Goal: Task Accomplishment & Management: Manage account settings

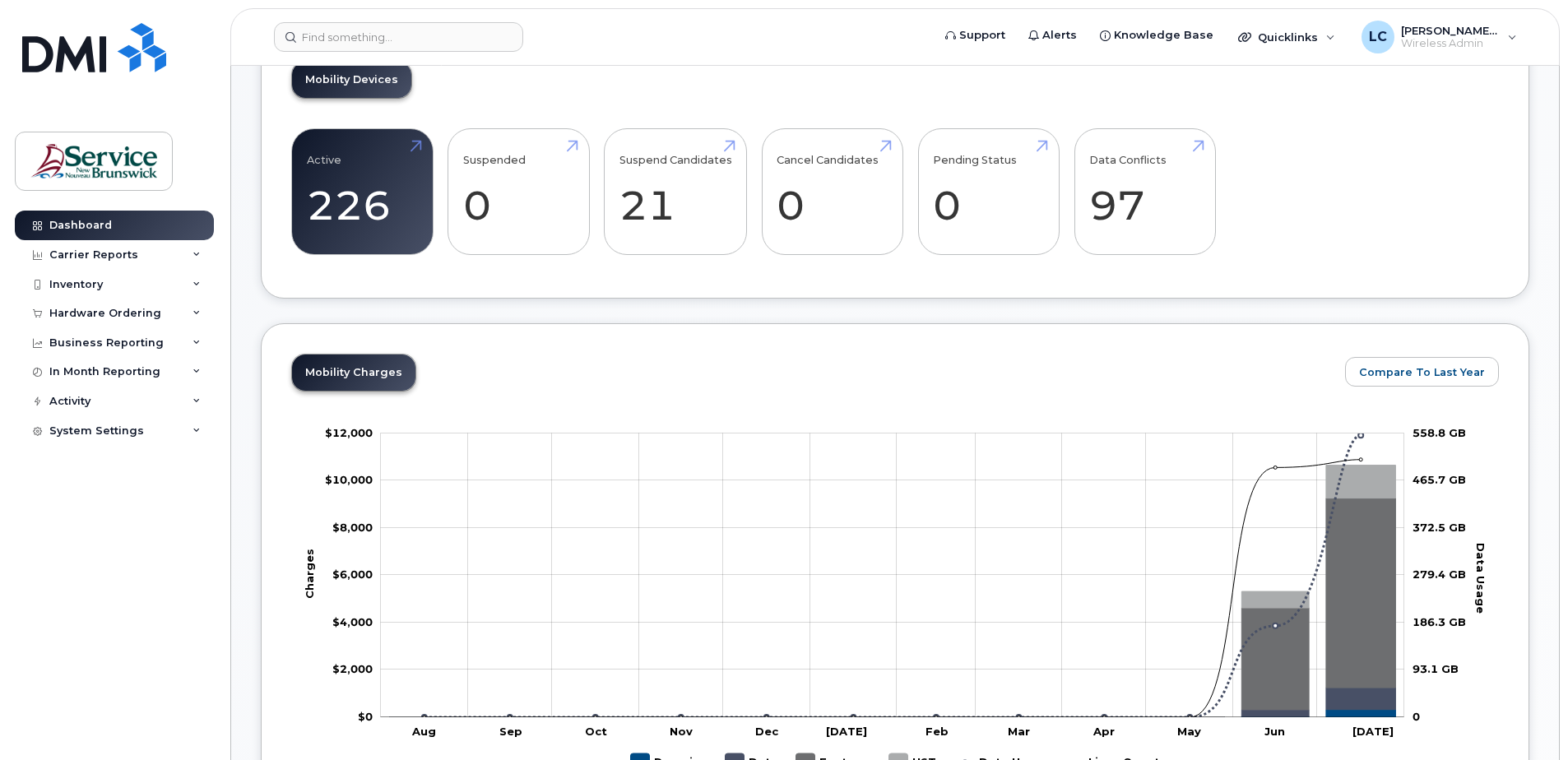
scroll to position [576, 0]
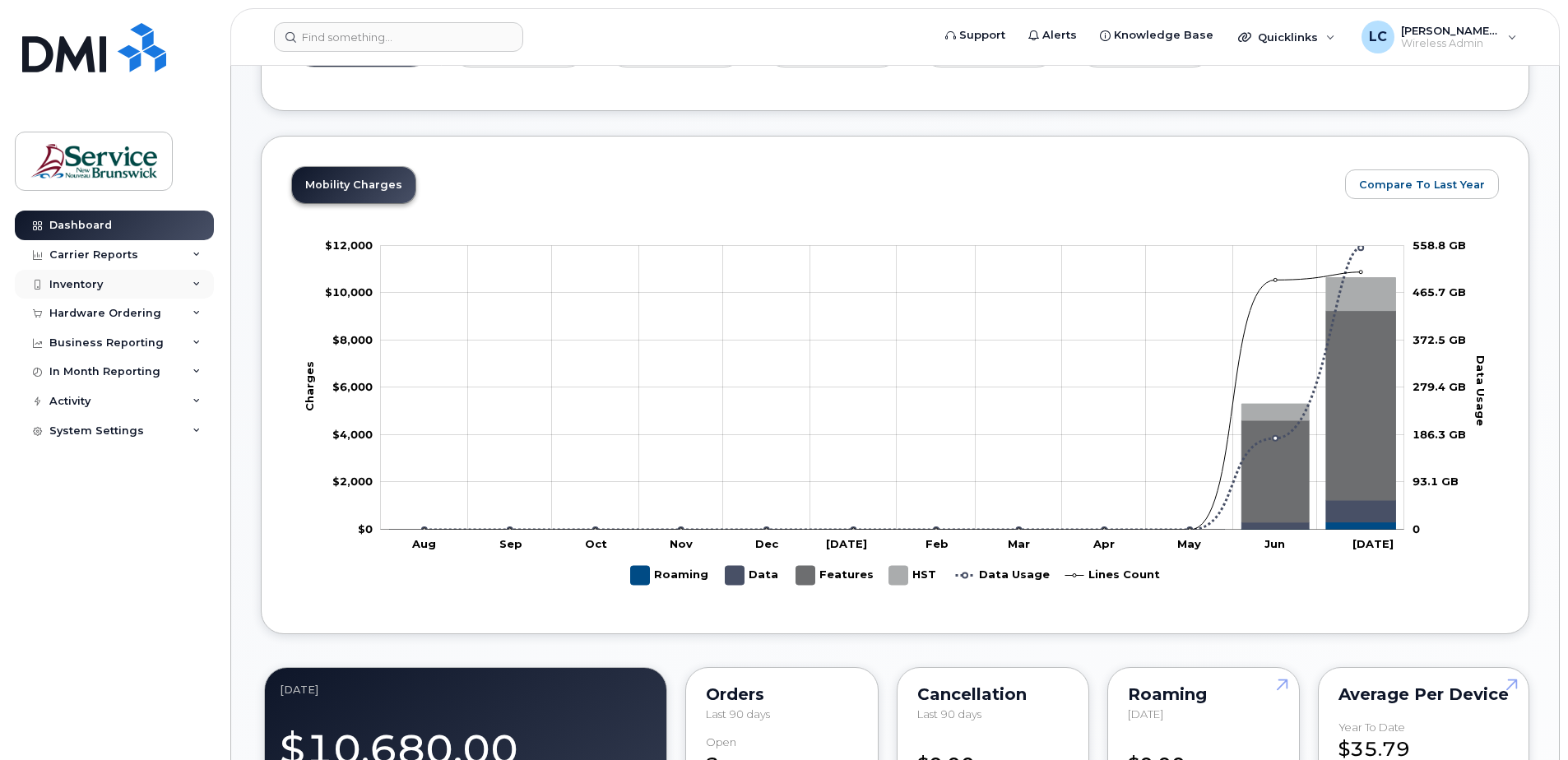
click at [111, 285] on div "Inventory" at bounding box center [114, 284] width 199 height 30
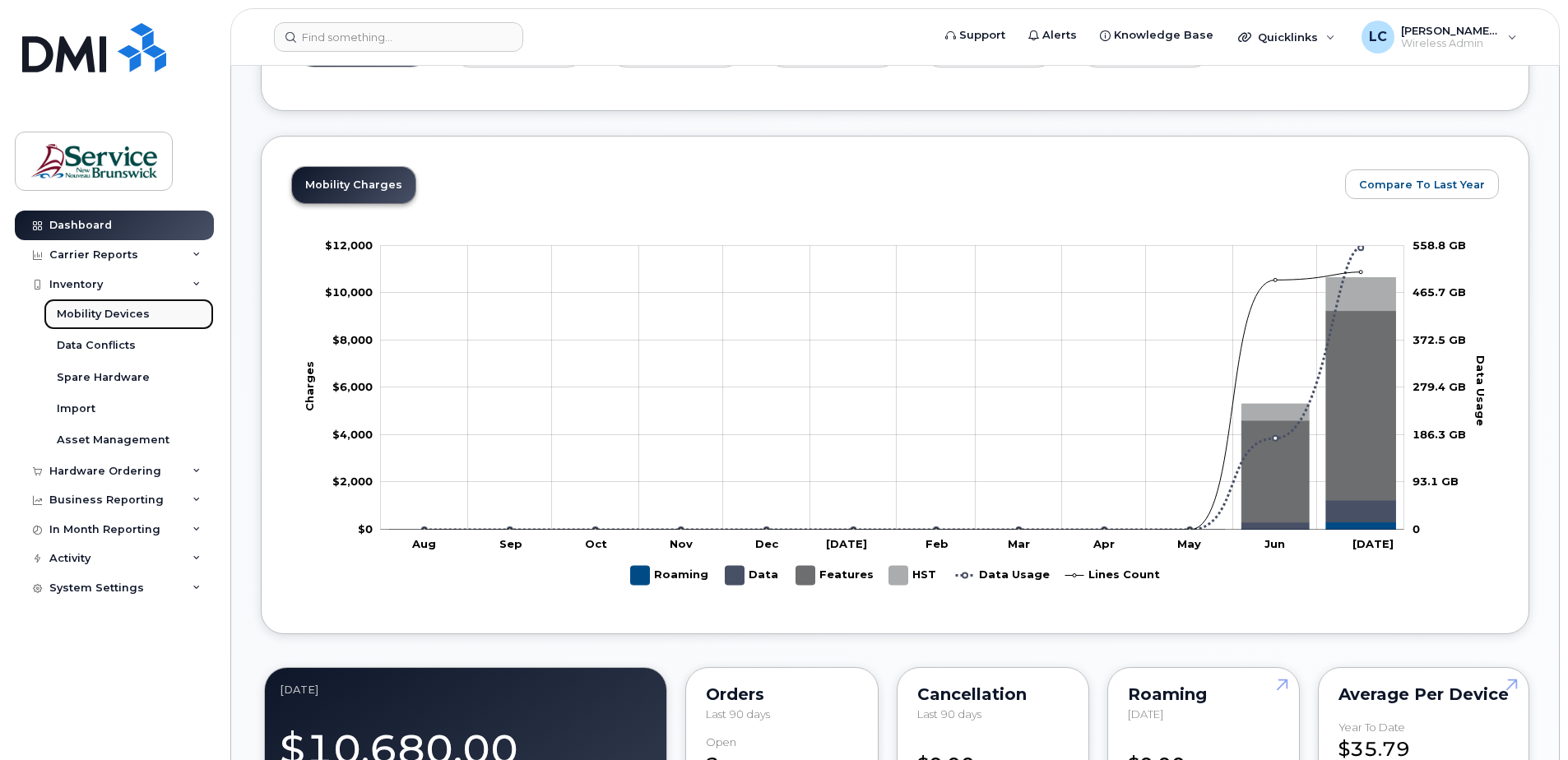
drag, startPoint x: 120, startPoint y: 318, endPoint x: 160, endPoint y: 322, distance: 40.2
click at [120, 317] on div "Mobility Devices" at bounding box center [104, 314] width 93 height 15
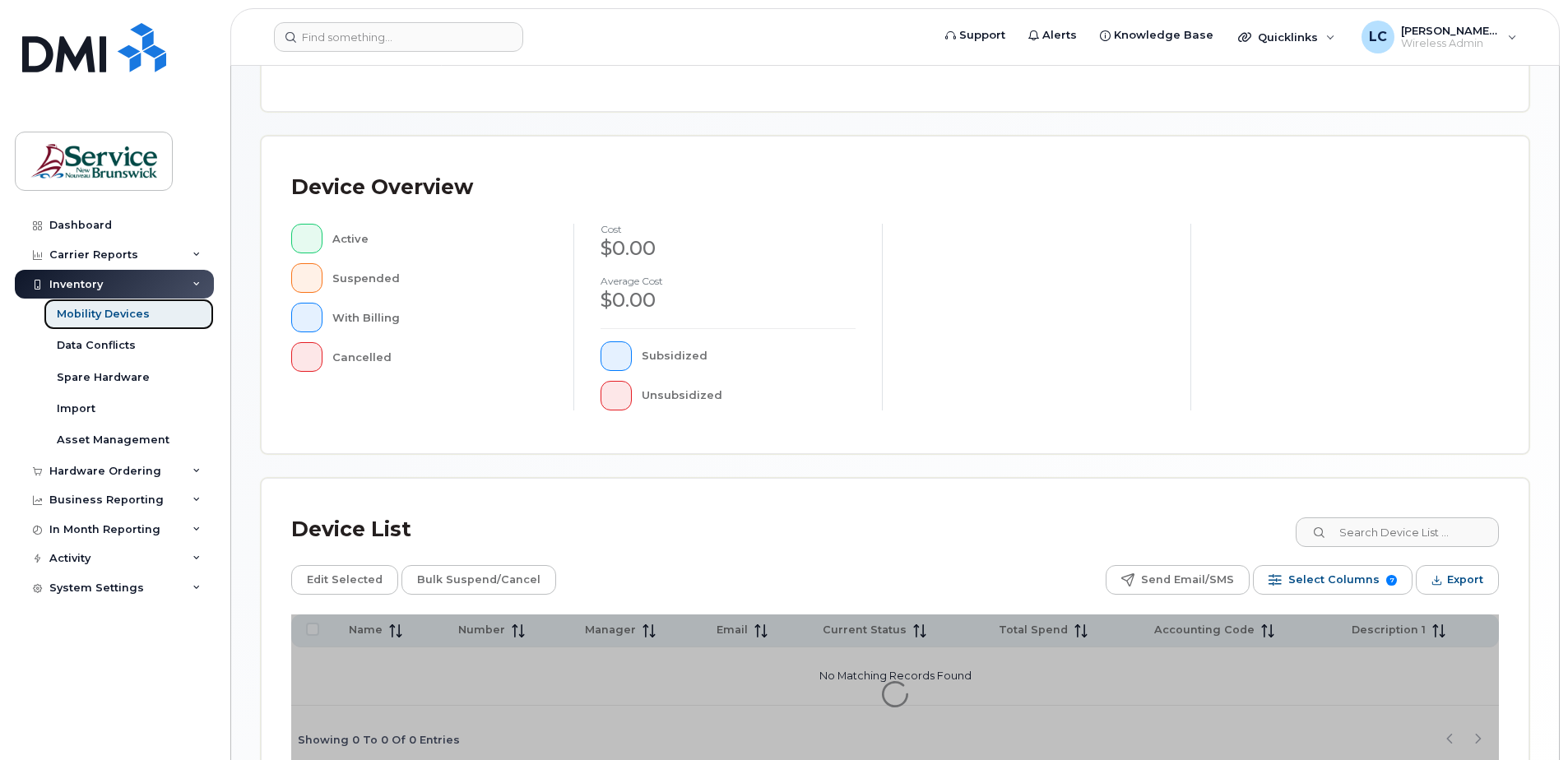
scroll to position [329, 0]
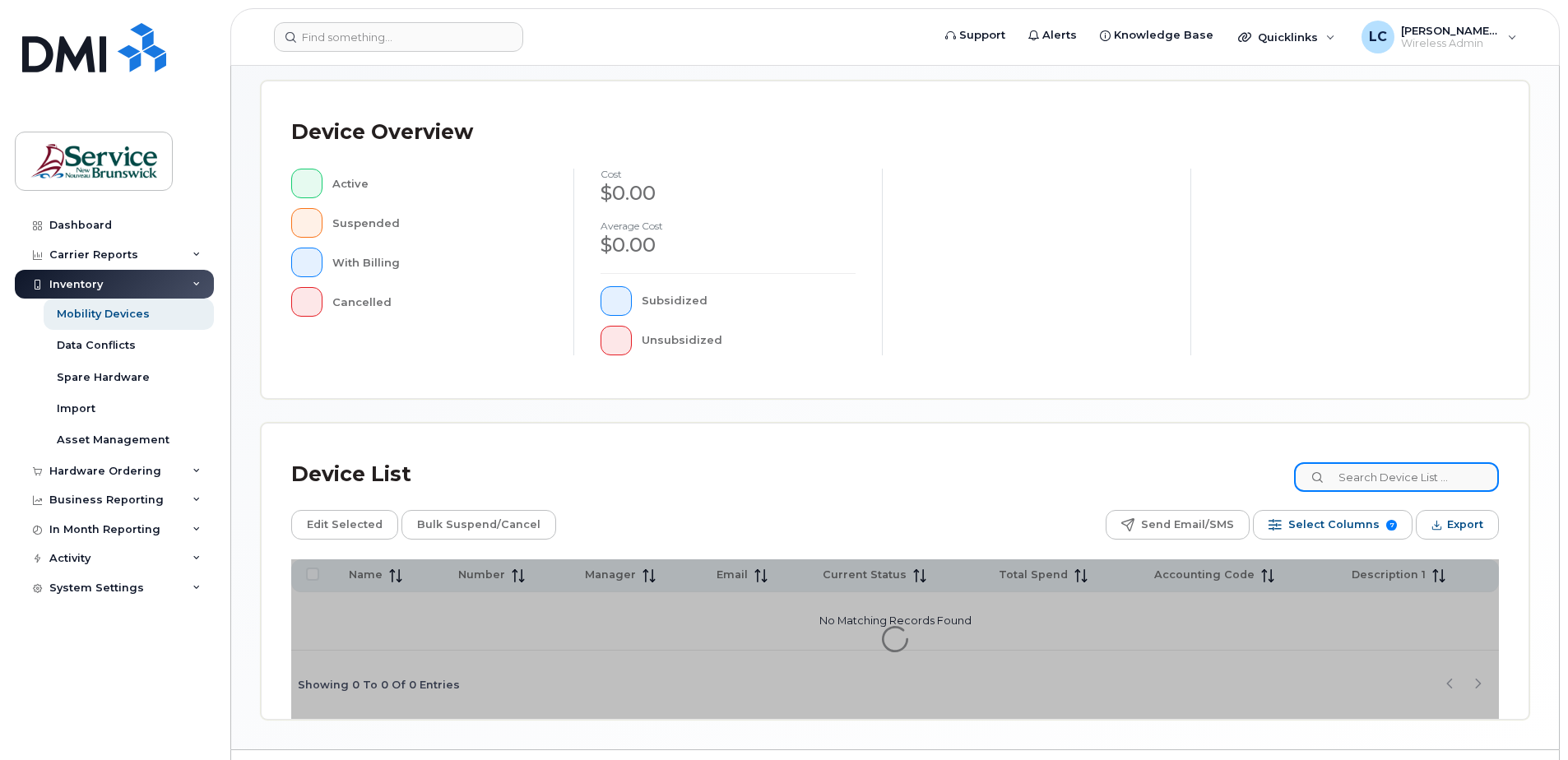
click at [1356, 480] on input at bounding box center [1397, 476] width 205 height 30
type input "law"
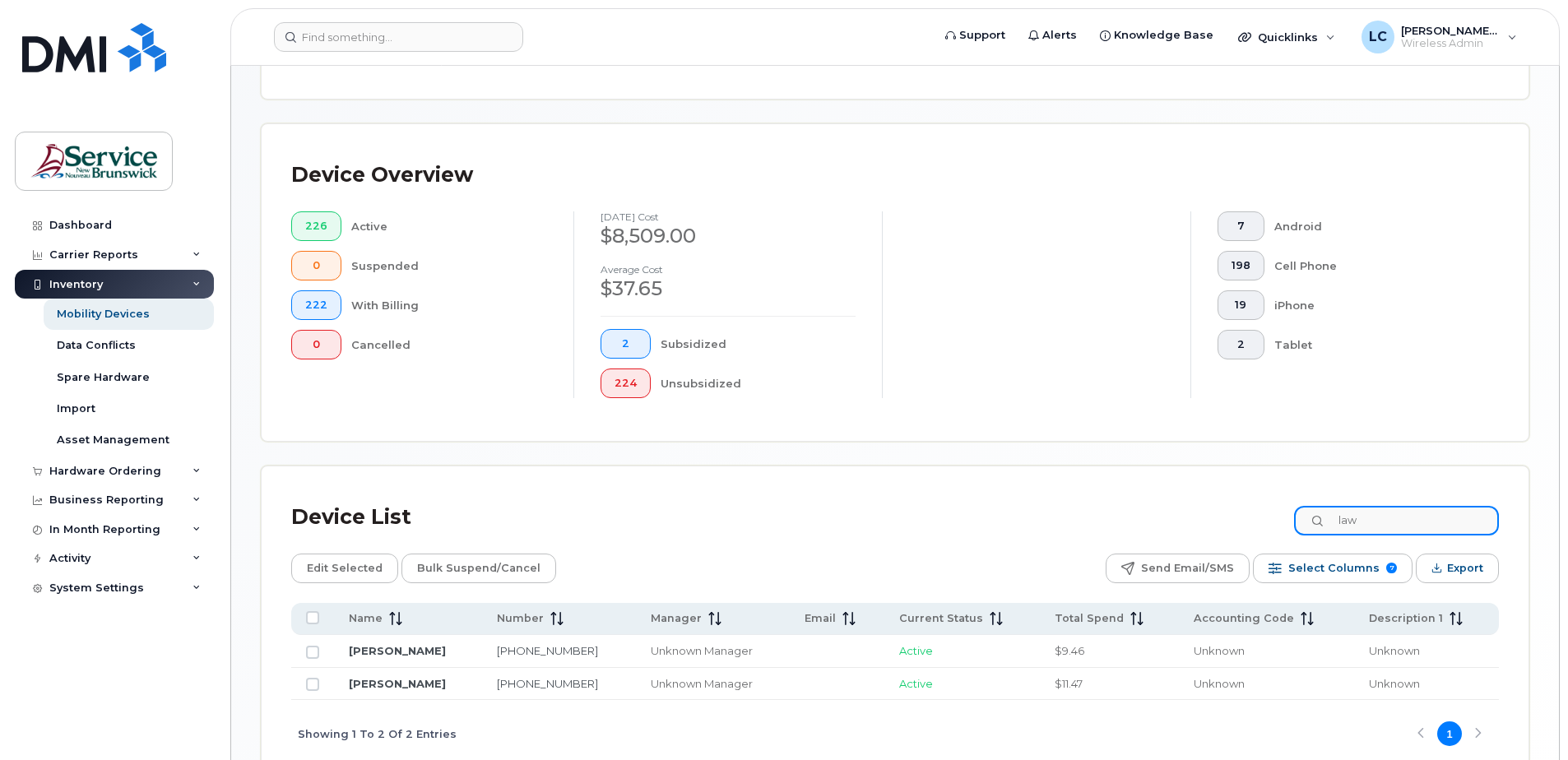
scroll to position [371, 0]
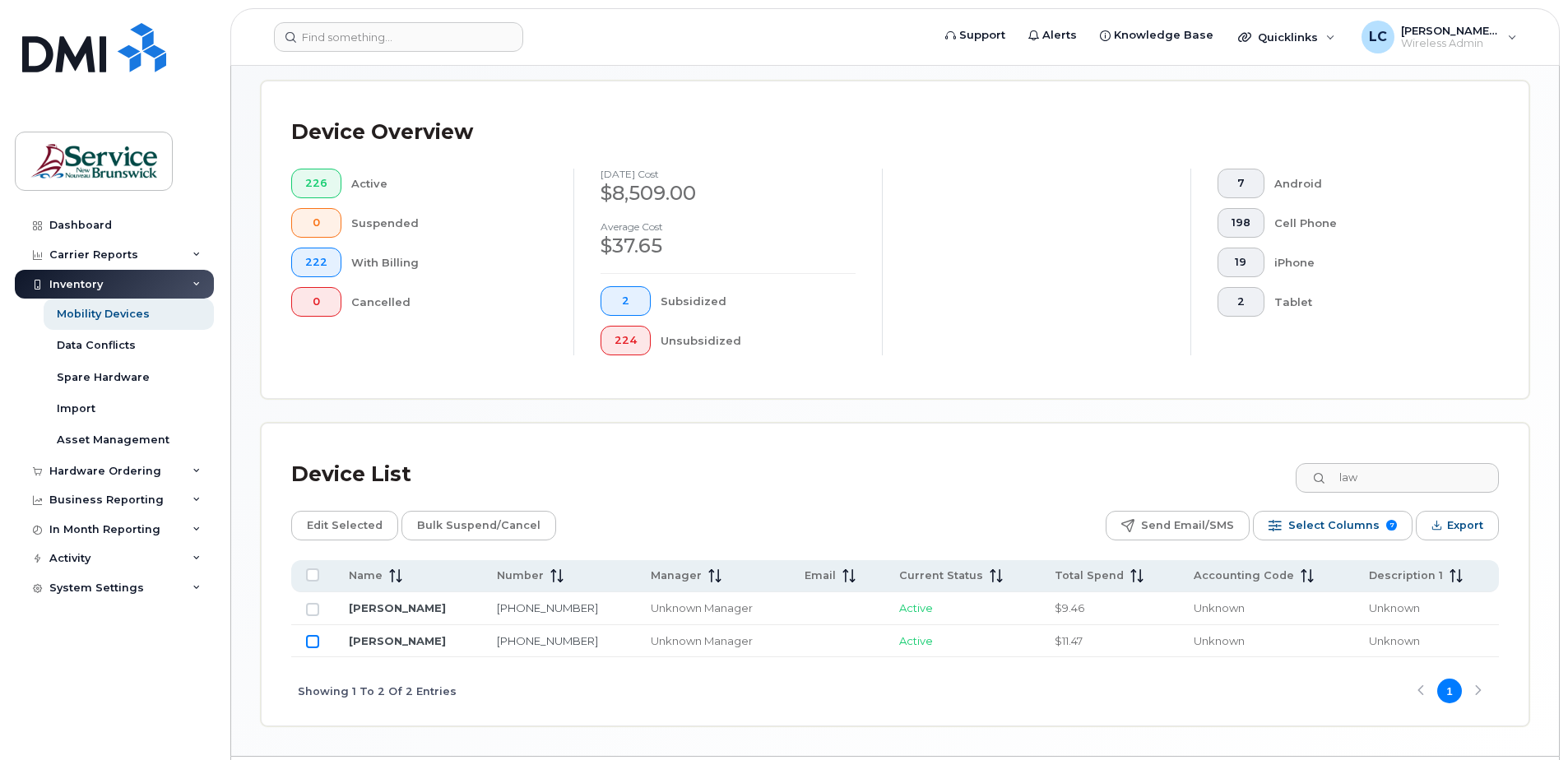
click at [306, 643] on input "Row Unselected" at bounding box center [312, 642] width 13 height 13
checkbox input "true"
click at [346, 525] on span "Edit Selected" at bounding box center [344, 526] width 75 height 25
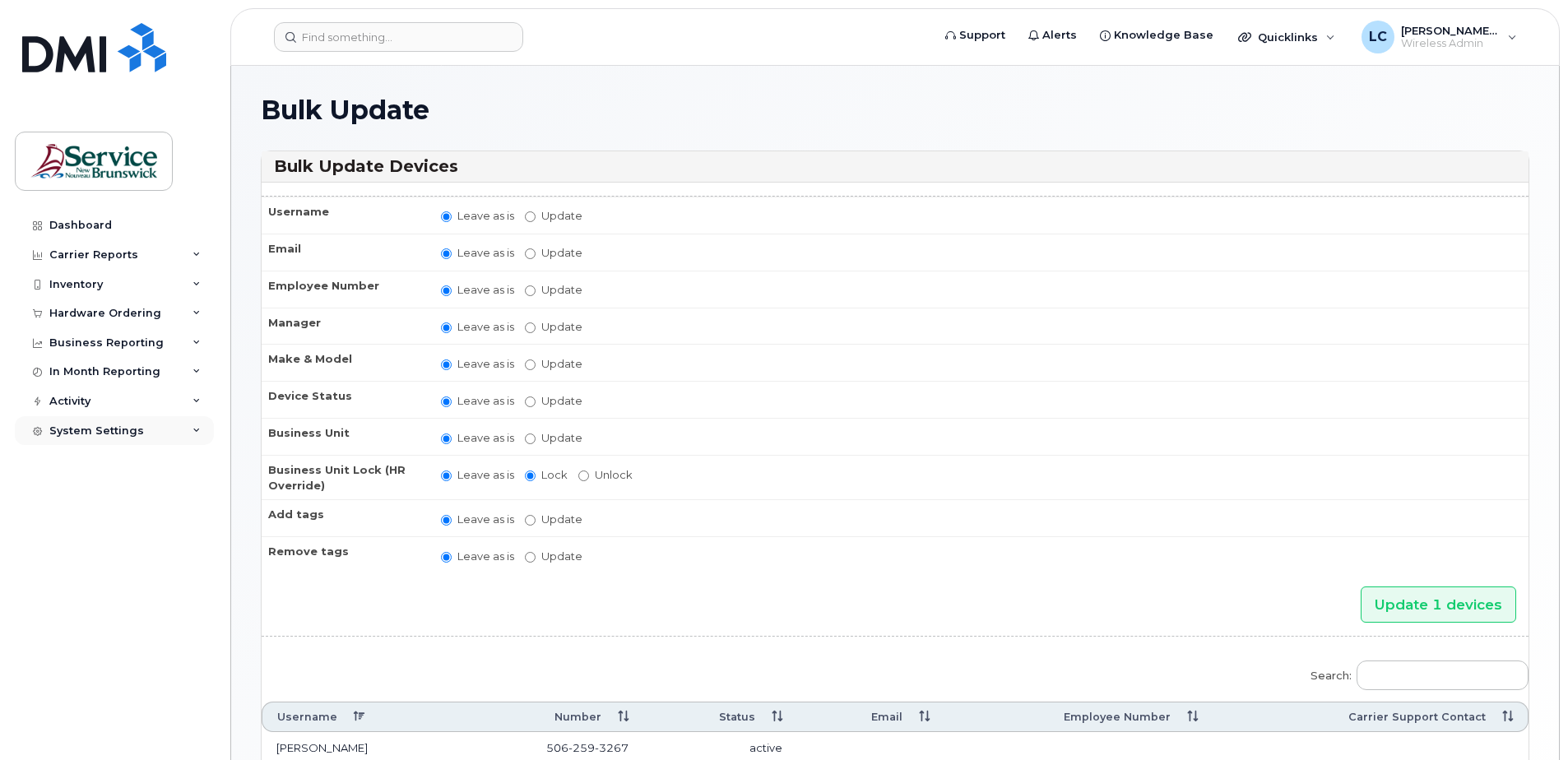
click at [114, 431] on div "System Settings" at bounding box center [96, 431] width 94 height 13
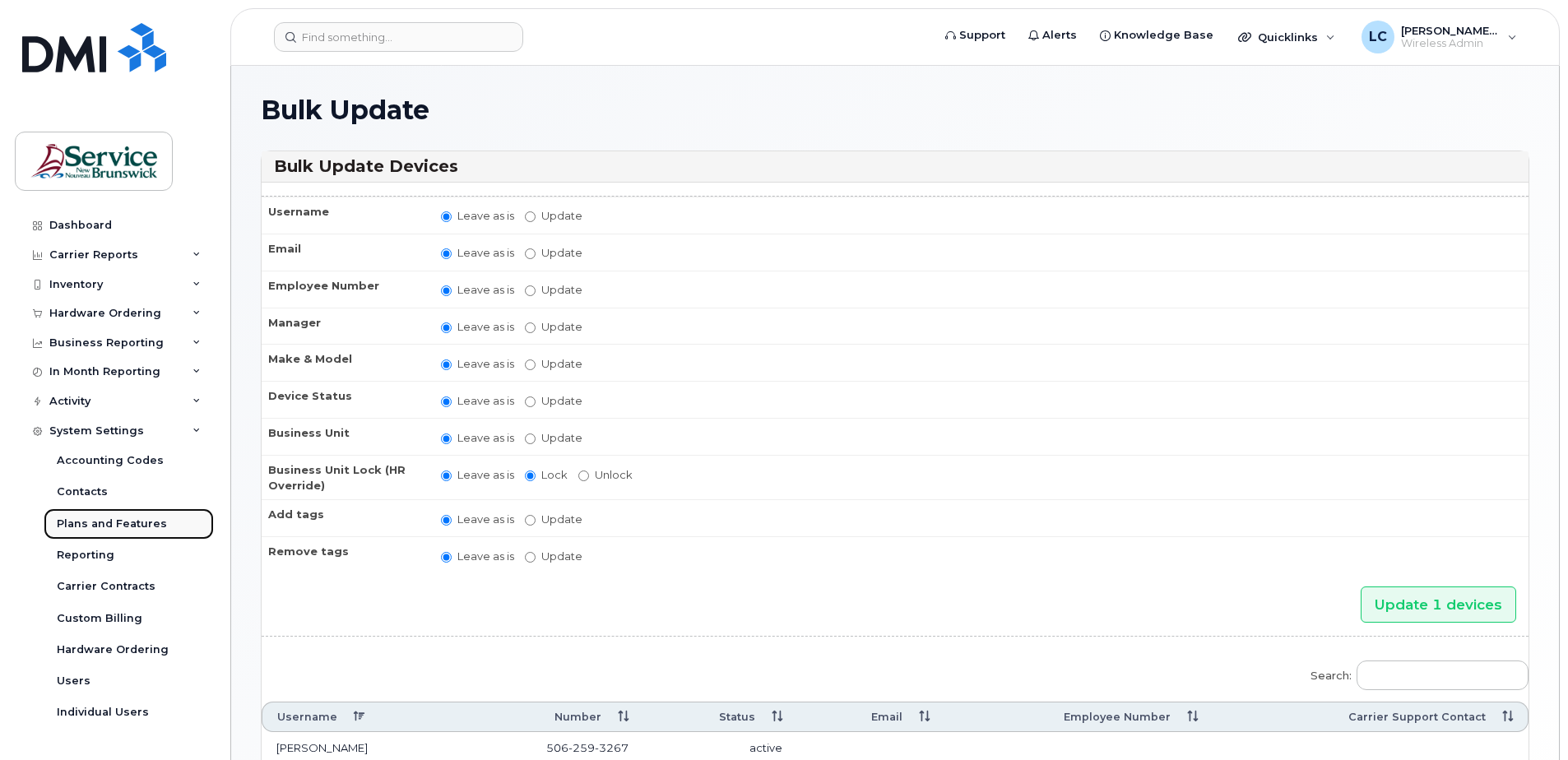
click at [124, 524] on div "Plans and Features" at bounding box center [112, 524] width 111 height 15
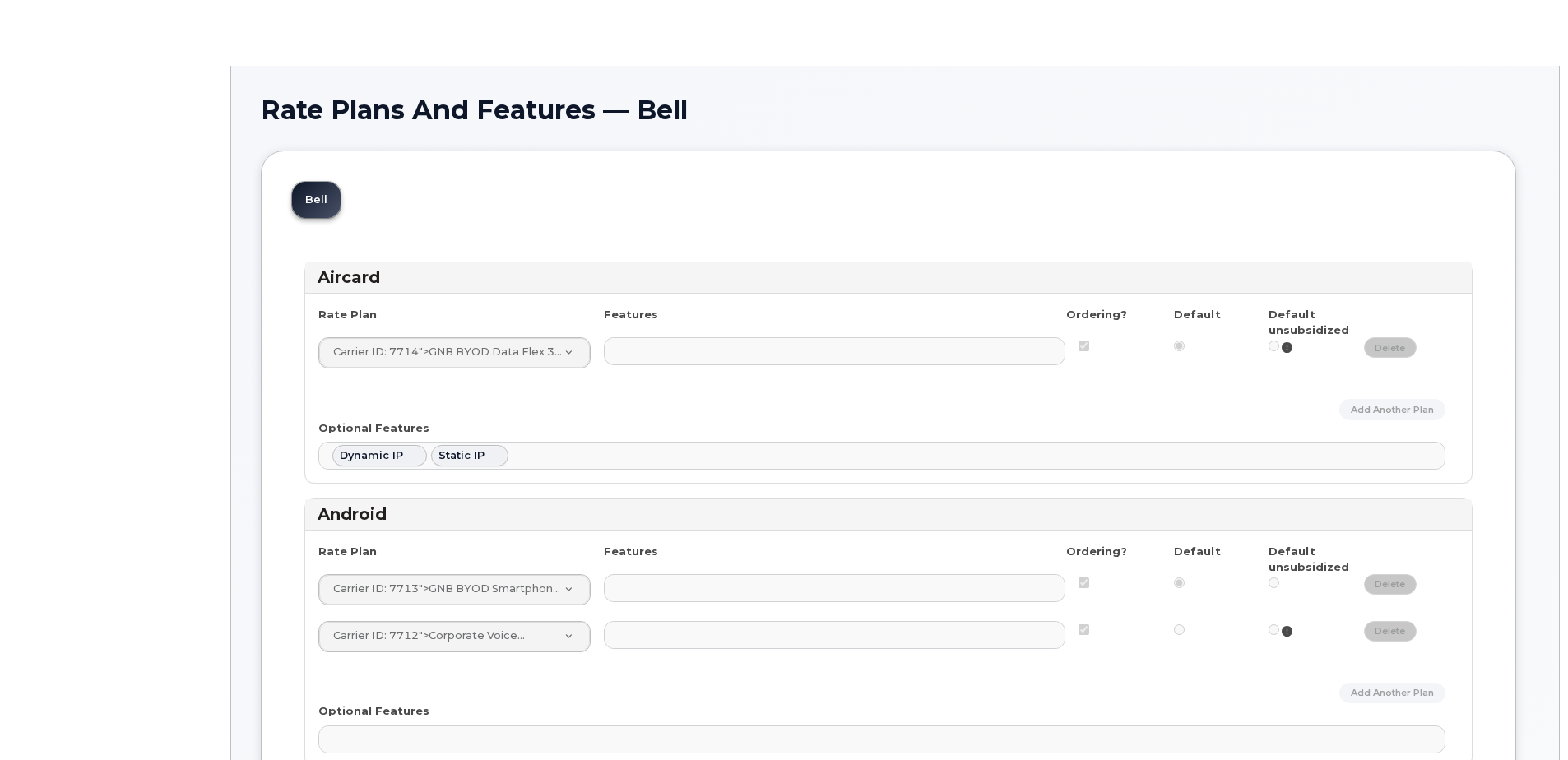
select select
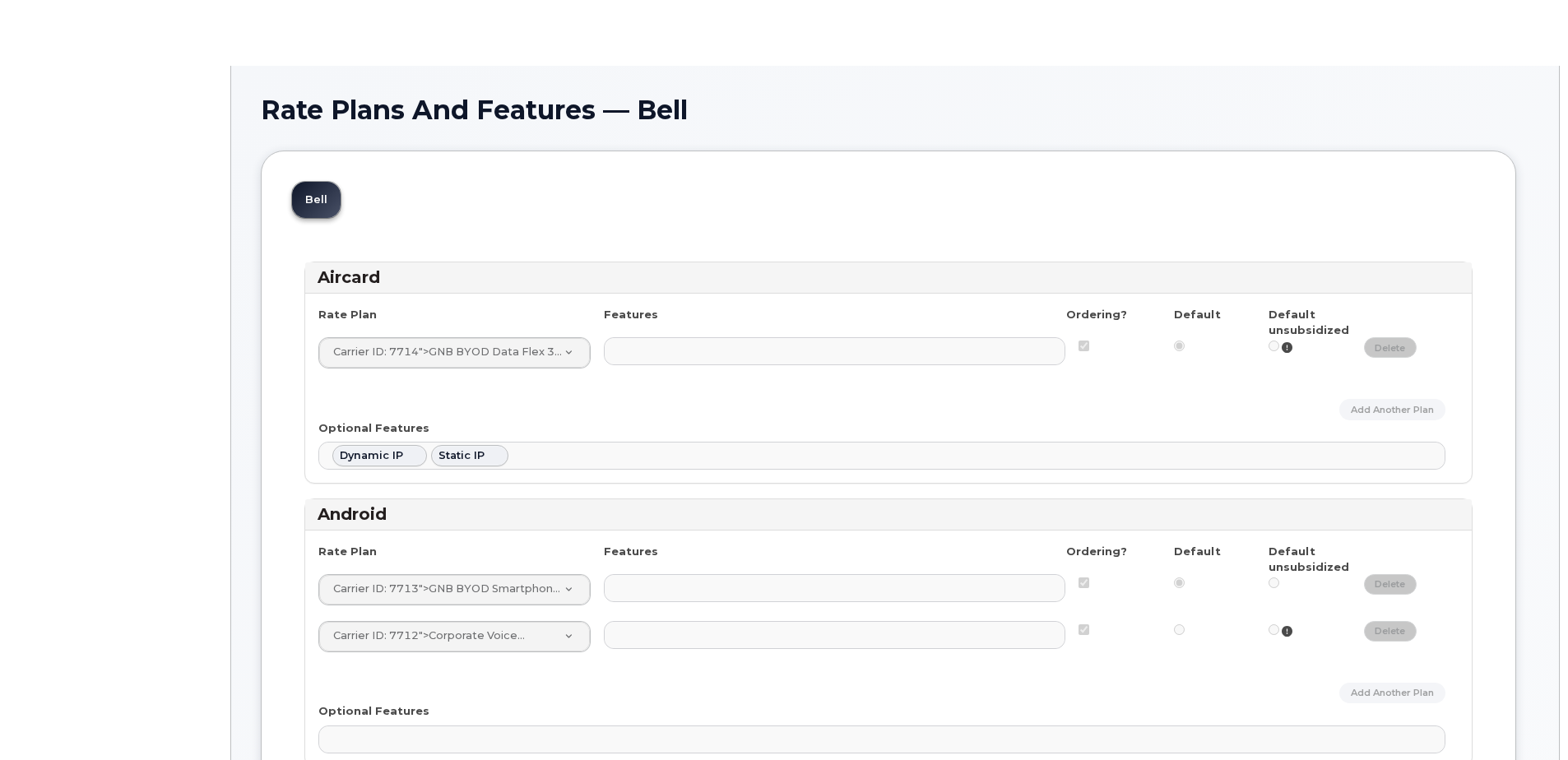
select select
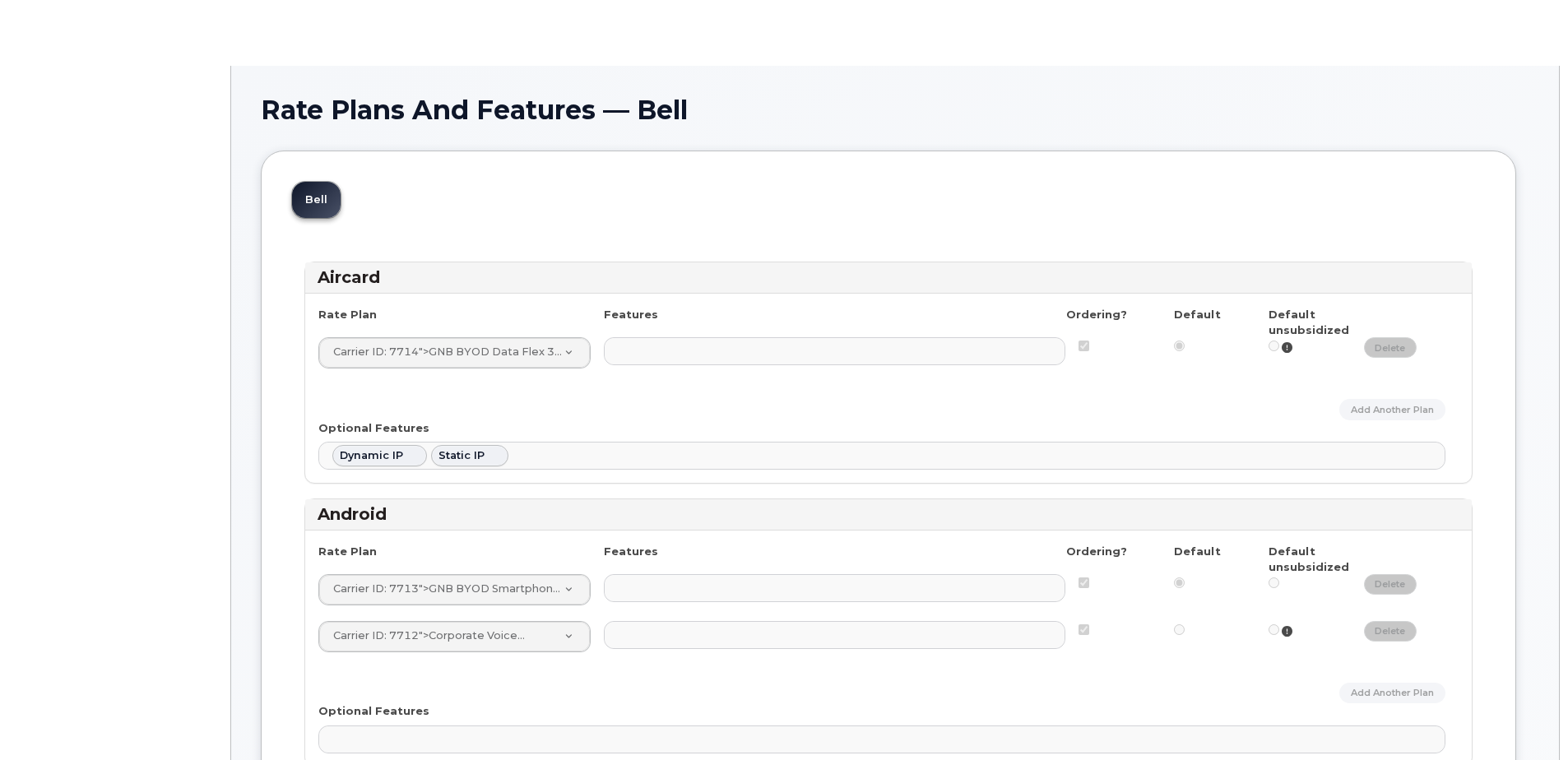
select select
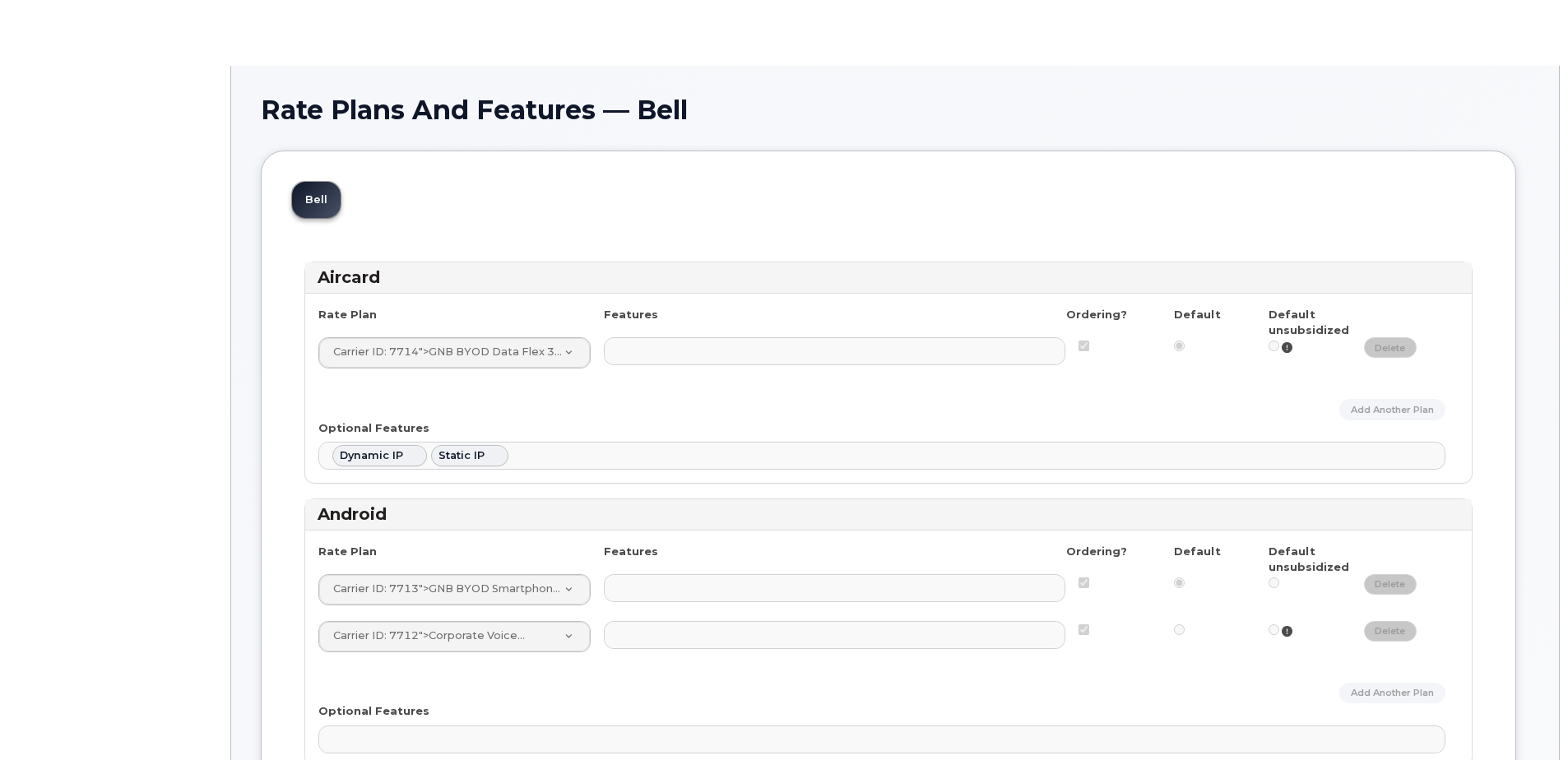
select select
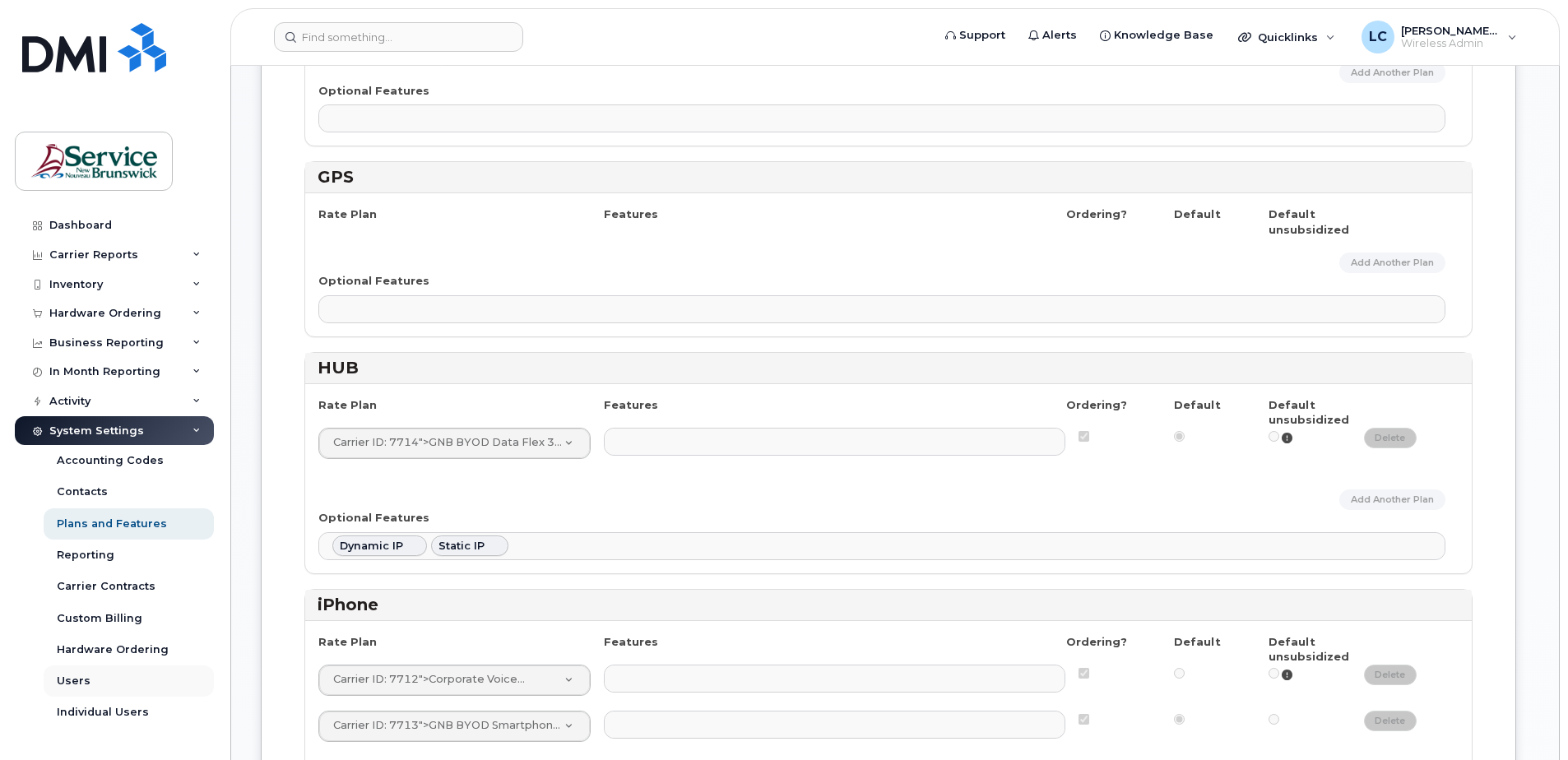
scroll to position [1070, 0]
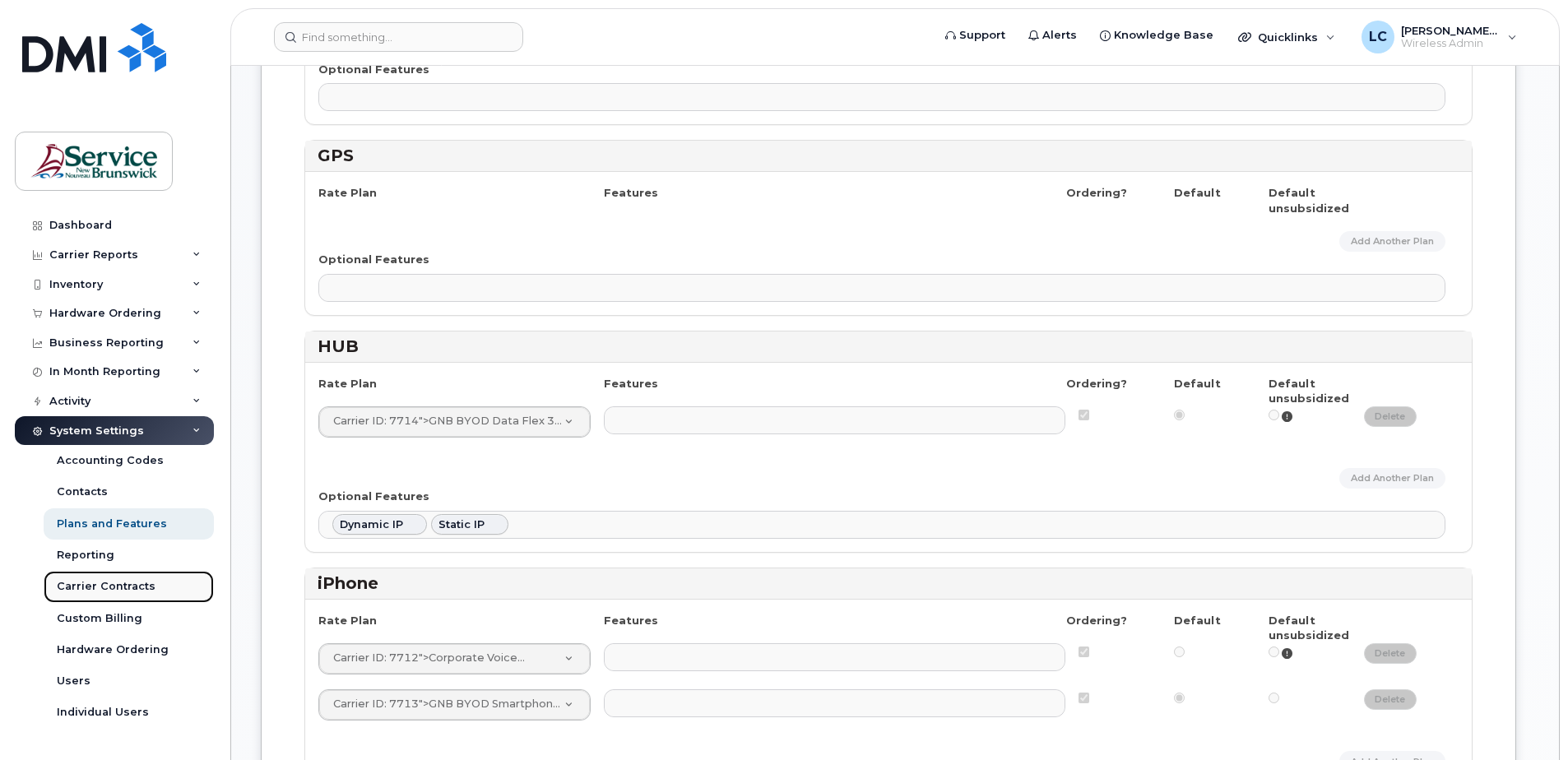
click at [124, 589] on div "Carrier Contracts" at bounding box center [107, 587] width 99 height 15
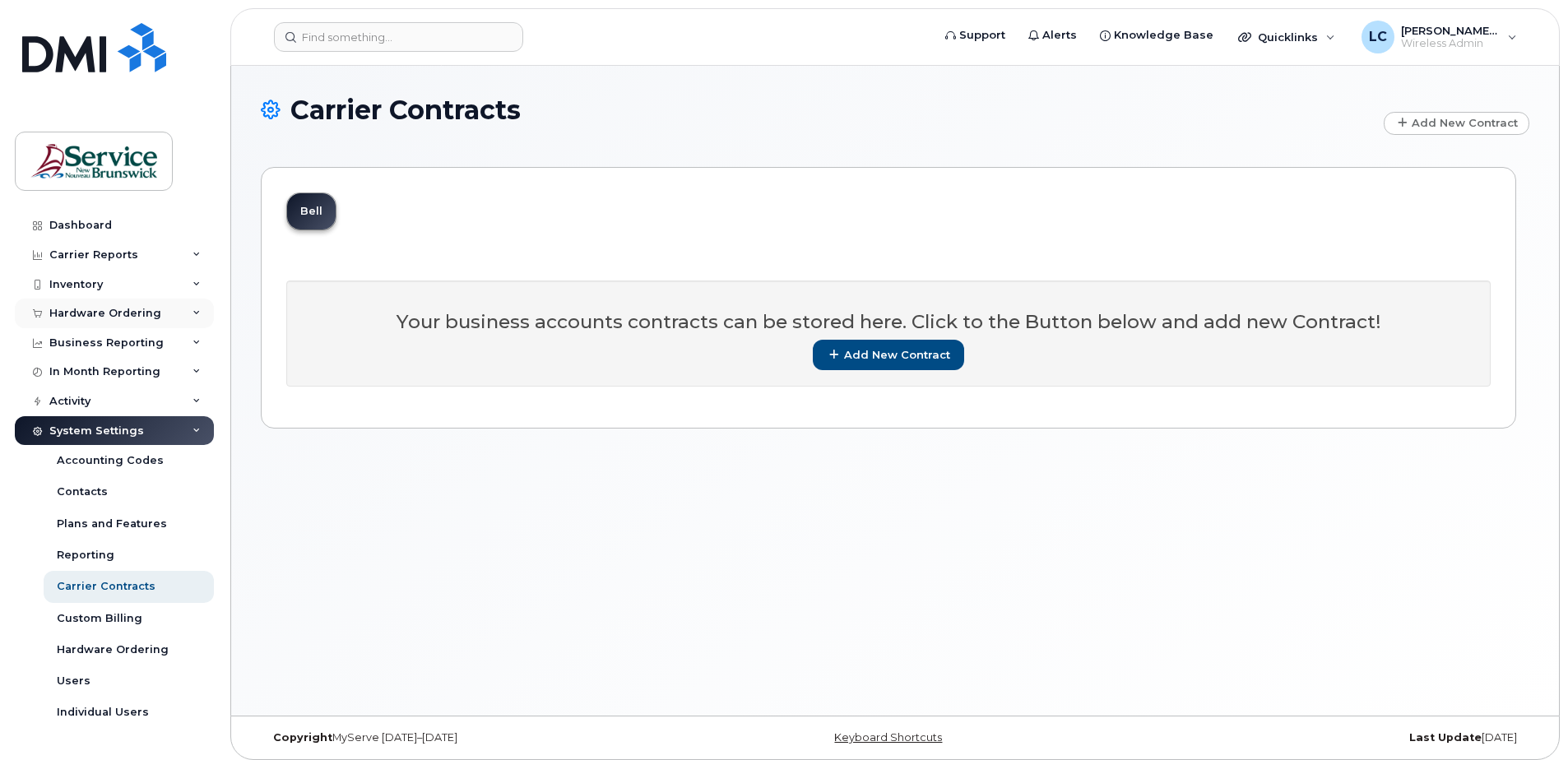
click at [126, 310] on div "Hardware Ordering" at bounding box center [105, 313] width 111 height 13
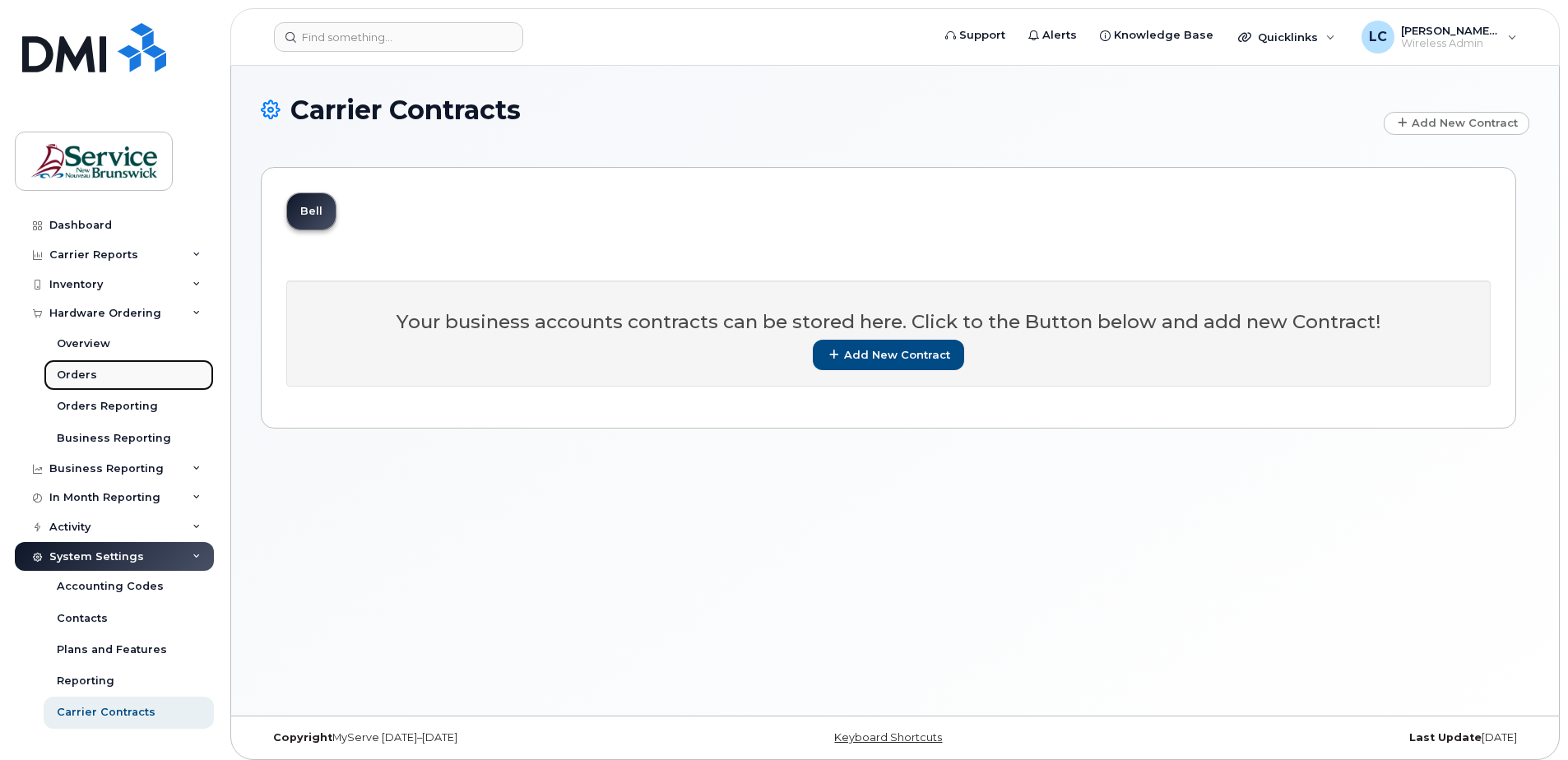
click at [93, 368] on link "Orders" at bounding box center [129, 374] width 171 height 31
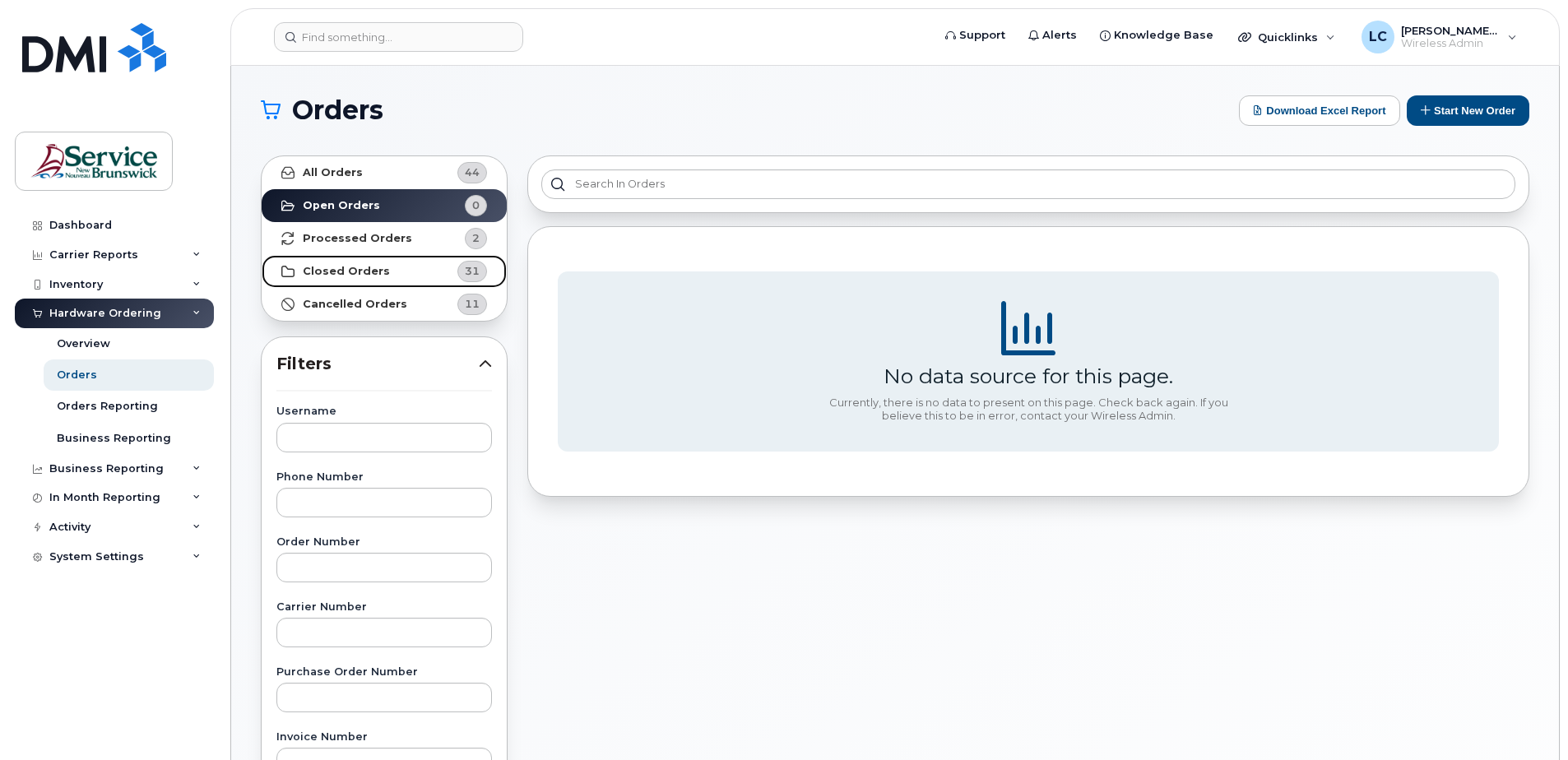
click at [335, 268] on strong "Closed Orders" at bounding box center [347, 271] width 88 height 13
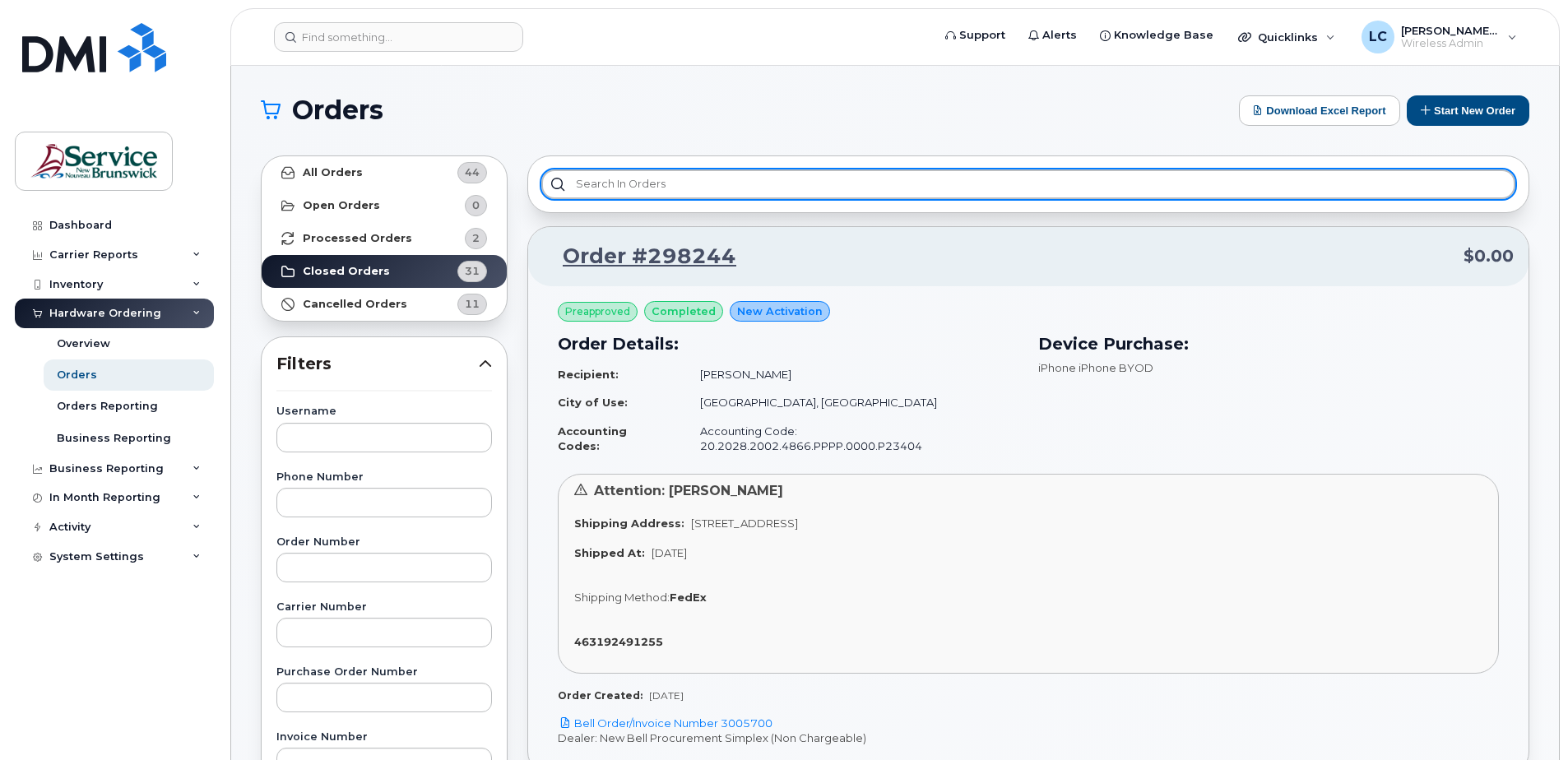
click at [740, 186] on input "text" at bounding box center [1028, 184] width 975 height 30
type input "l"
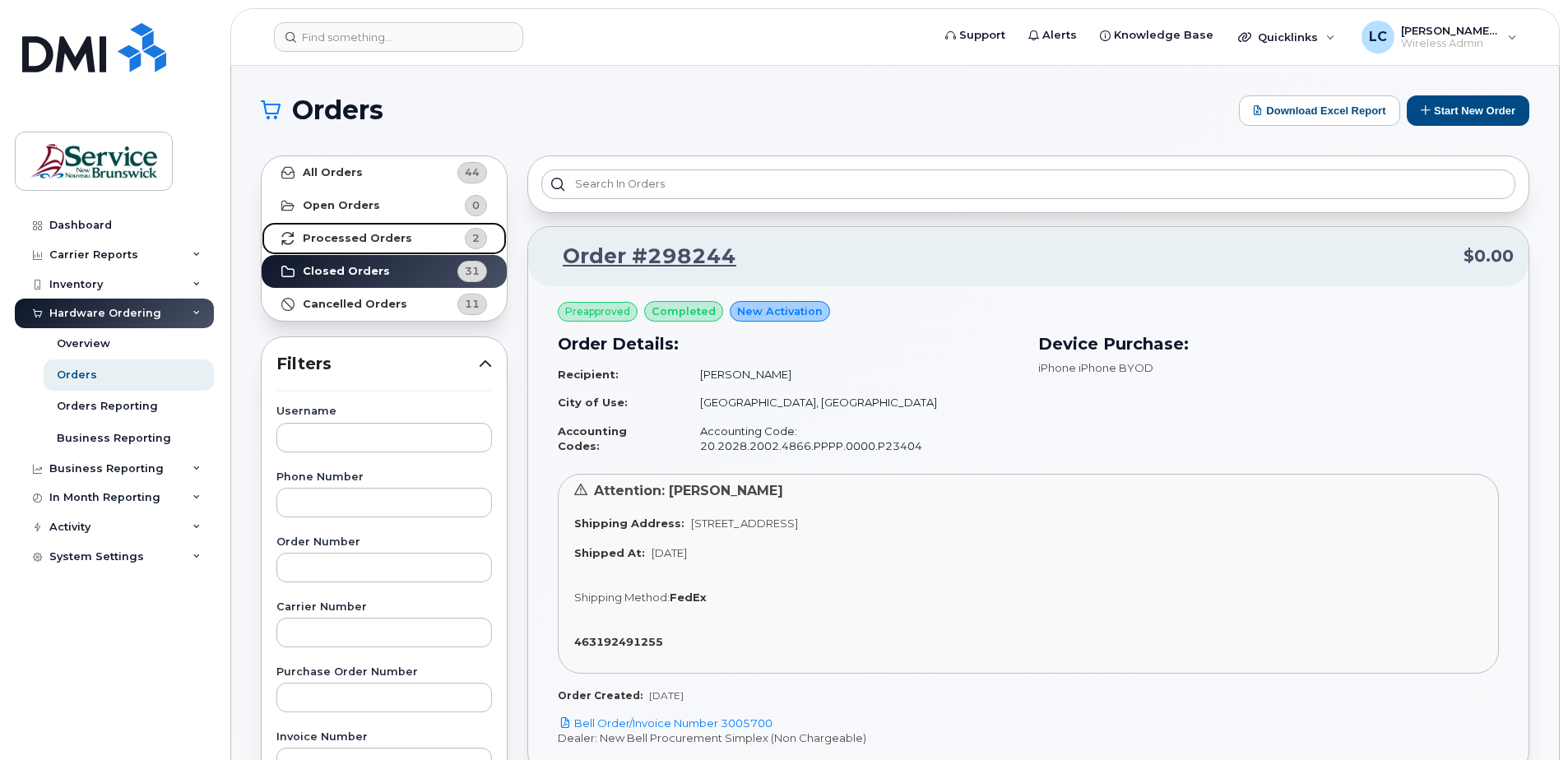
click at [358, 238] on strong "Processed Orders" at bounding box center [357, 239] width 110 height 13
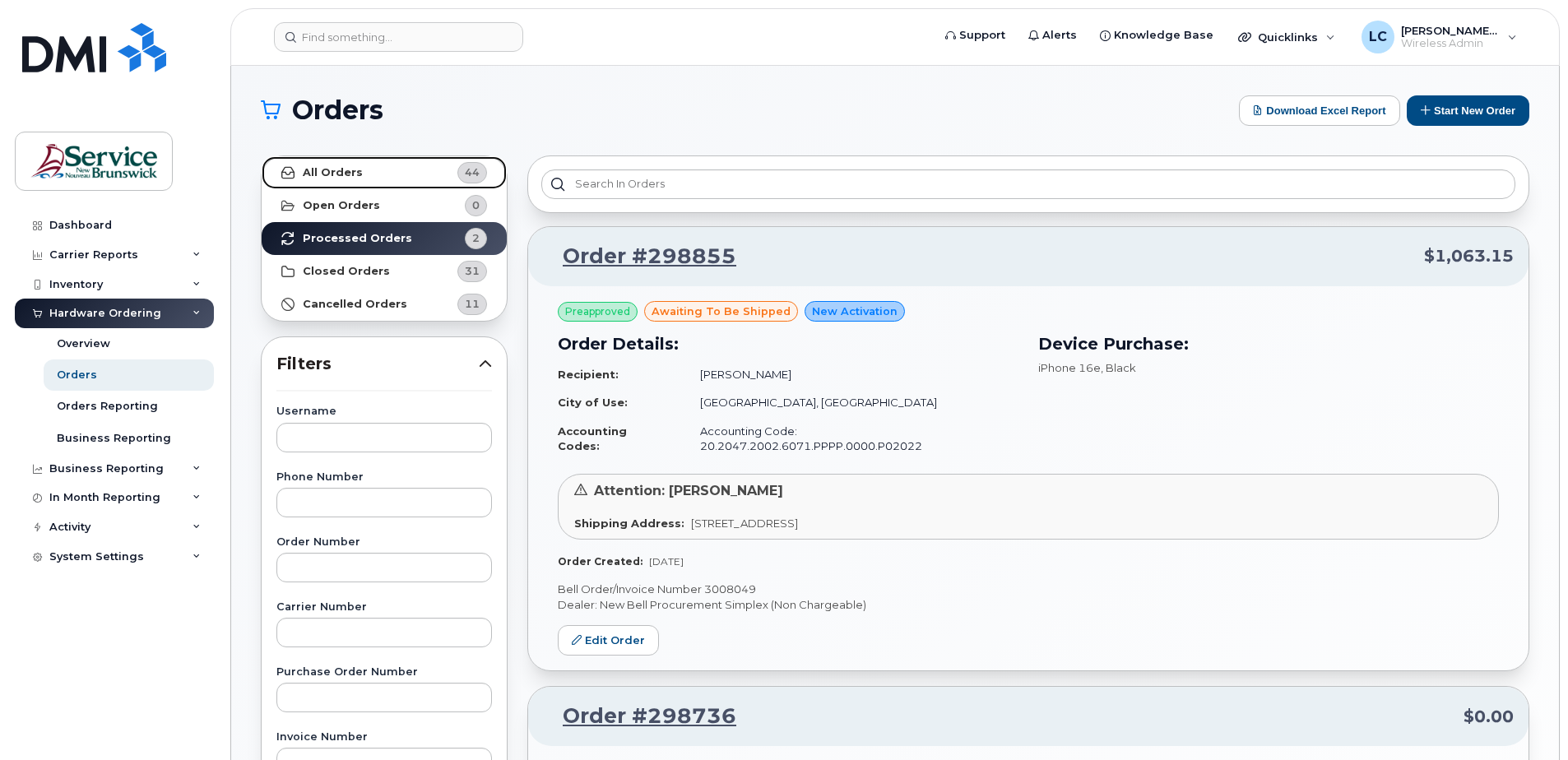
click at [347, 171] on strong "All Orders" at bounding box center [332, 172] width 60 height 13
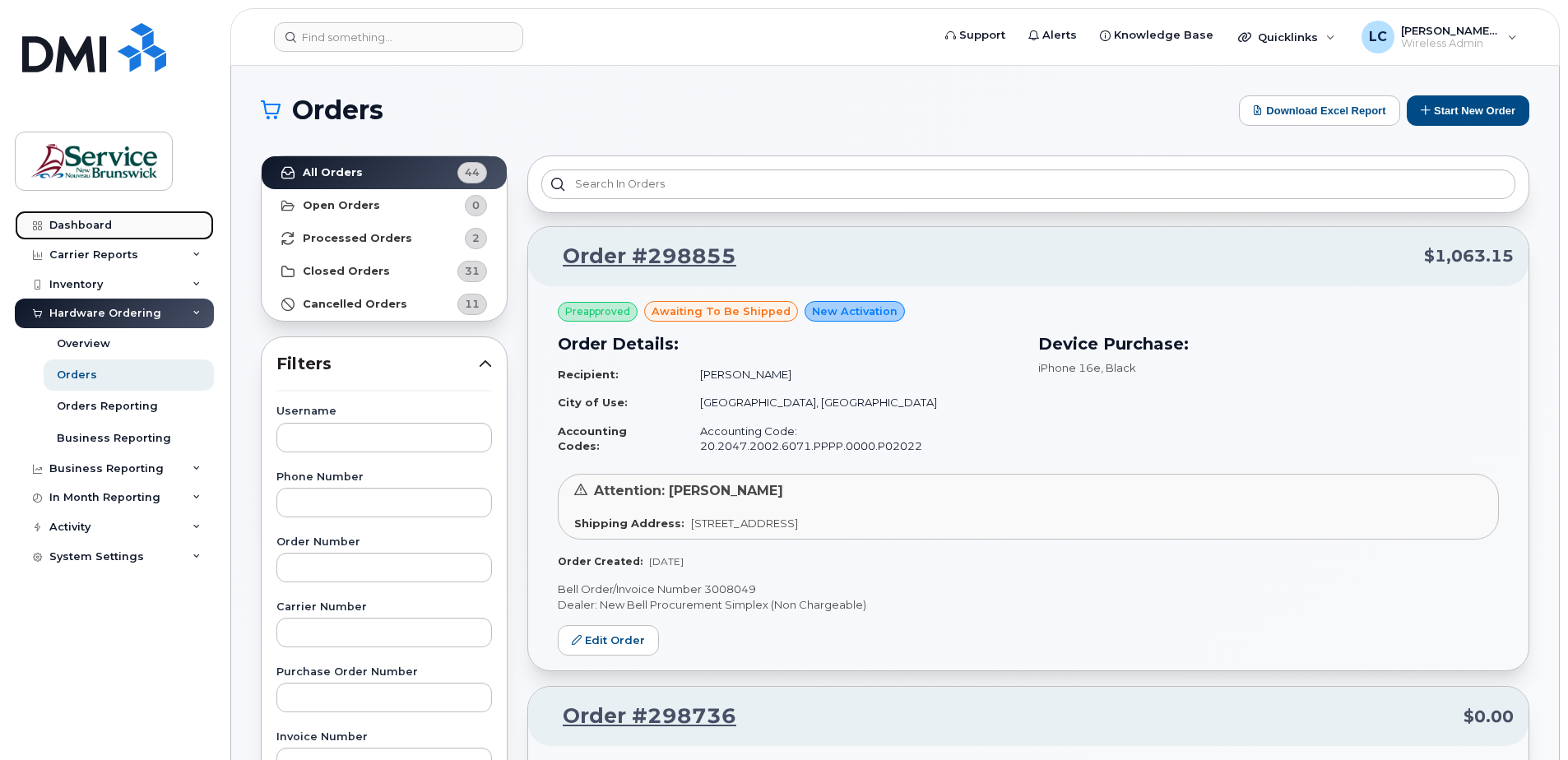
click at [68, 224] on div "Dashboard" at bounding box center [81, 226] width 63 height 13
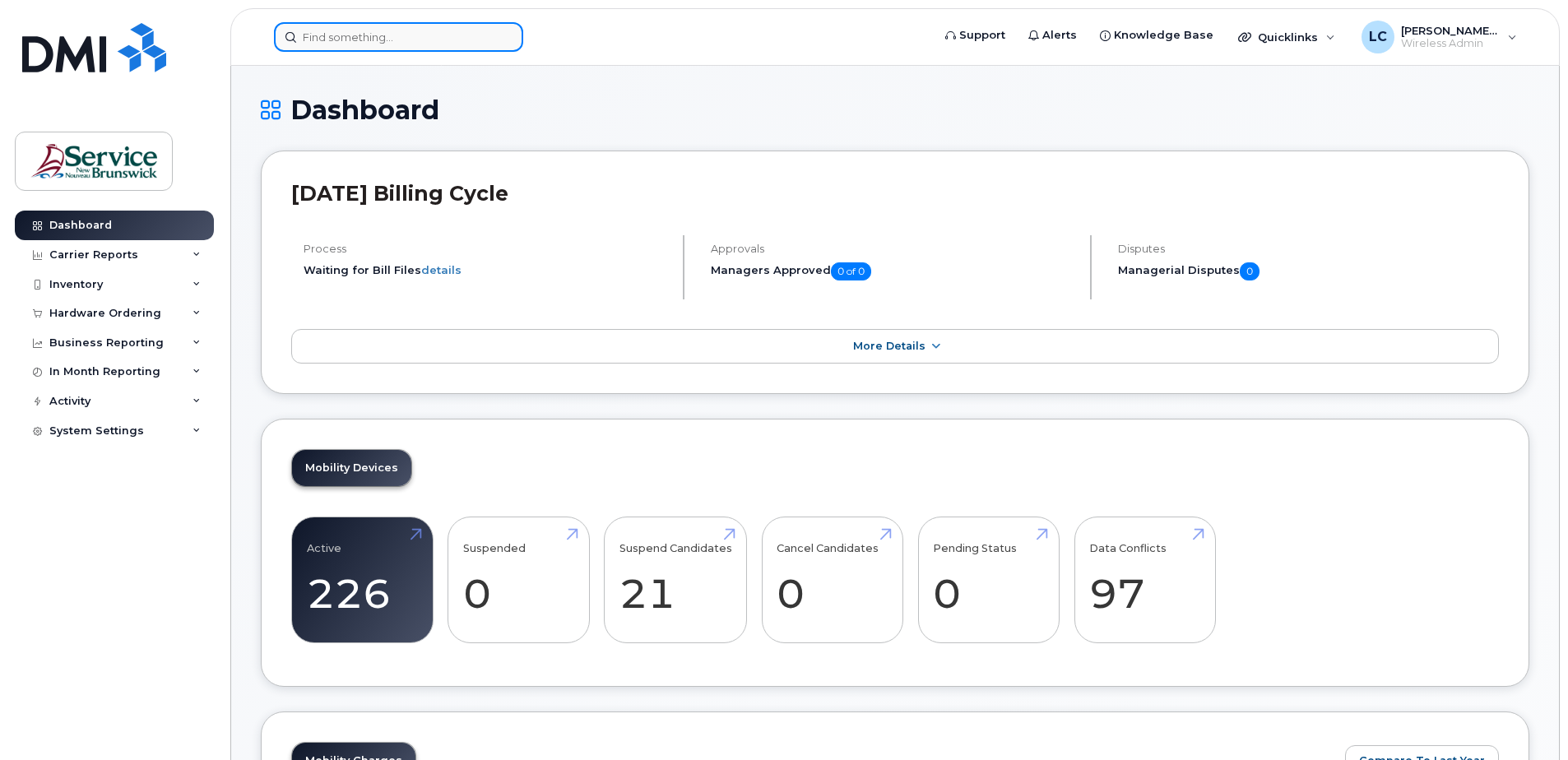
click at [366, 36] on input at bounding box center [399, 36] width 250 height 30
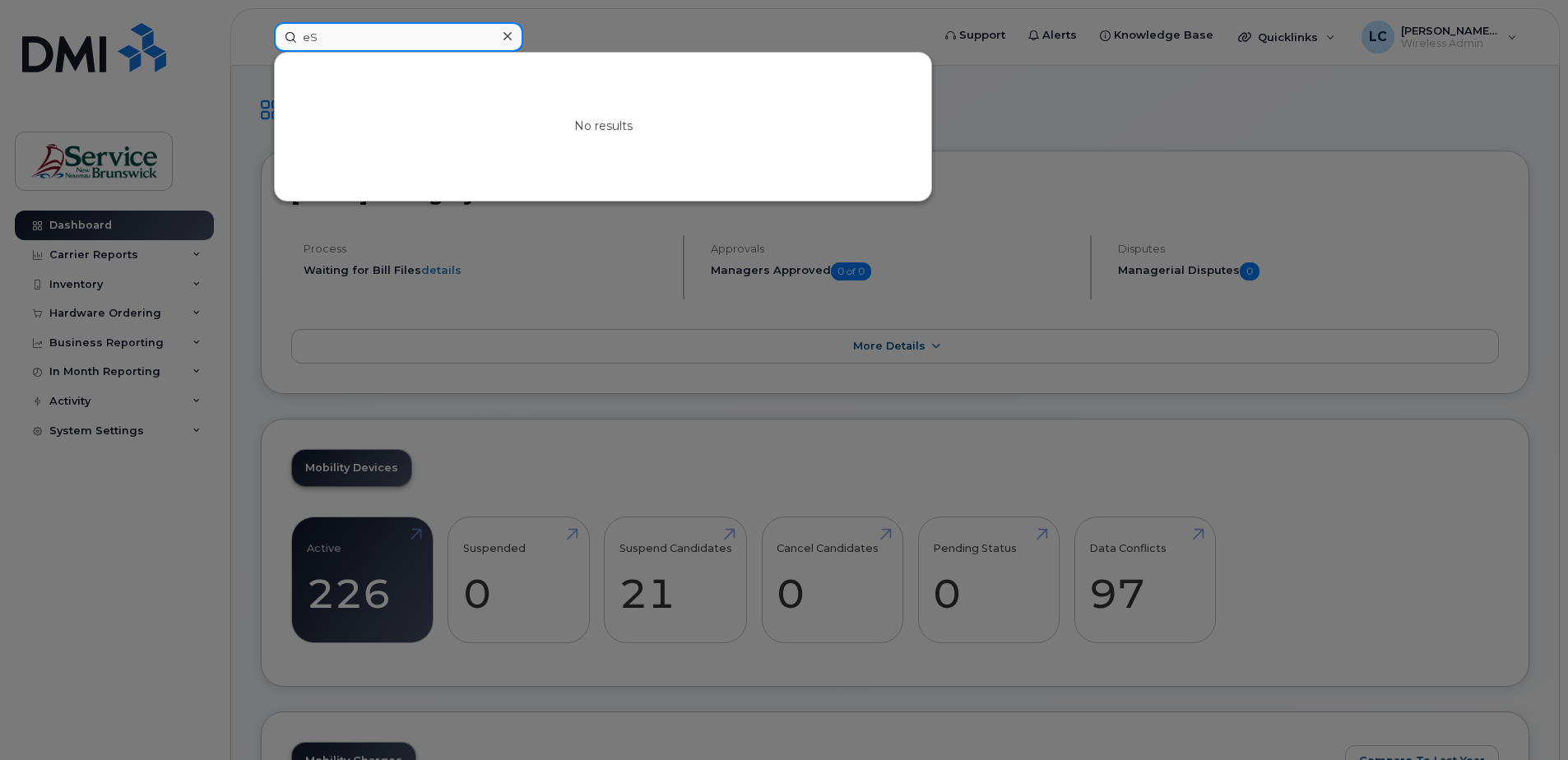
type input "e"
click at [1088, 106] on div at bounding box center [784, 380] width 1568 height 760
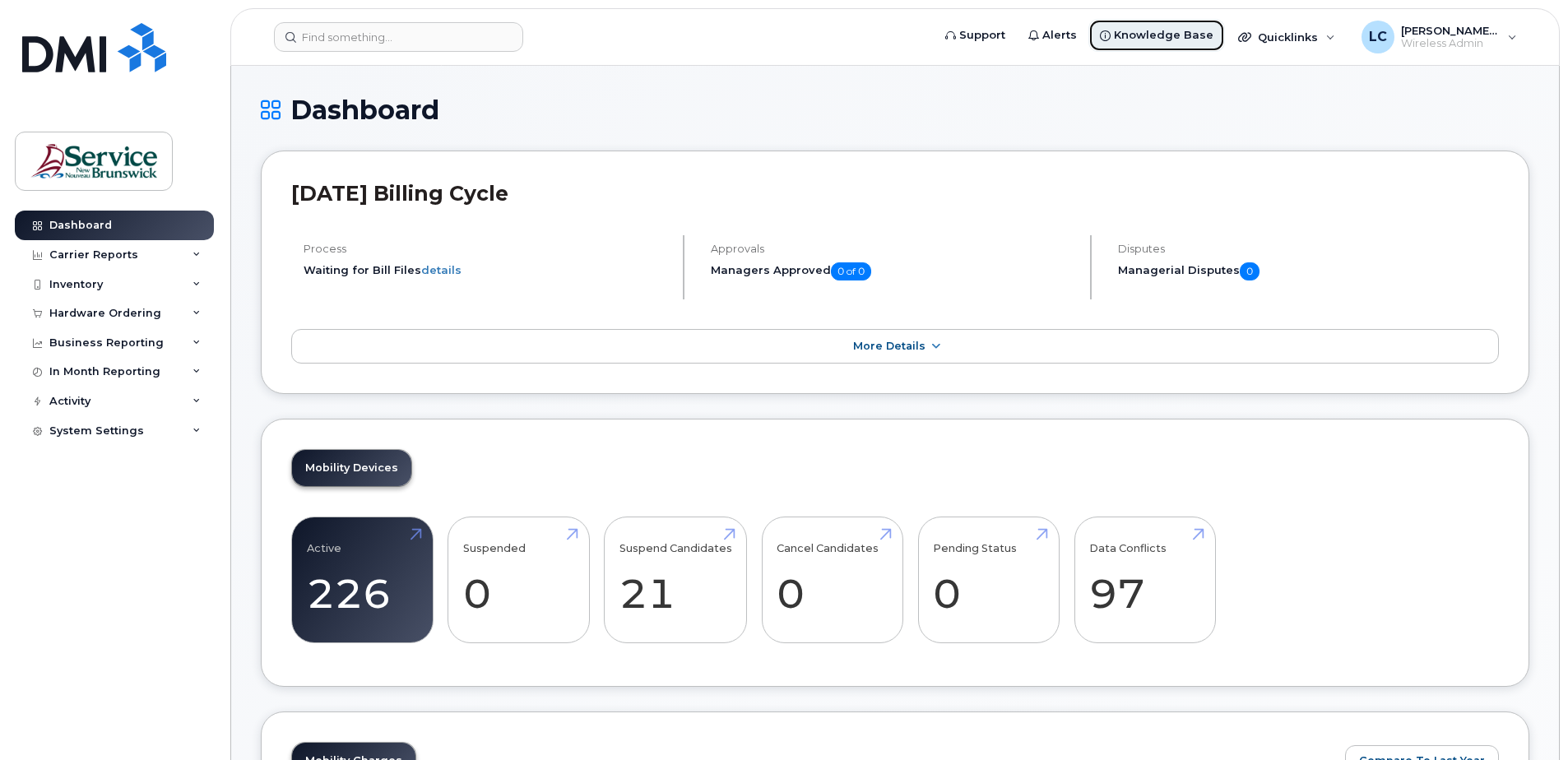
click at [1126, 33] on span "Knowledge Base" at bounding box center [1163, 35] width 100 height 16
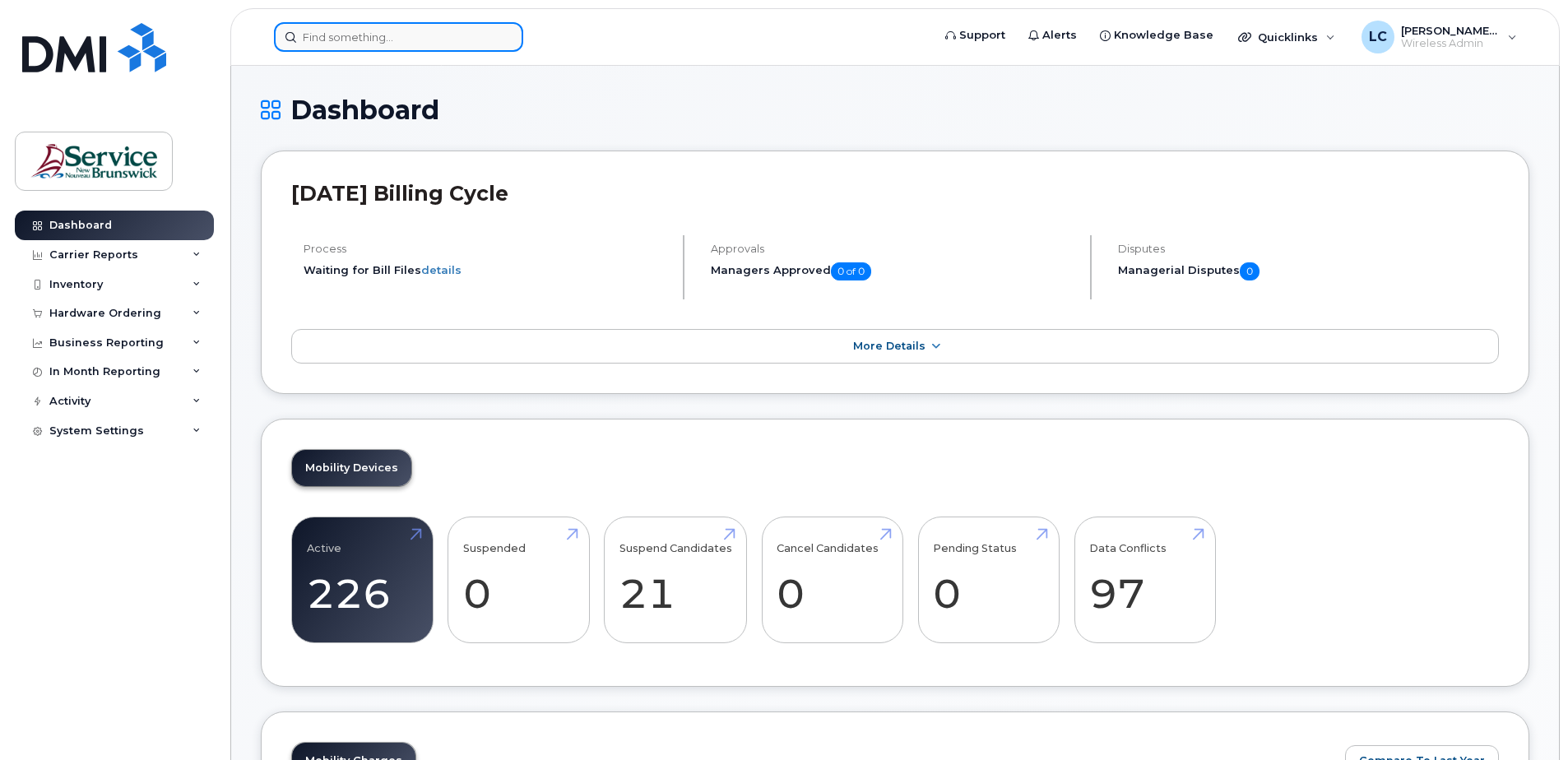
click at [373, 32] on input at bounding box center [399, 36] width 250 height 30
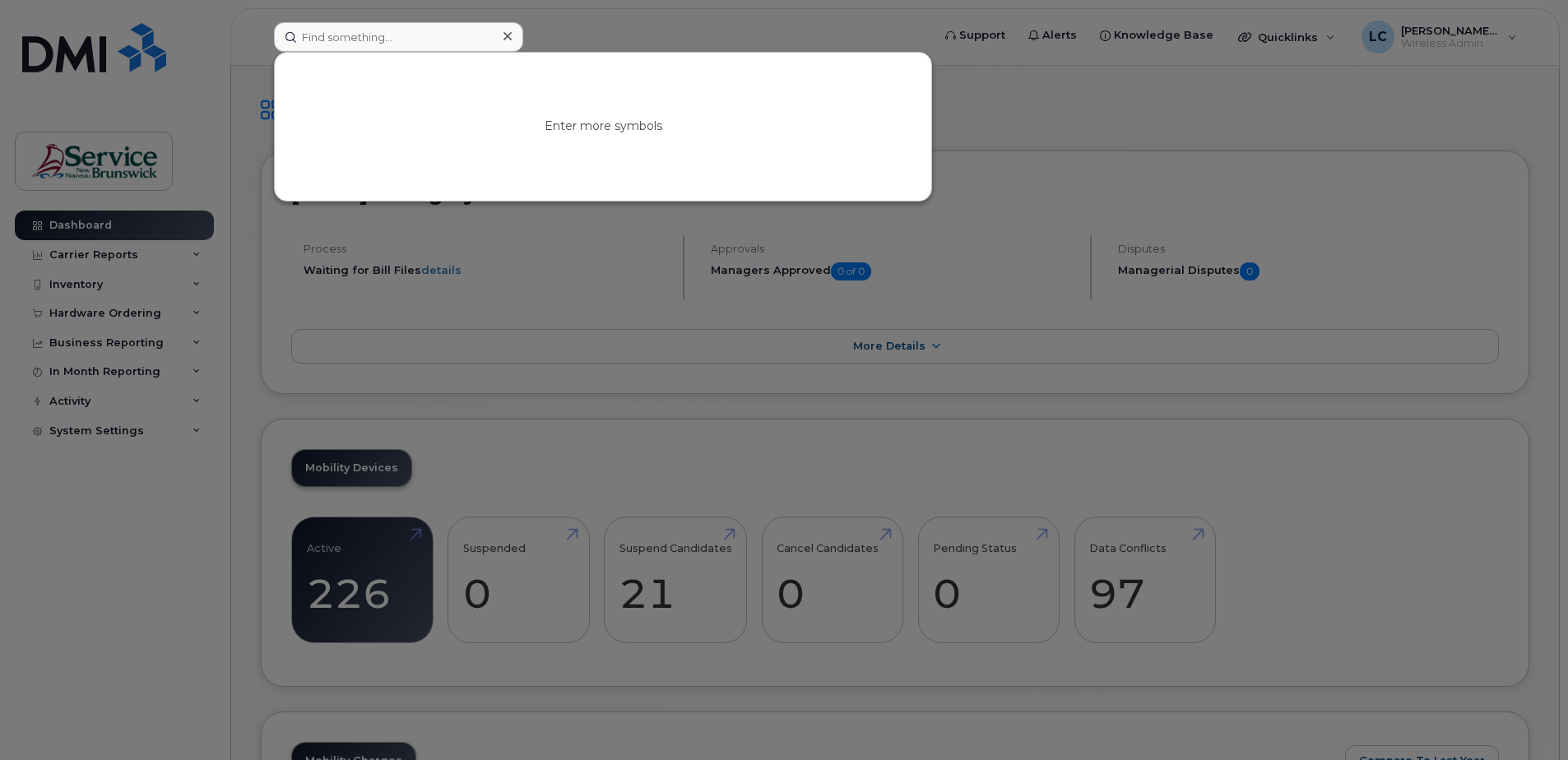
click at [90, 250] on div at bounding box center [784, 380] width 1568 height 760
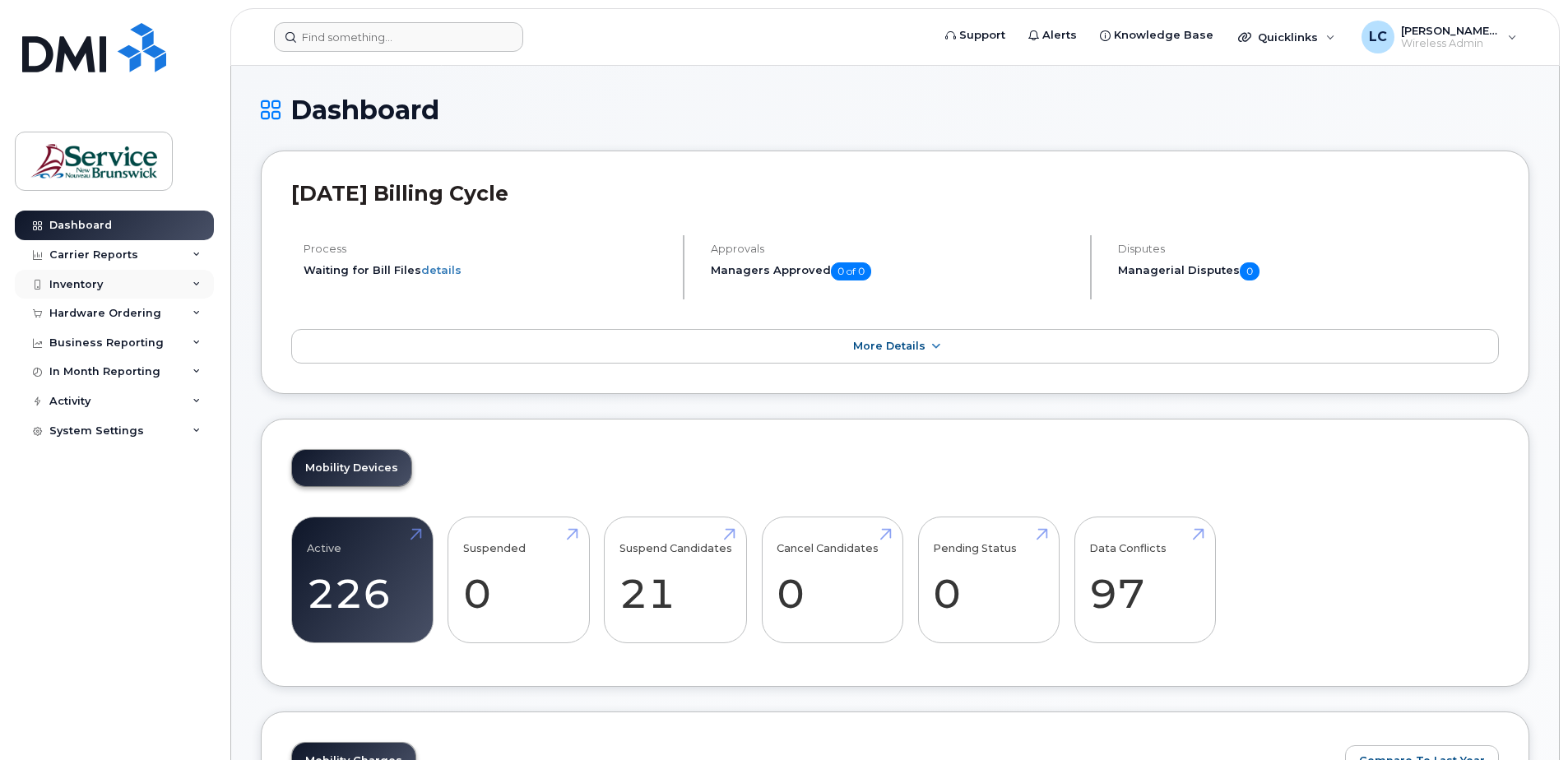
click at [111, 281] on div "Inventory" at bounding box center [114, 284] width 199 height 30
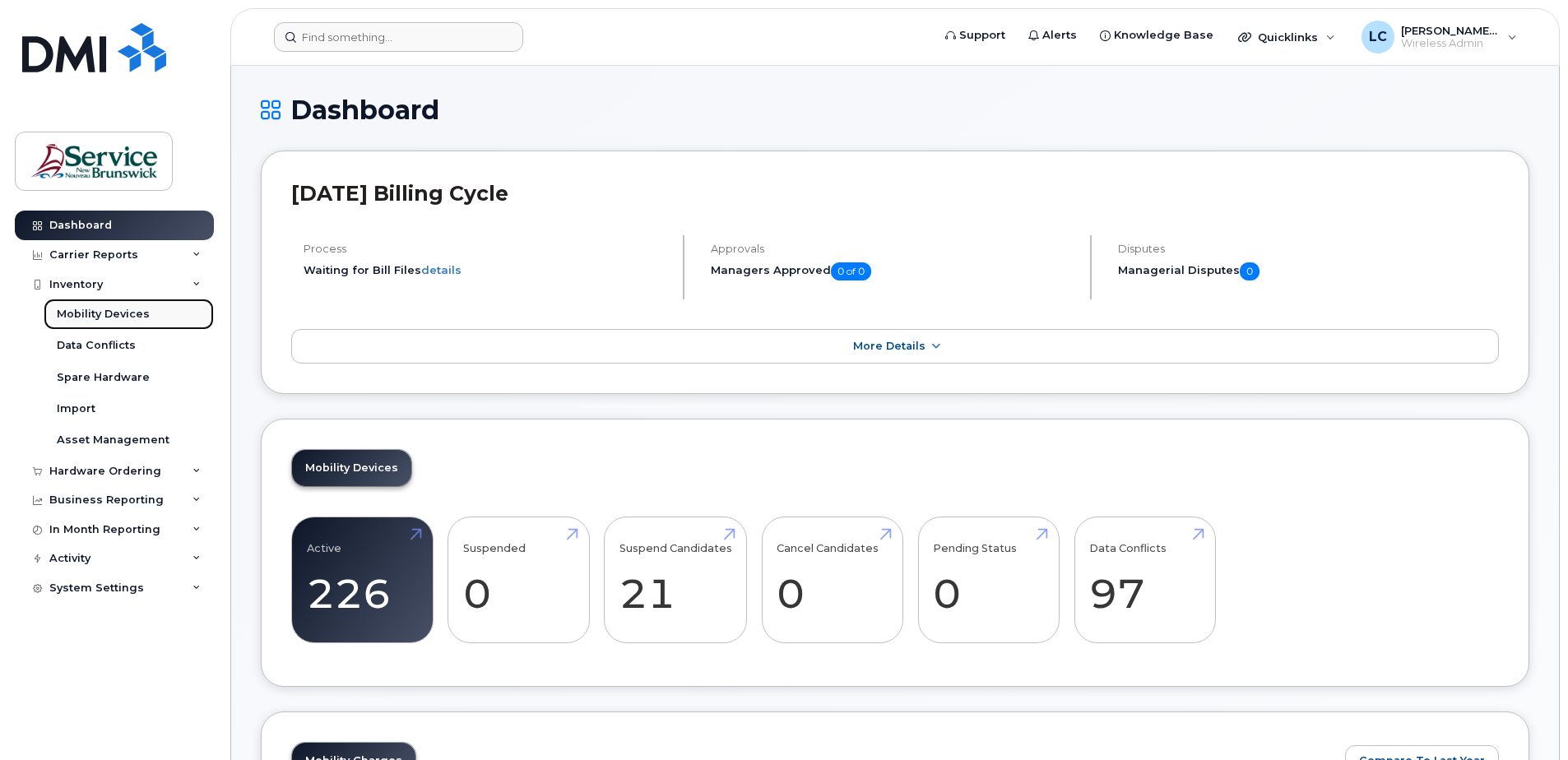
click at [112, 311] on div "Mobility Devices" at bounding box center [104, 314] width 93 height 15
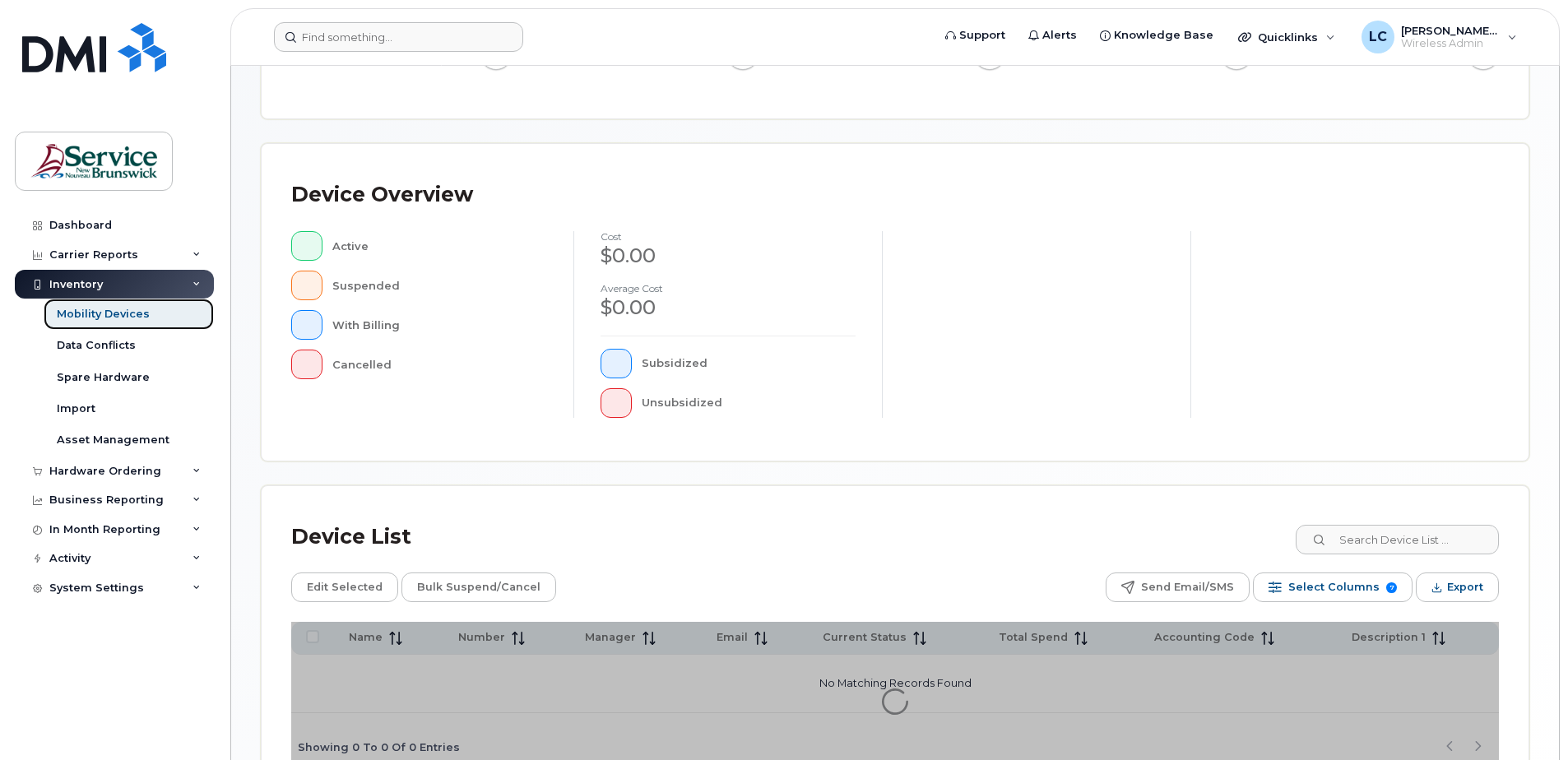
scroll to position [371, 0]
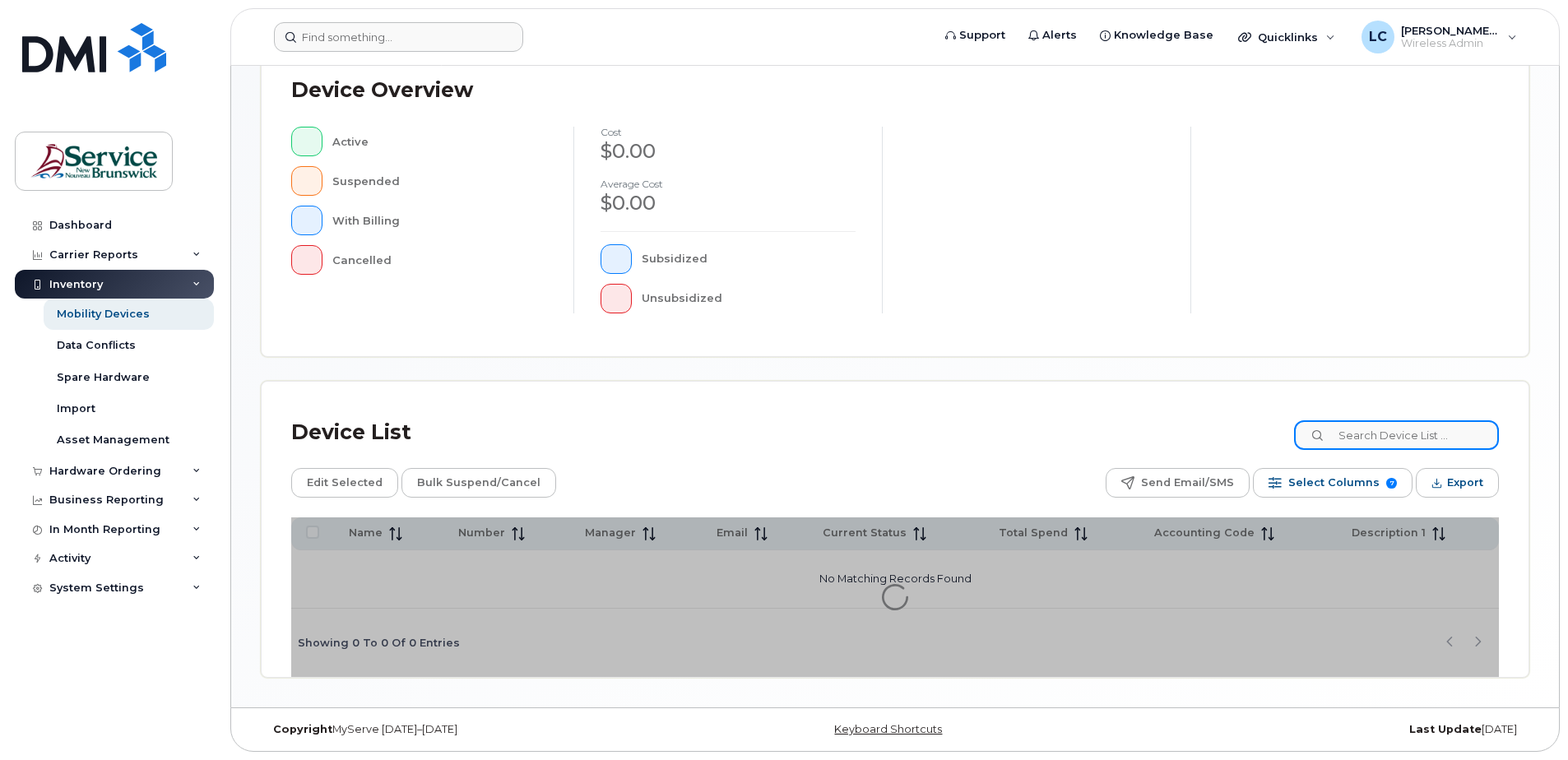
click at [1365, 445] on input at bounding box center [1397, 434] width 205 height 30
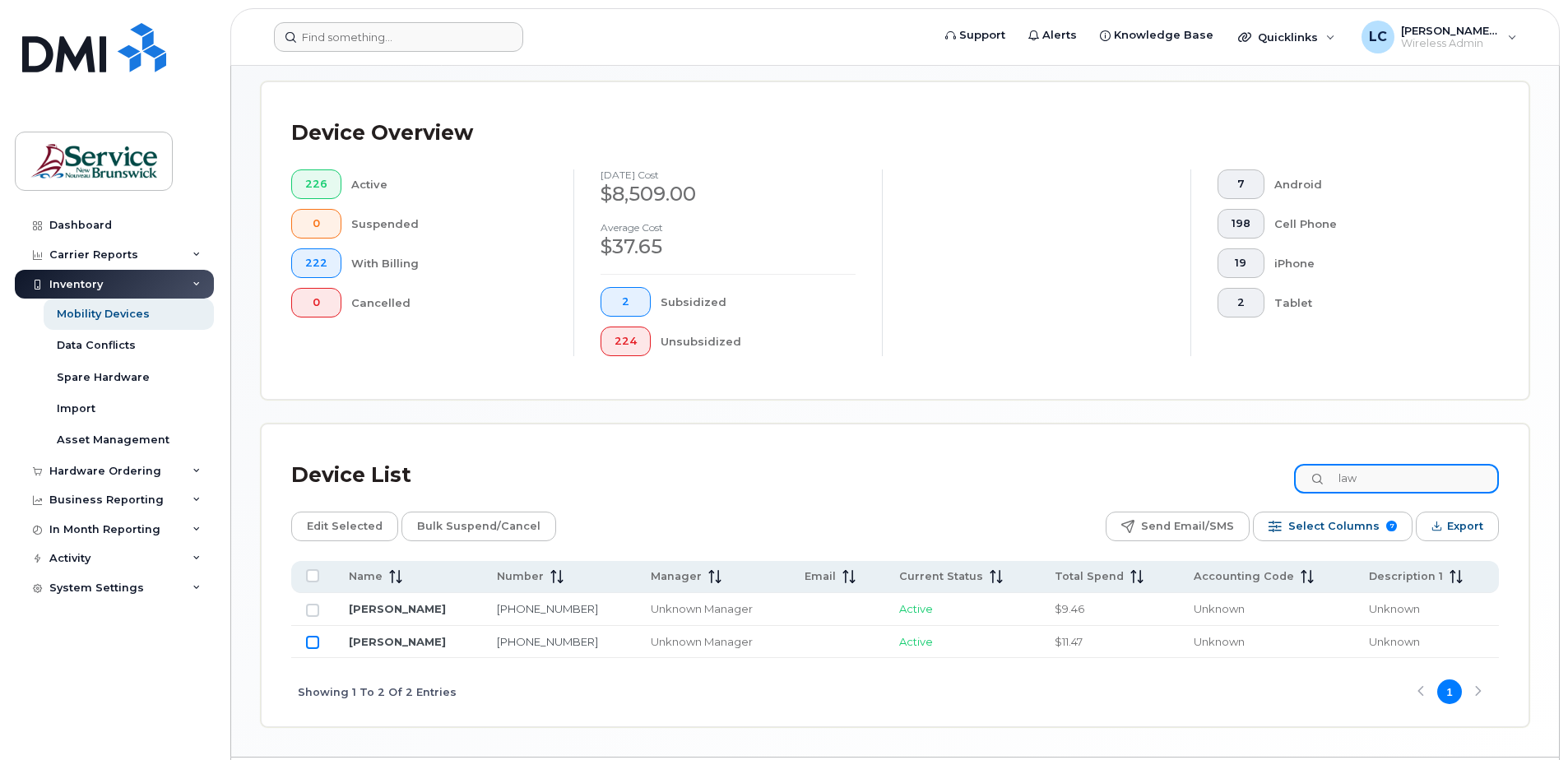
type input "law"
click at [316, 643] on input "Row Unselected" at bounding box center [312, 643] width 13 height 13
click at [451, 522] on span "Bulk Suspend/Cancel" at bounding box center [479, 527] width 124 height 25
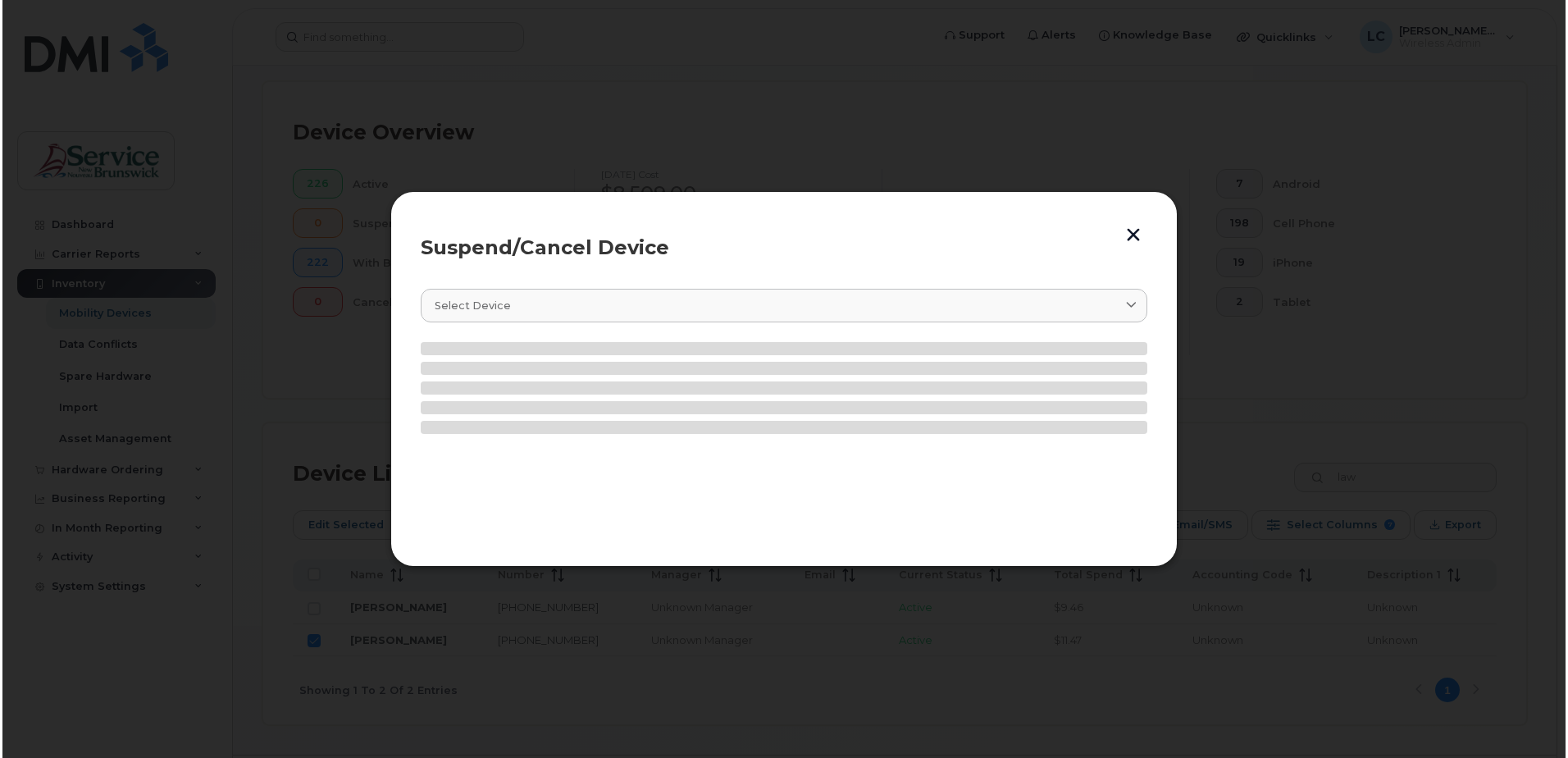
scroll to position [356, 0]
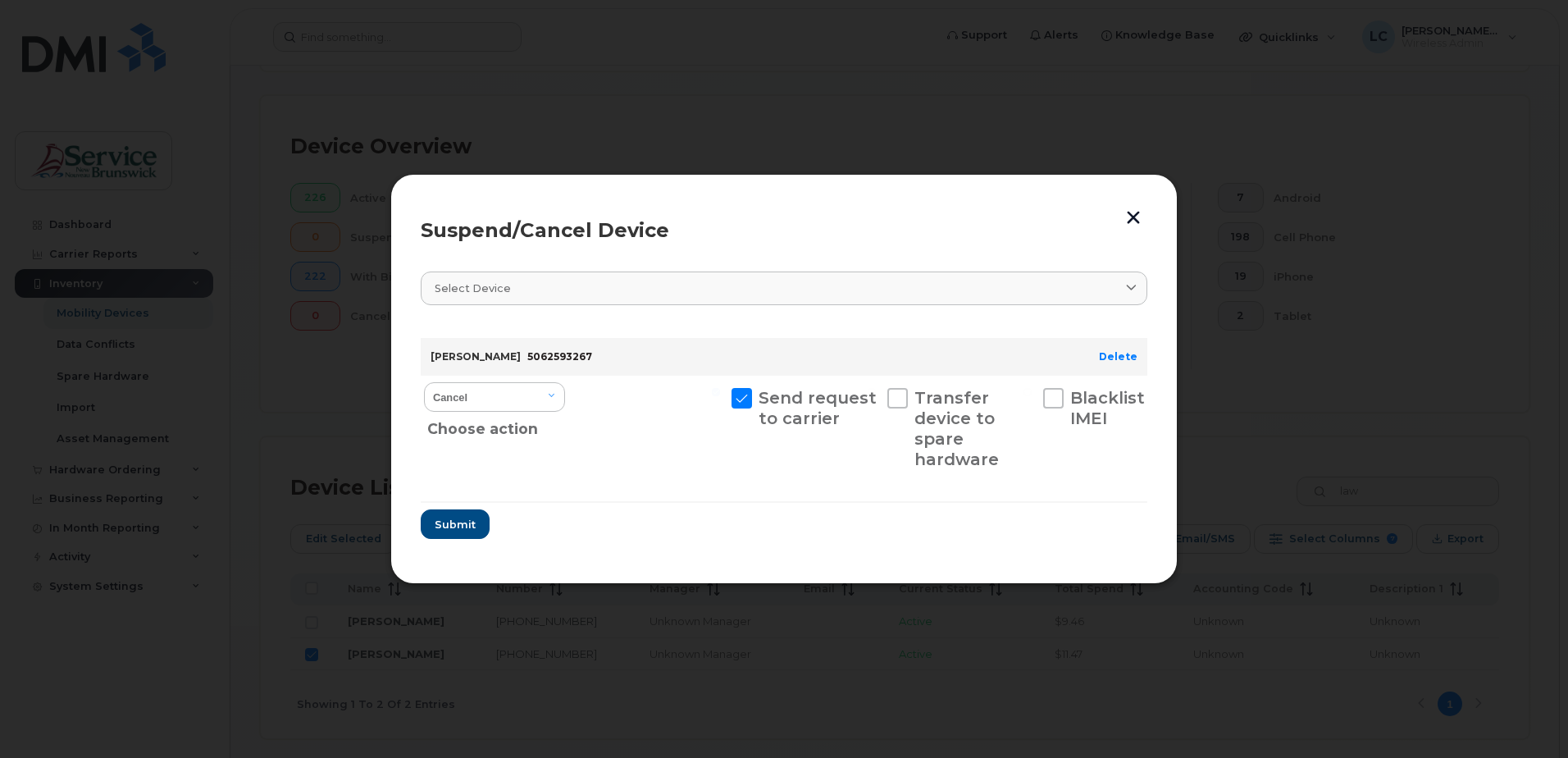
click at [1126, 214] on button "button" at bounding box center [1134, 217] width 25 height 28
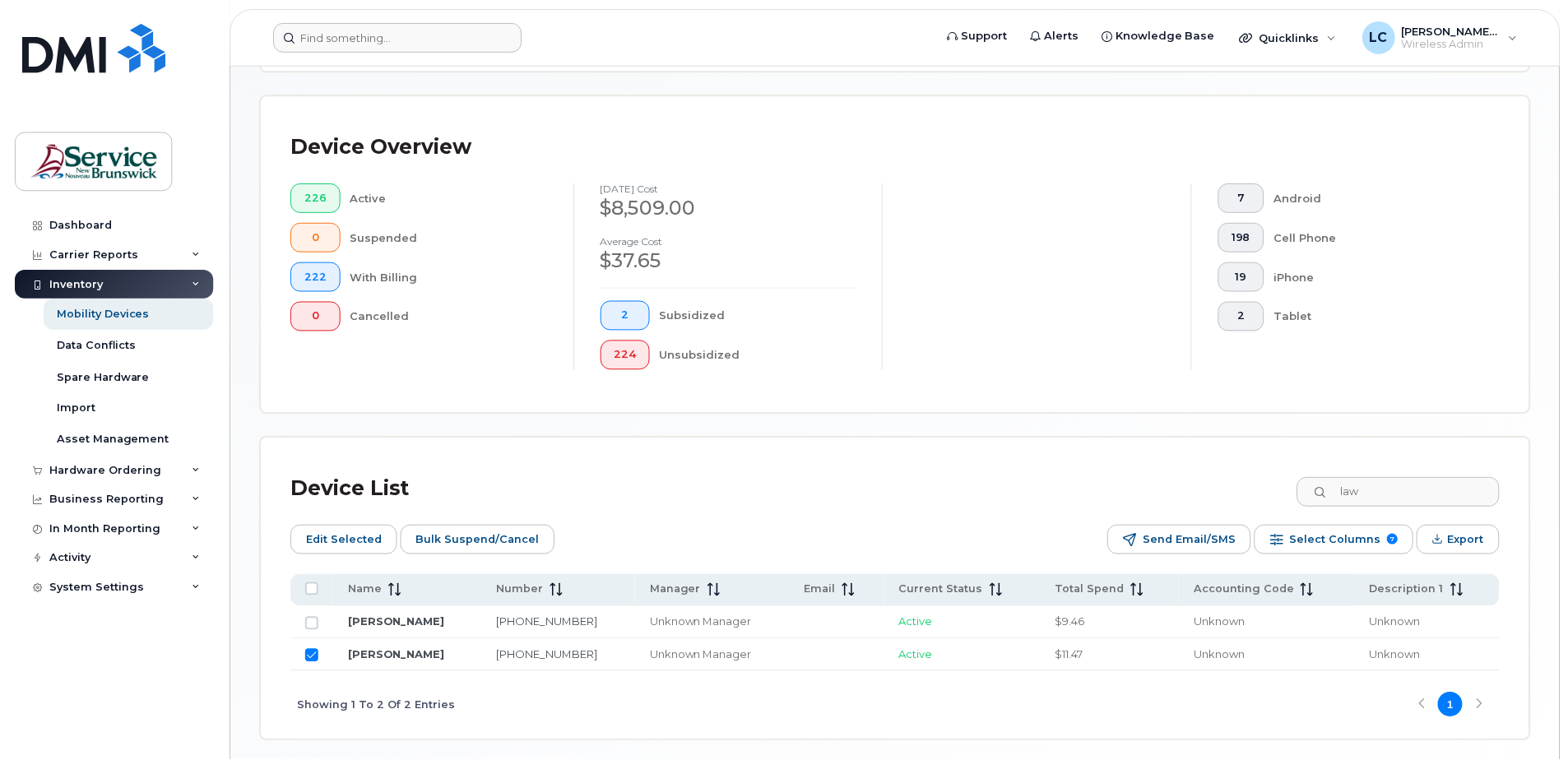
scroll to position [371, 0]
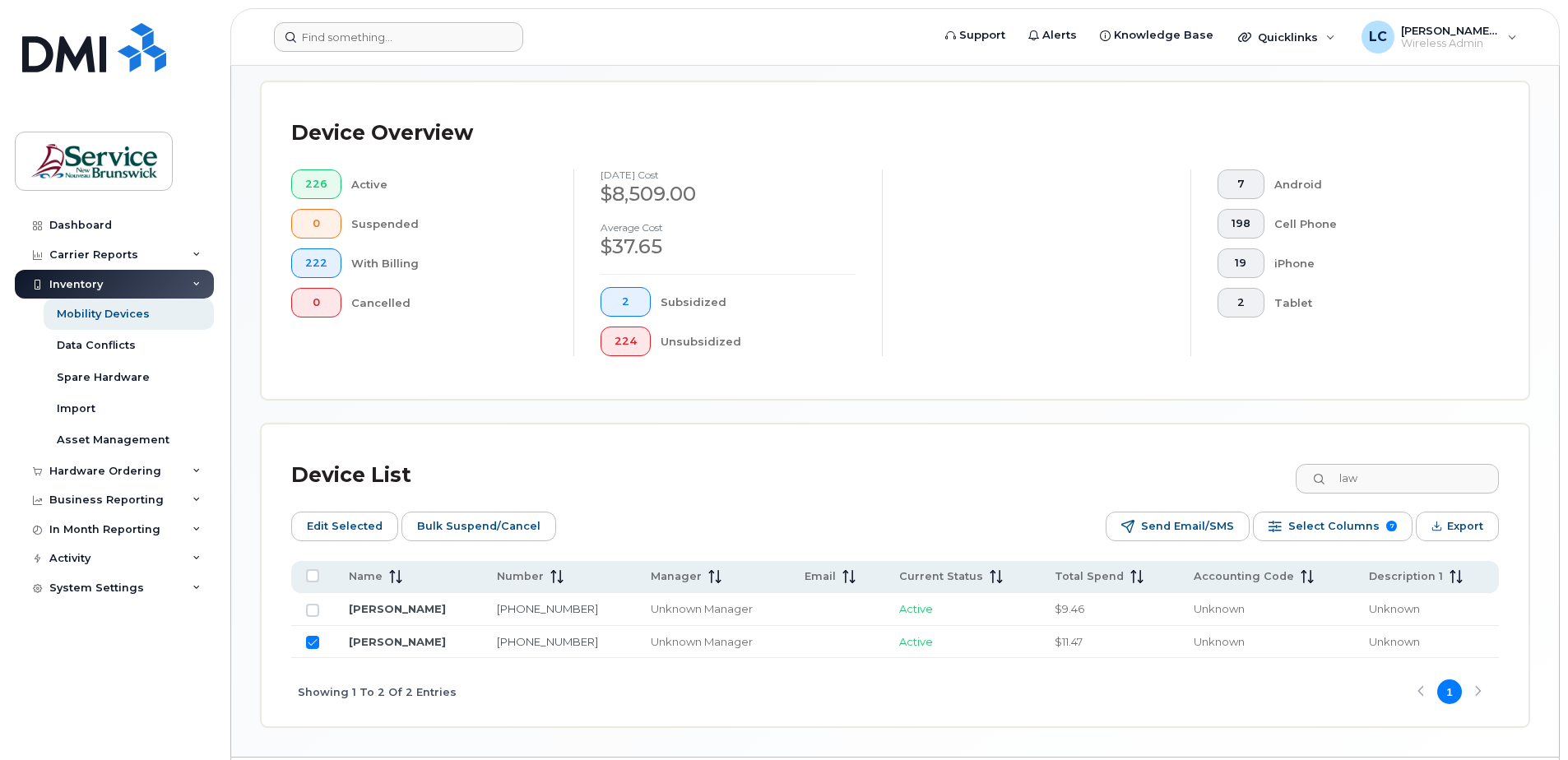
click at [310, 643] on input "Row Selected" at bounding box center [312, 643] width 13 height 13
checkbox input "false"
click at [127, 438] on div "Asset Management" at bounding box center [113, 440] width 112 height 15
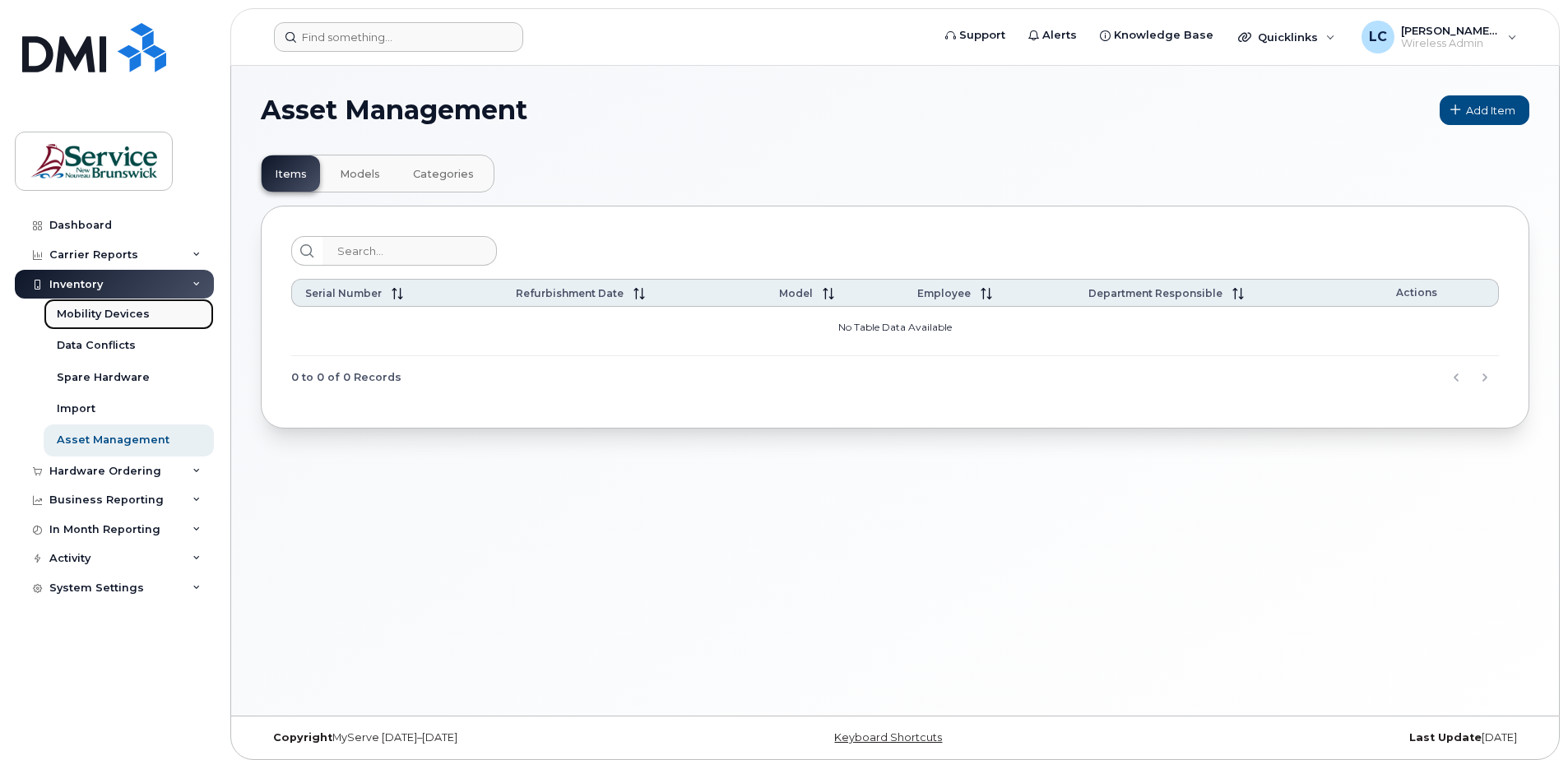
click at [124, 316] on div "Mobility Devices" at bounding box center [104, 314] width 93 height 15
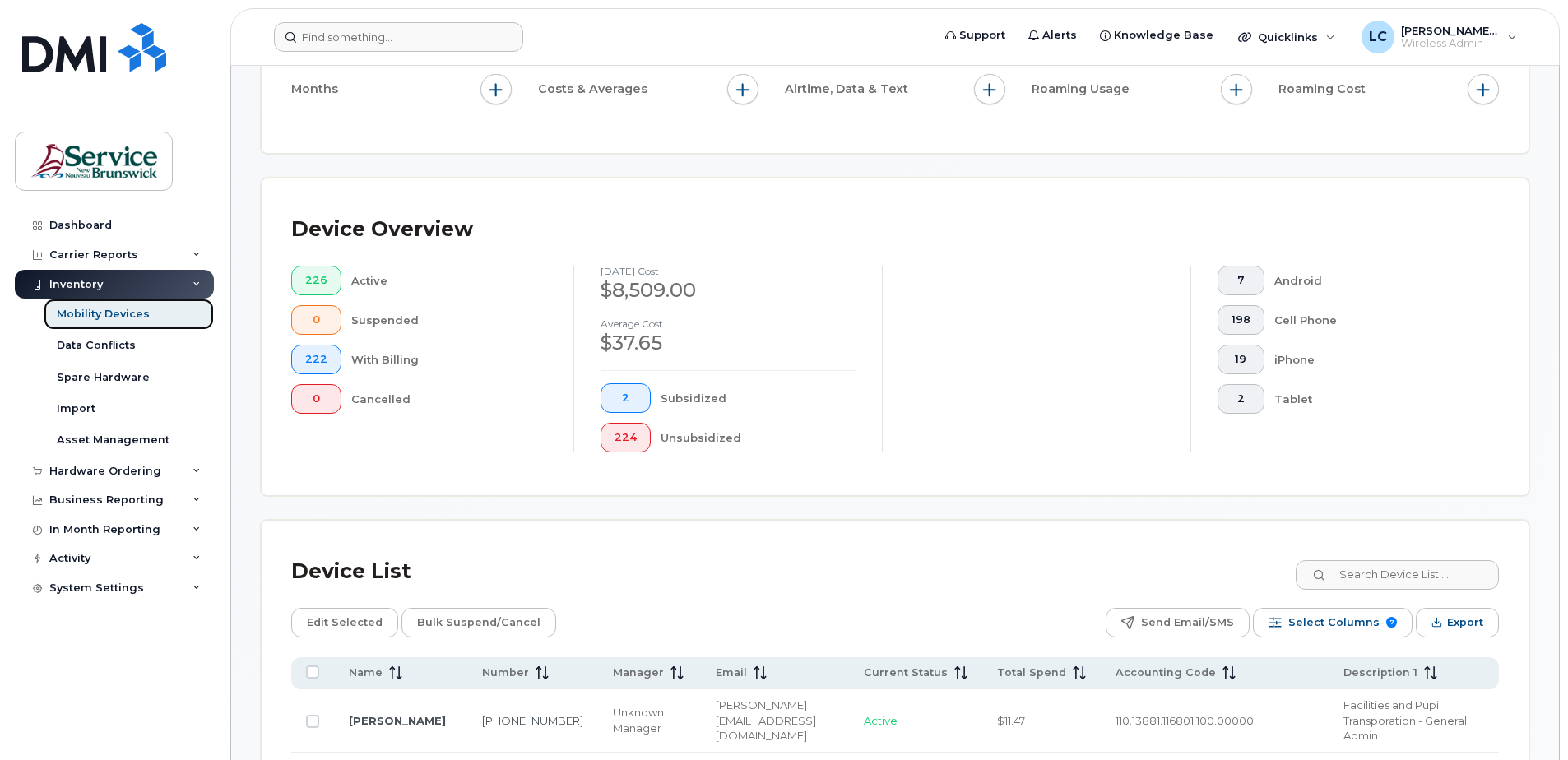
scroll to position [411, 0]
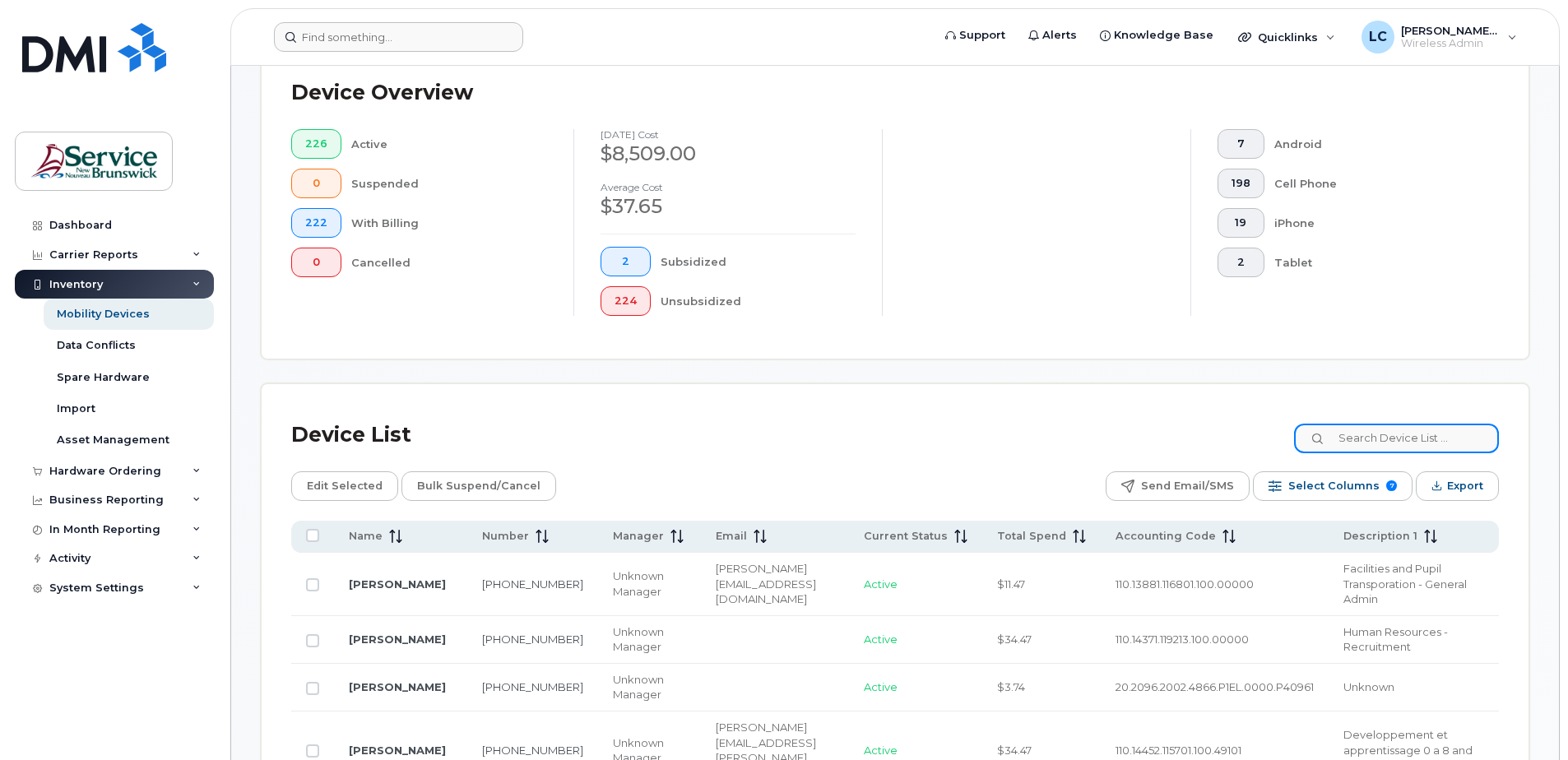
click at [1412, 443] on input at bounding box center [1397, 438] width 205 height 30
type input "law"
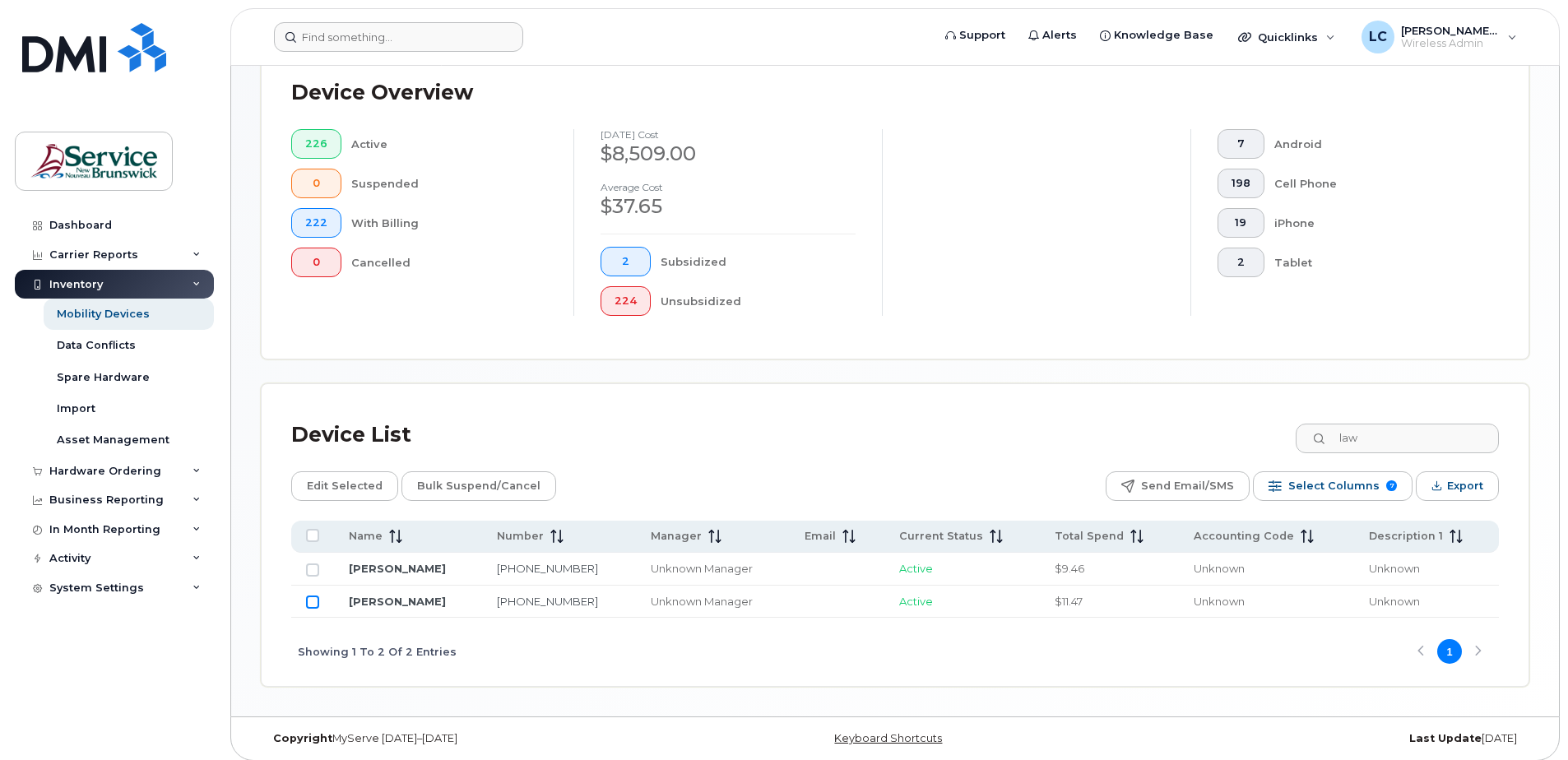
click at [312, 601] on input "Row Unselected" at bounding box center [312, 602] width 13 height 13
checkbox input "true"
click at [344, 484] on span "Edit Selected" at bounding box center [344, 487] width 75 height 25
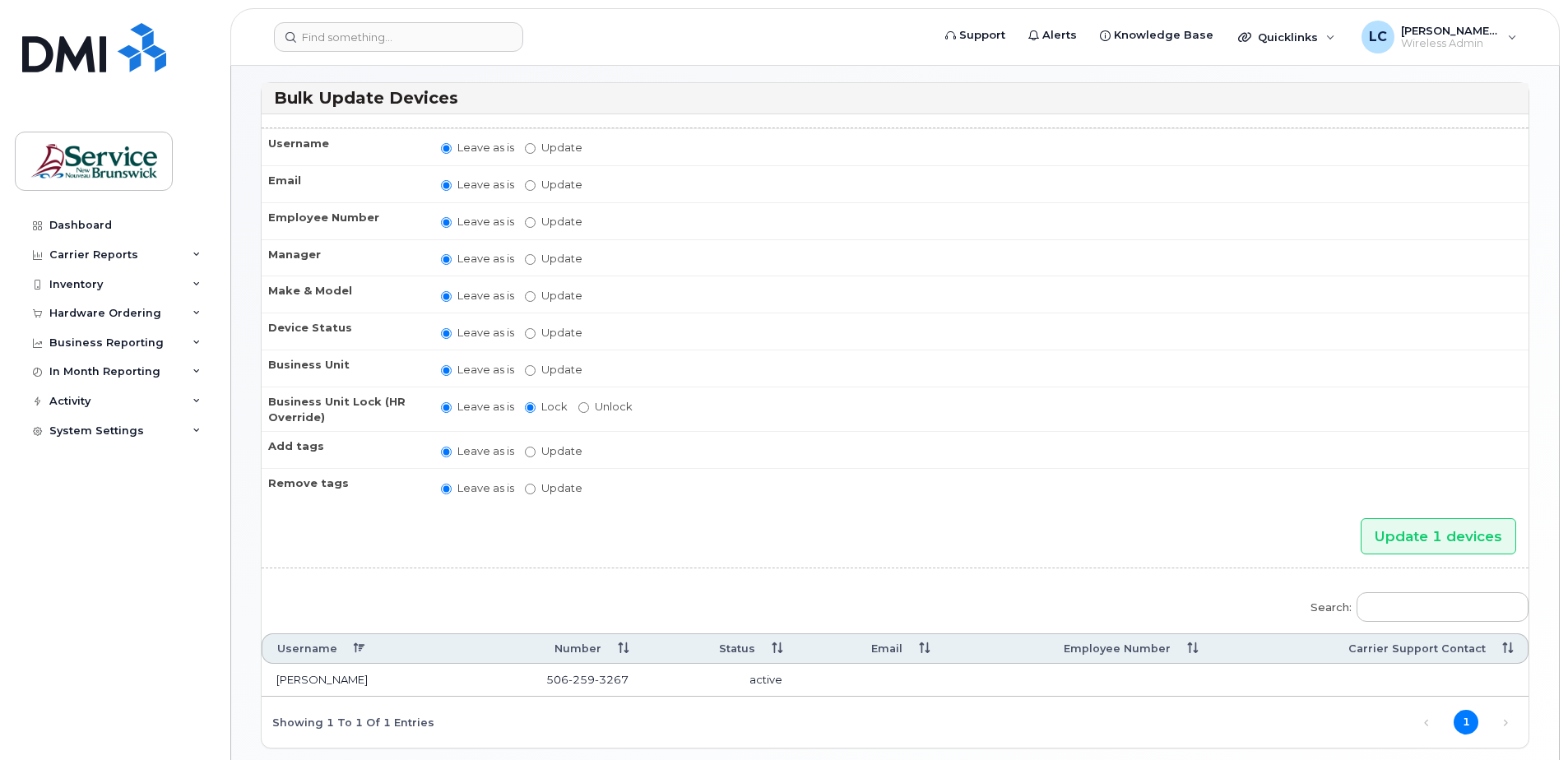
scroll to position [154, 0]
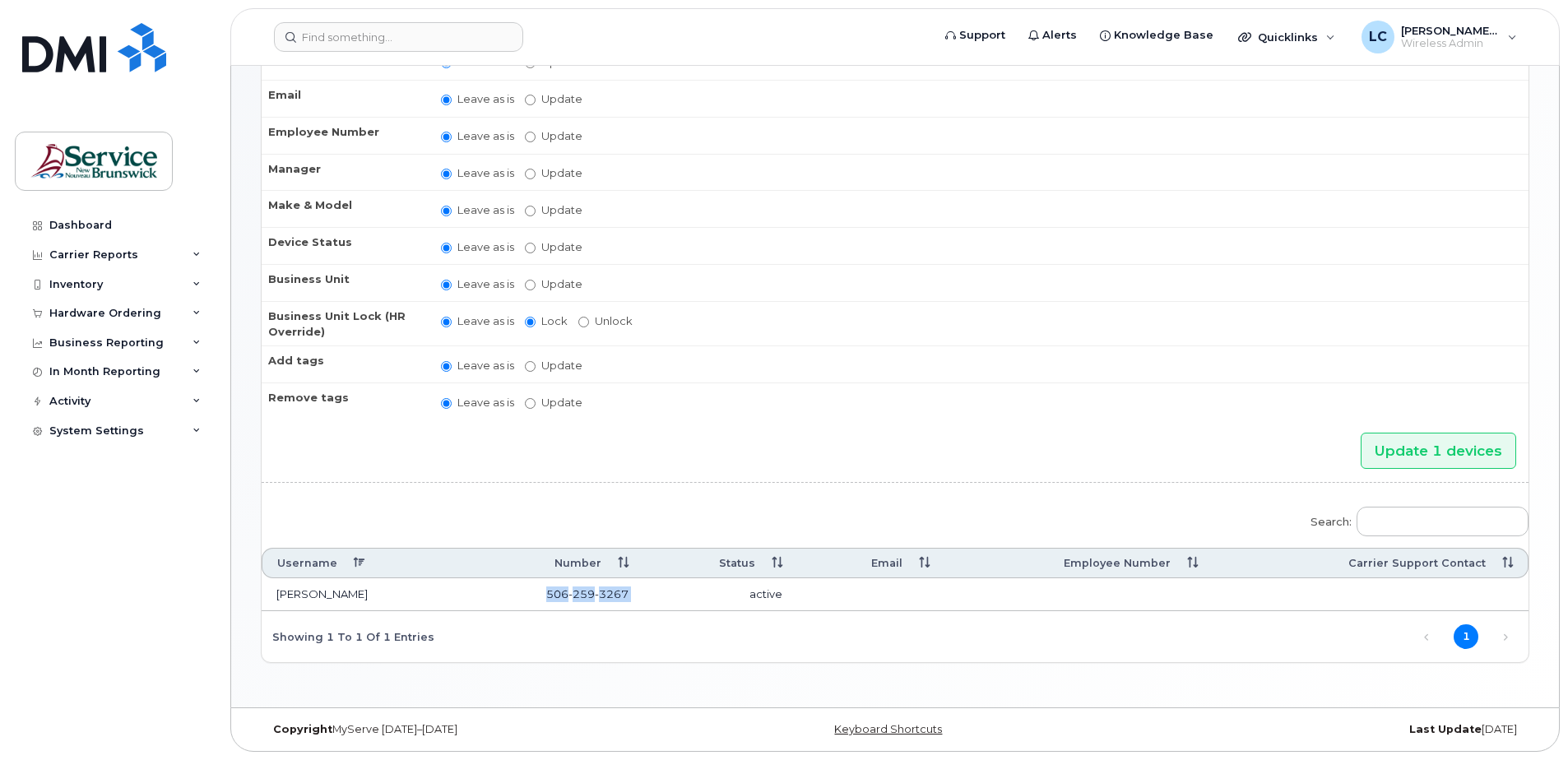
drag, startPoint x: 646, startPoint y: 597, endPoint x: 498, endPoint y: 593, distance: 148.1
click at [498, 593] on tr "Andrew Law 506 259 3267 active" at bounding box center [895, 594] width 1267 height 33
copy tr "506 259 3267"
click at [118, 279] on div "Inventory" at bounding box center [114, 284] width 199 height 30
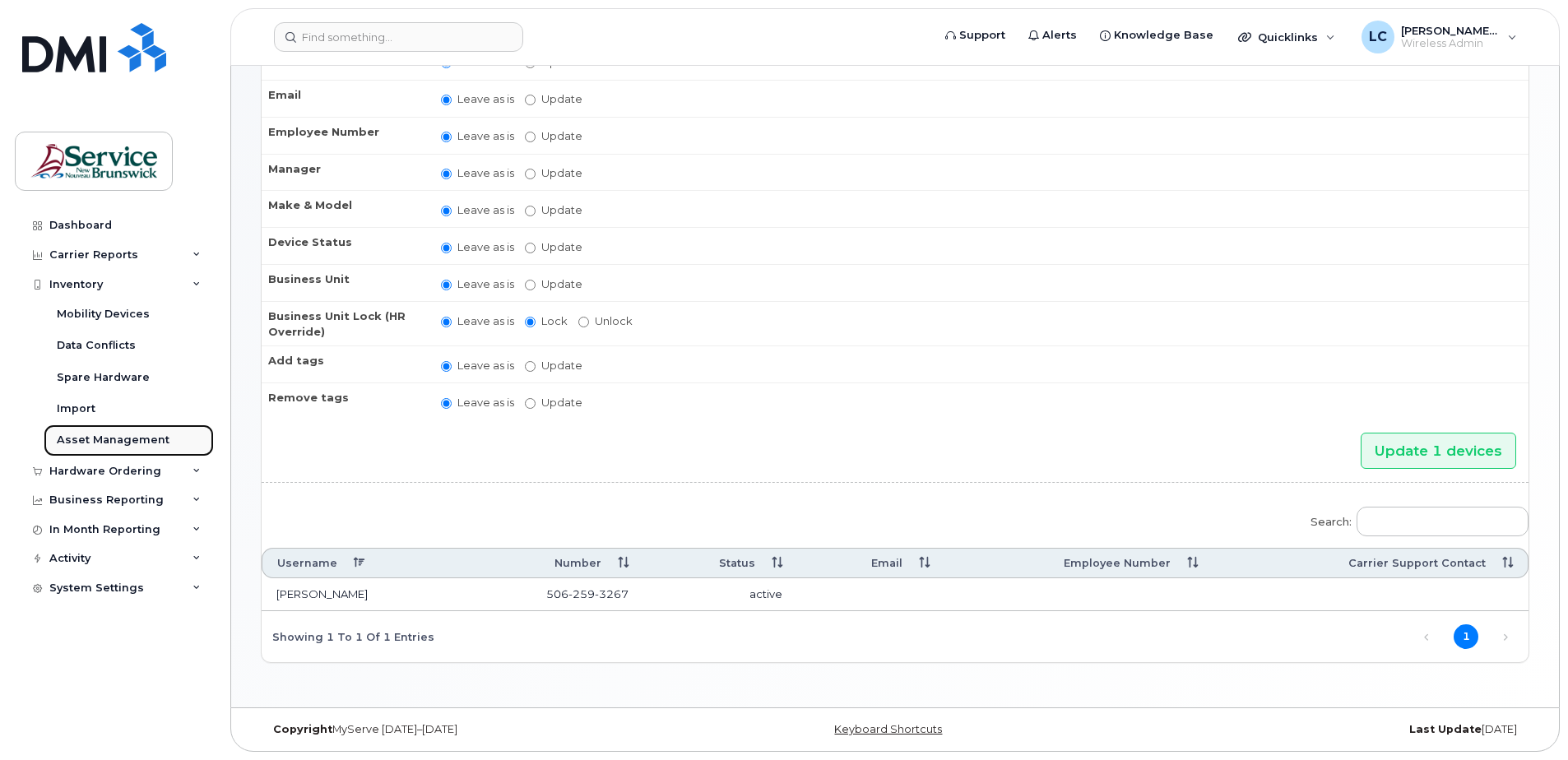
click at [124, 438] on div "Asset Management" at bounding box center [113, 440] width 112 height 15
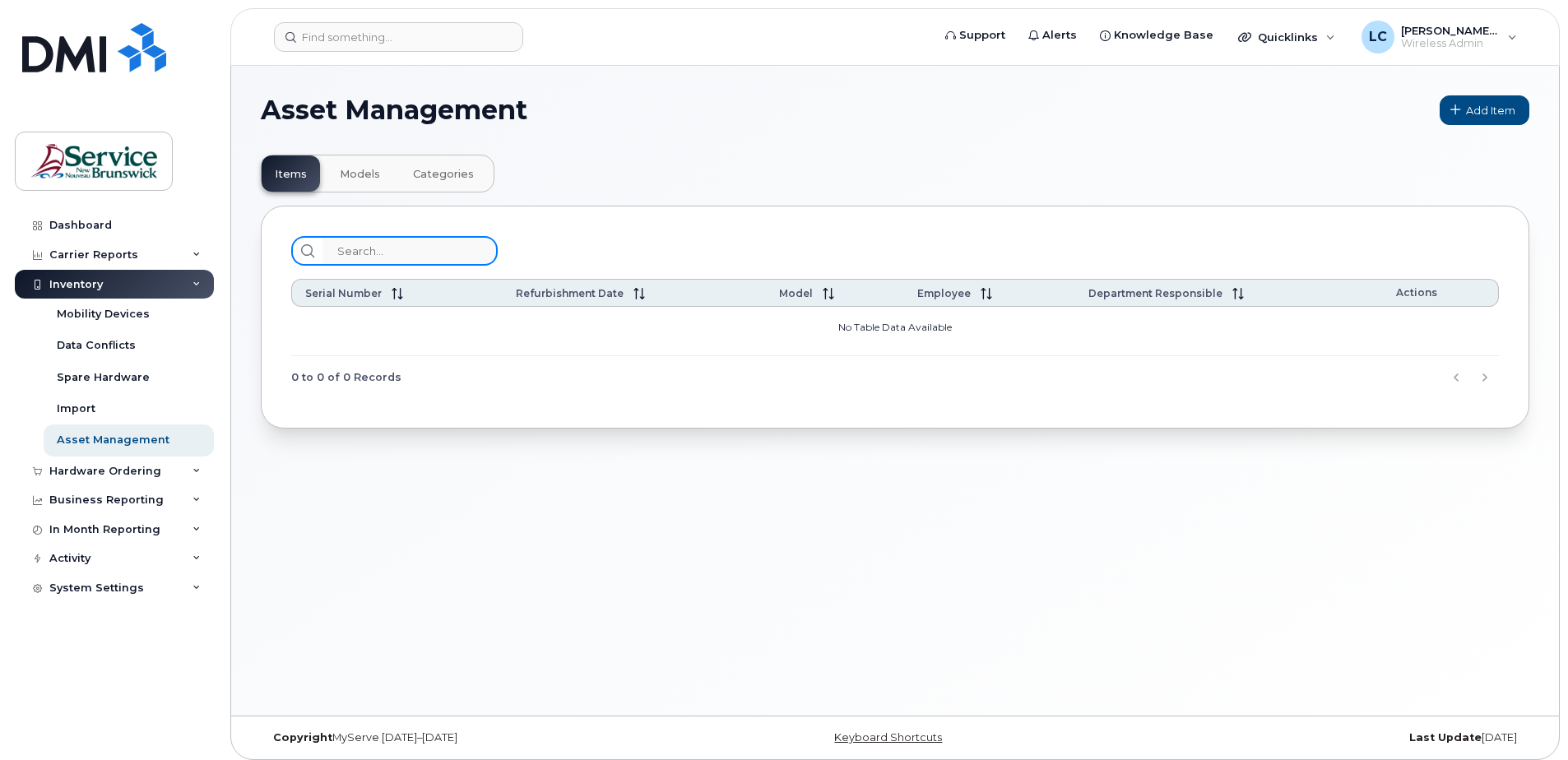
click at [388, 250] on input "search" at bounding box center [411, 250] width 175 height 30
paste input "5062593267"
type input "5062593267"
click at [1281, 33] on span "Quicklinks" at bounding box center [1288, 37] width 60 height 13
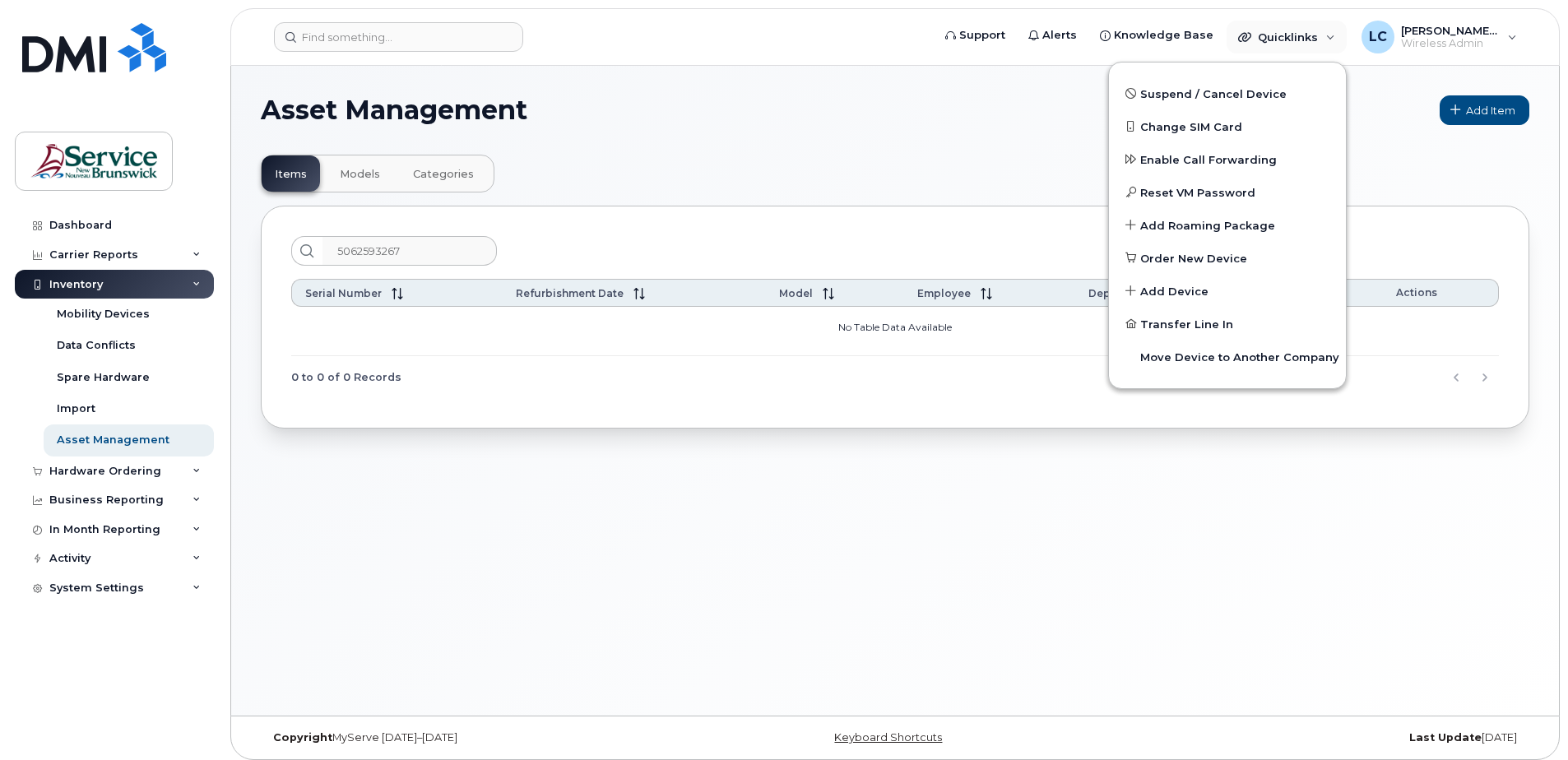
click at [1007, 123] on h1 "Asset Management" at bounding box center [846, 110] width 1171 height 27
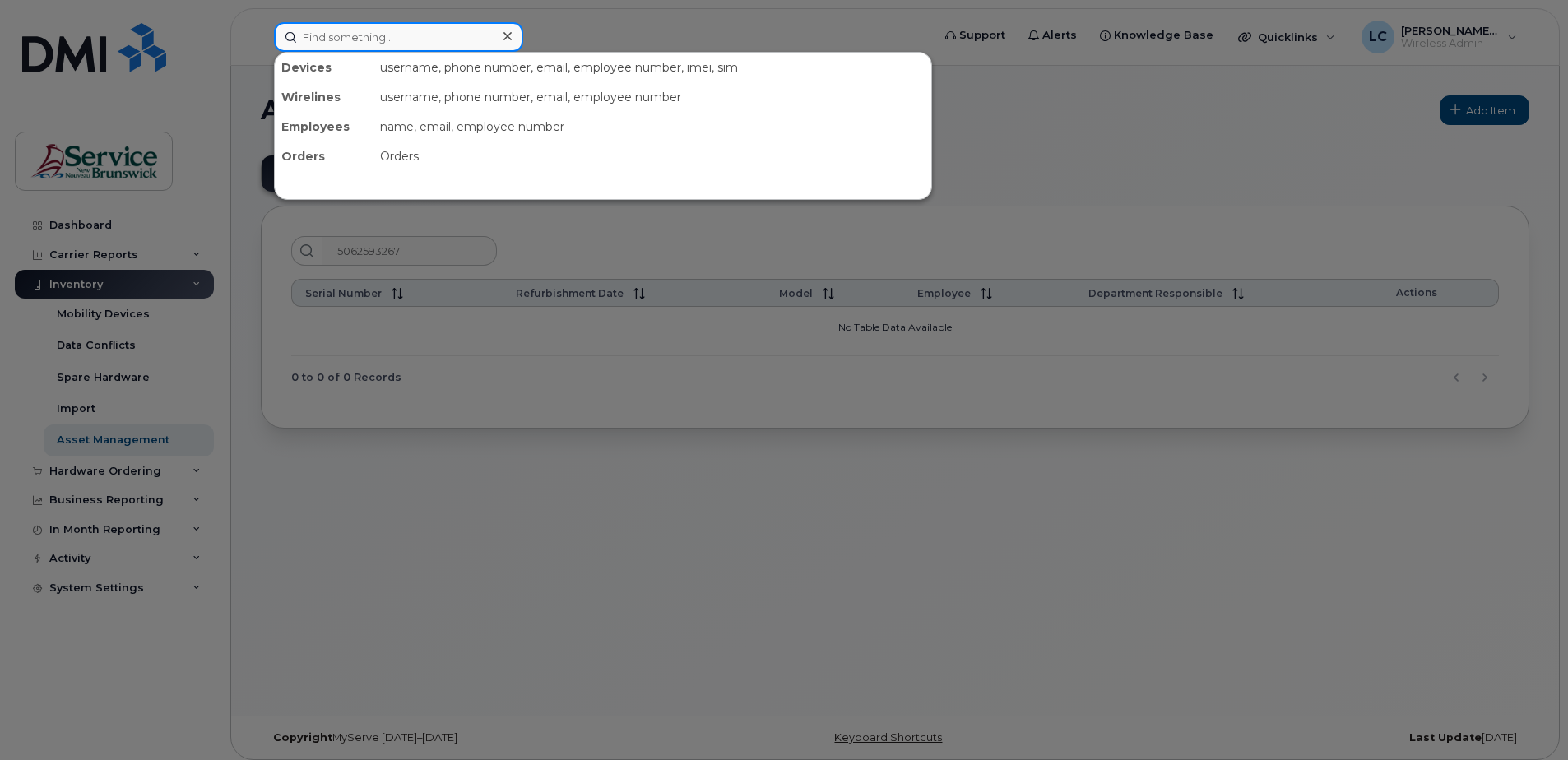
click at [334, 37] on input at bounding box center [399, 36] width 250 height 30
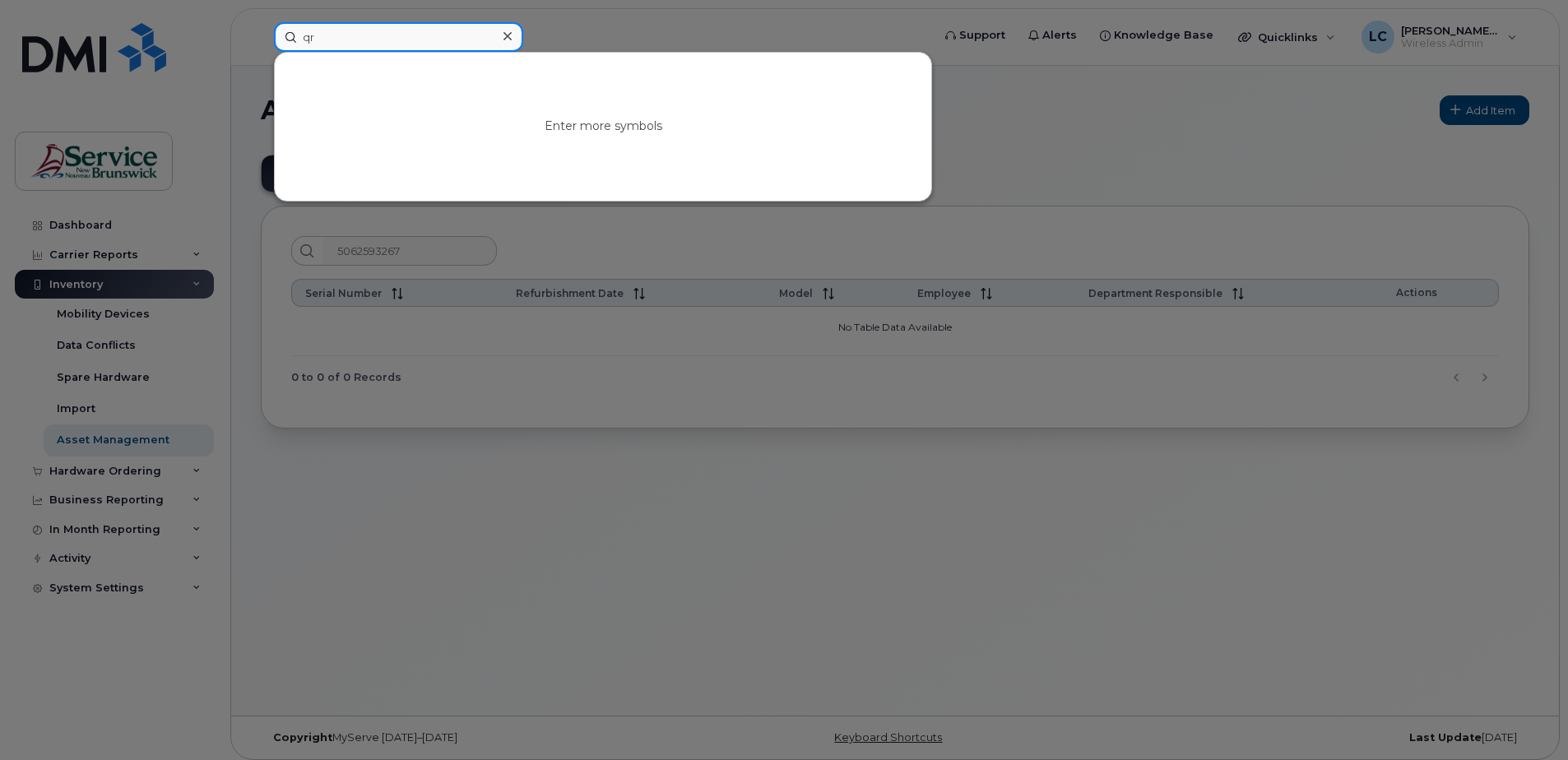
type input "qr"
click at [578, 26] on div at bounding box center [784, 380] width 1568 height 760
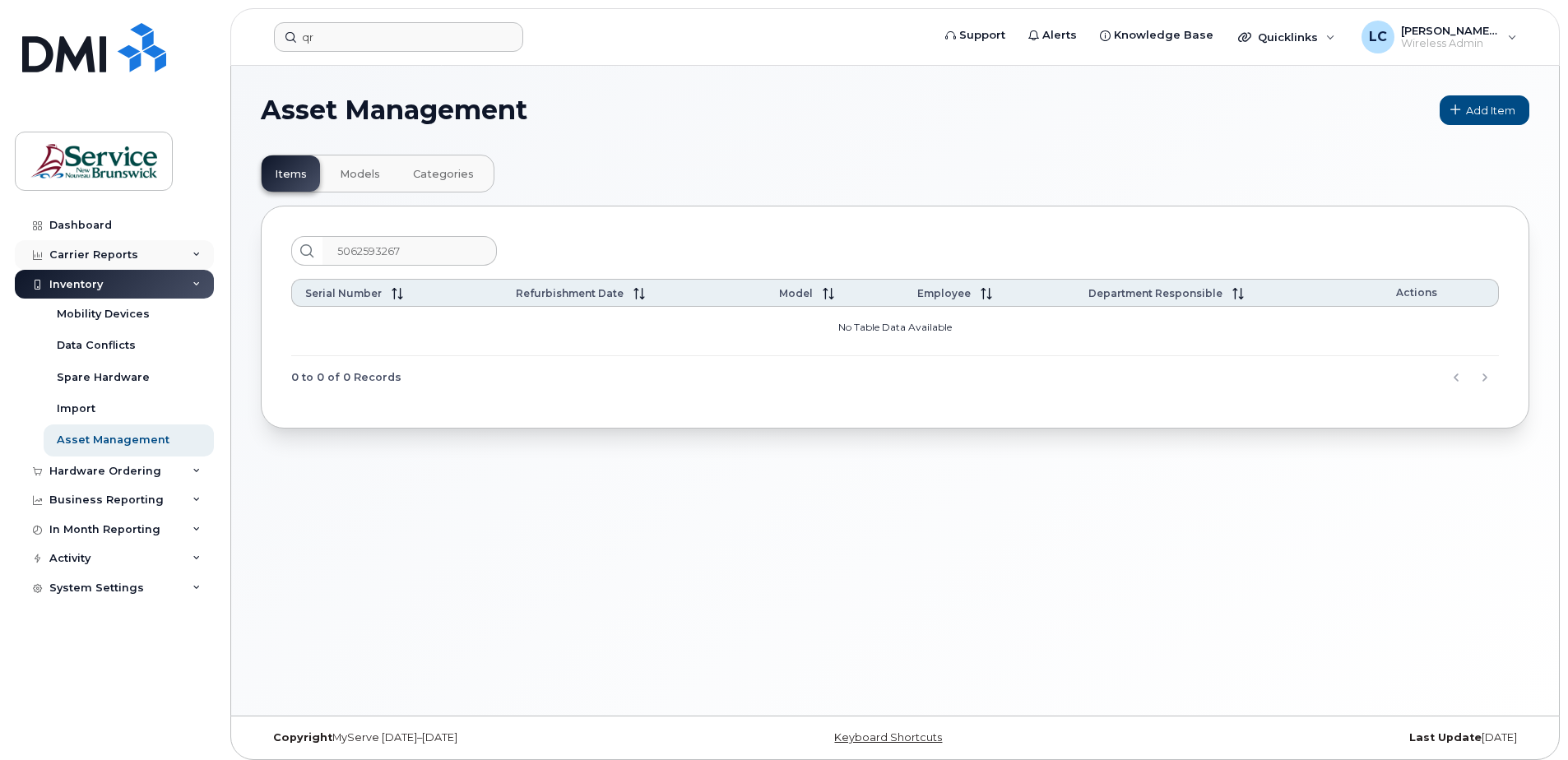
click at [72, 252] on div "Carrier Reports" at bounding box center [93, 255] width 89 height 13
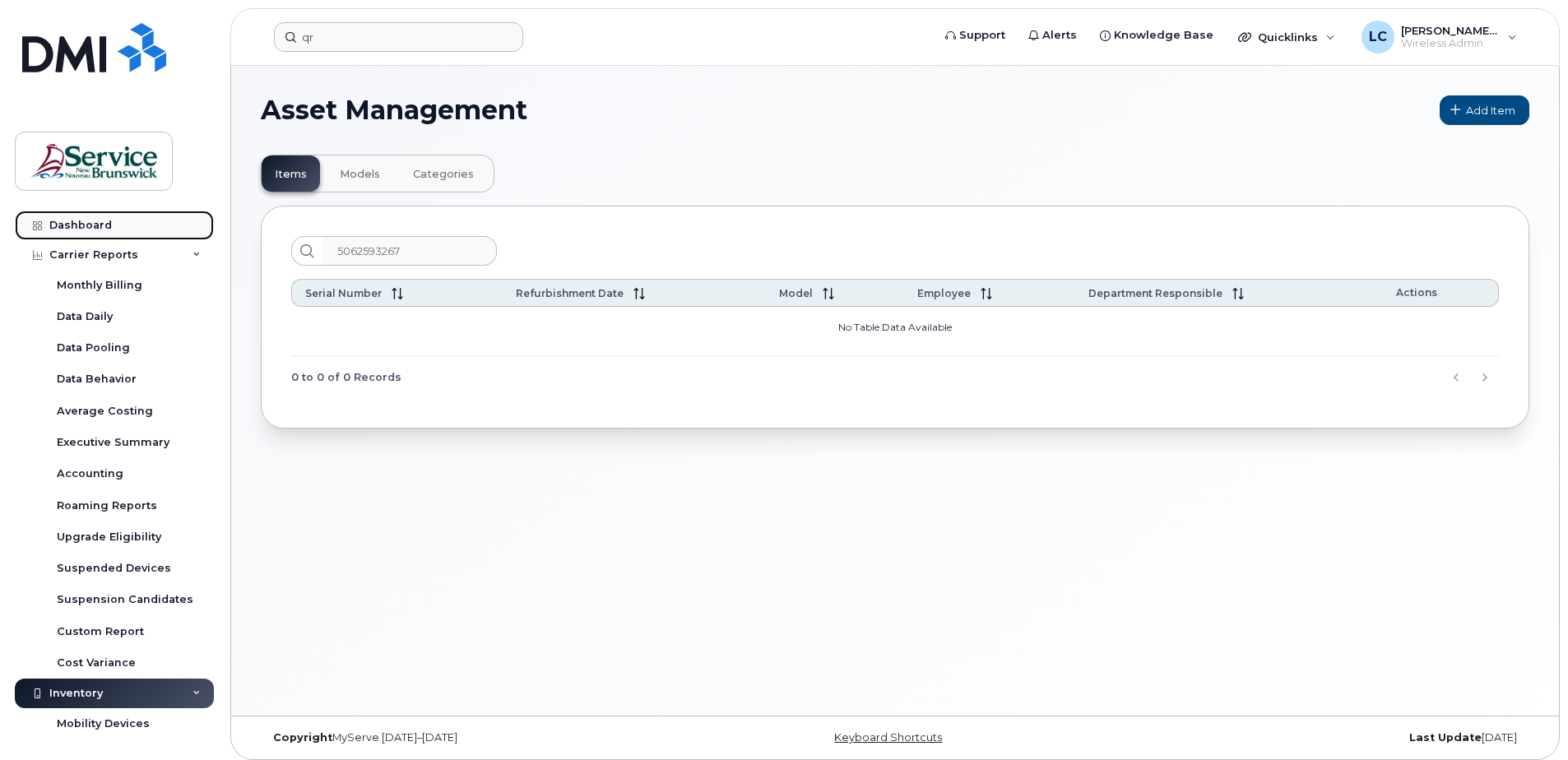
click at [90, 227] on div "Dashboard" at bounding box center [81, 226] width 63 height 13
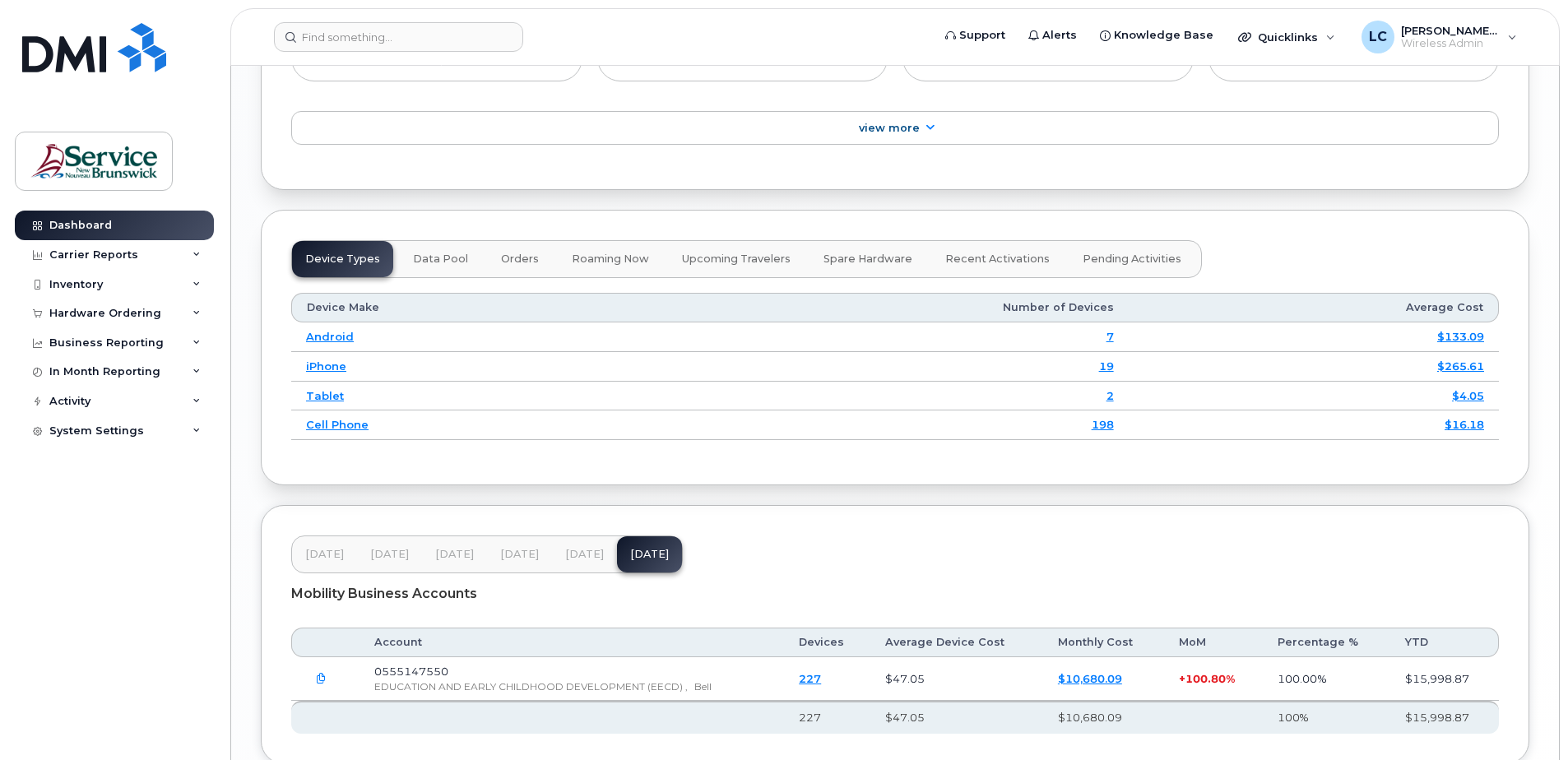
scroll to position [1948, 0]
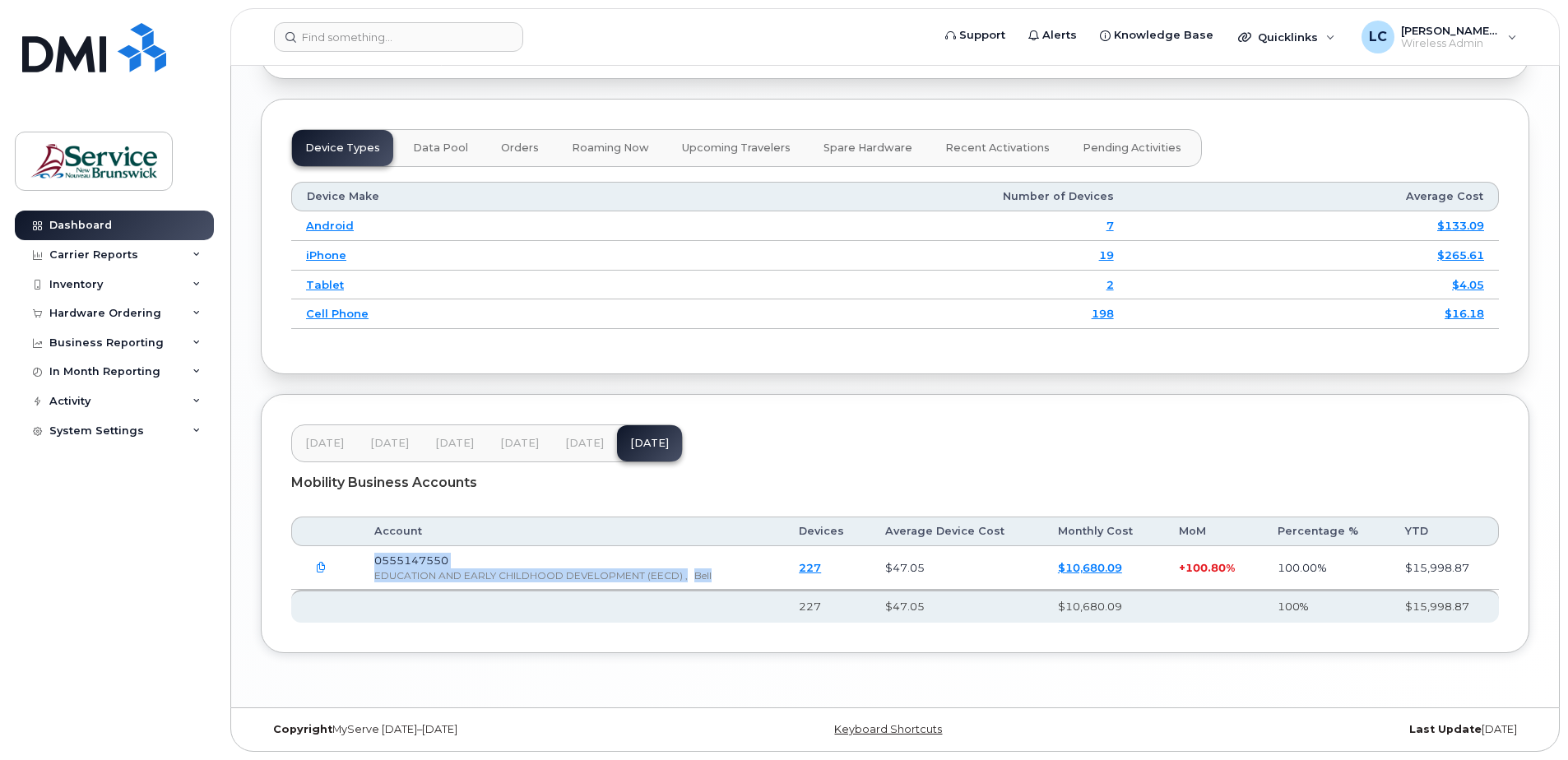
drag, startPoint x: 715, startPoint y: 572, endPoint x: 365, endPoint y: 555, distance: 350.4
click at [365, 555] on td "0555147550 EDUCATION AND EARLY CHILDHOOD DEVELOPMENT (EECD) , Bell" at bounding box center [572, 569] width 425 height 44
copy td "0555147550 EDUCATION AND EARLY CHILDHOOD DEVELOPMENT (EECD) , Bell"
click at [107, 281] on div "Inventory" at bounding box center [114, 284] width 199 height 30
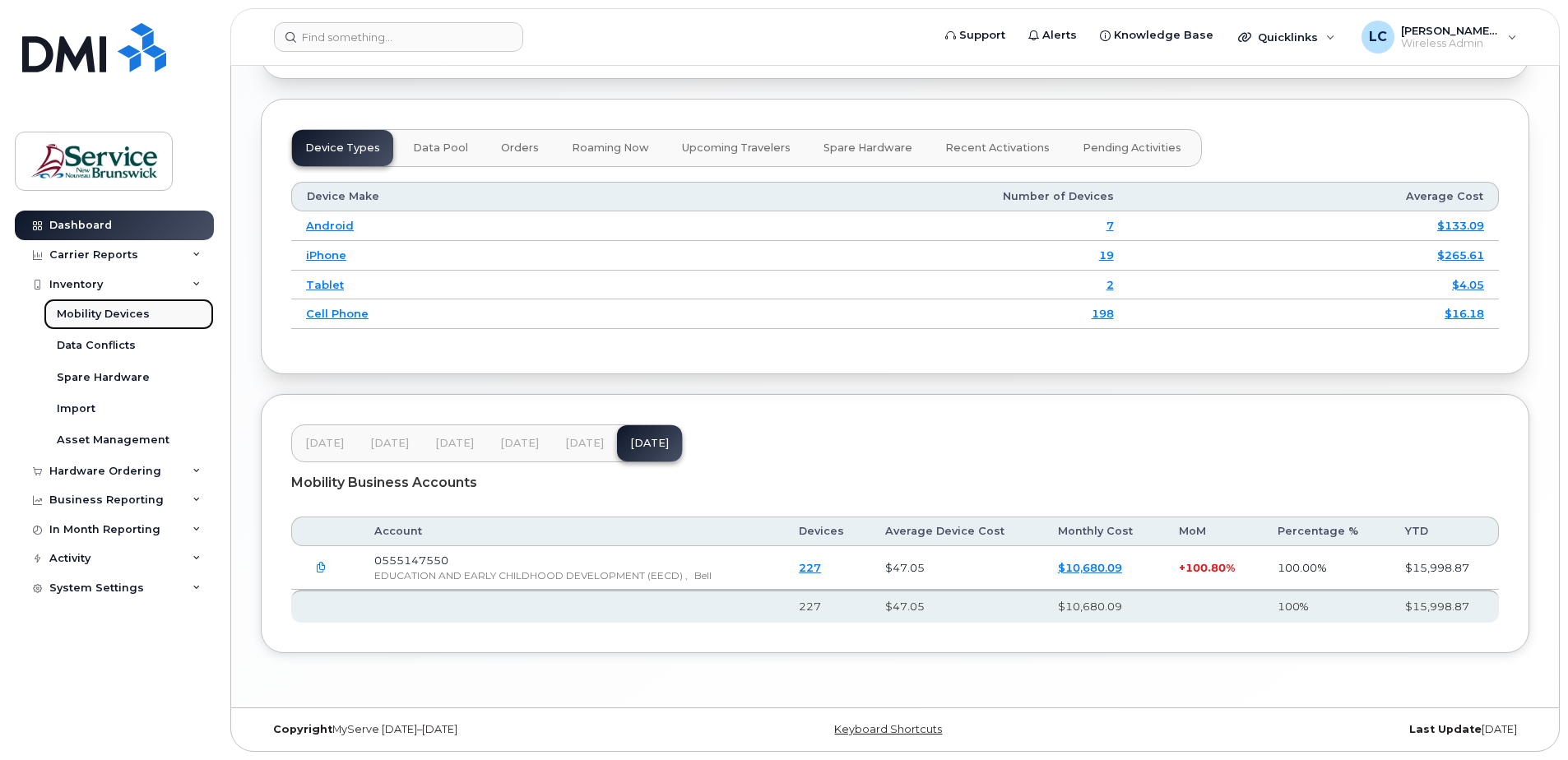
click at [110, 311] on div "Mobility Devices" at bounding box center [104, 314] width 93 height 15
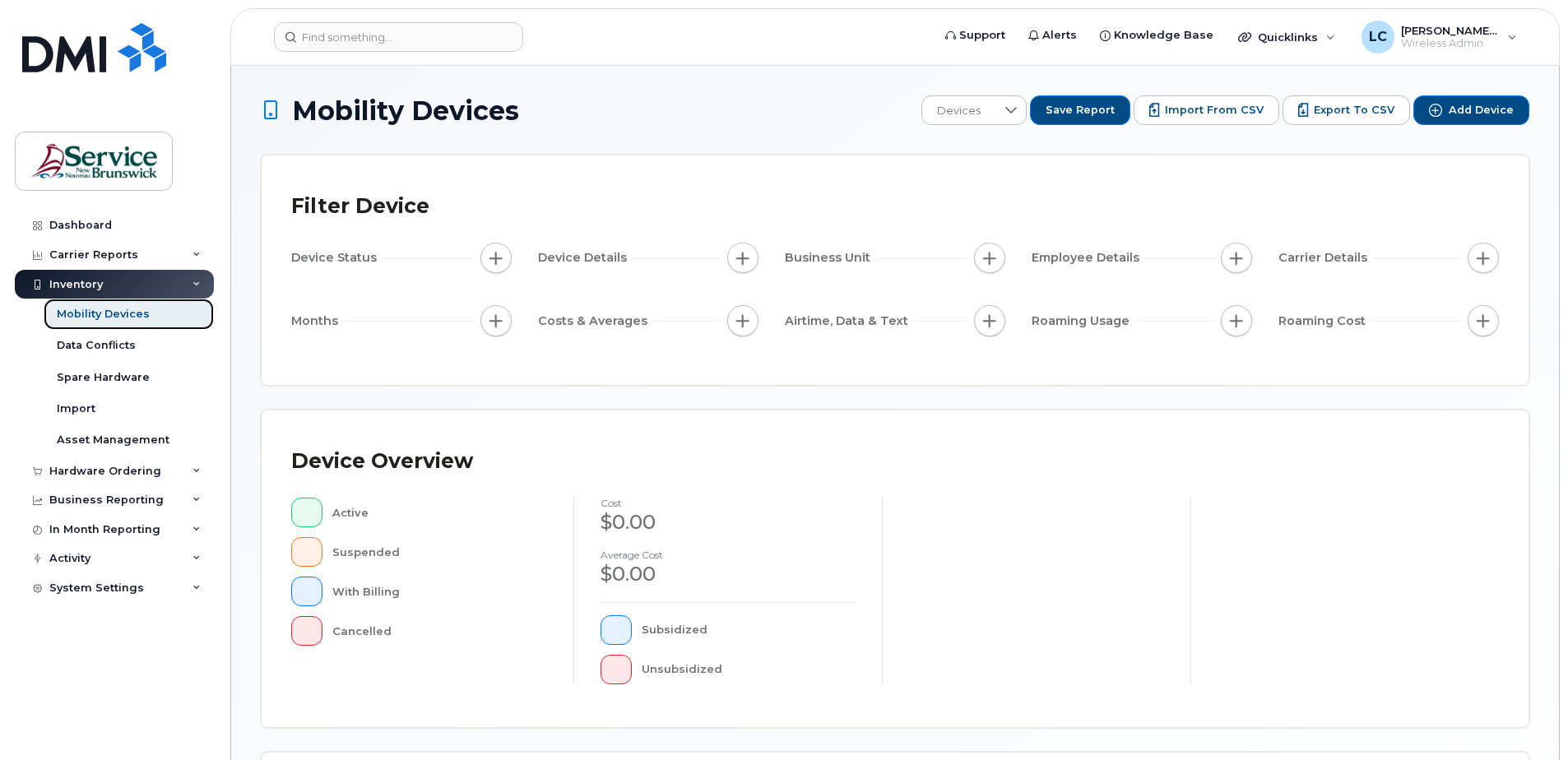
click at [154, 317] on link "Mobility Devices" at bounding box center [129, 314] width 171 height 31
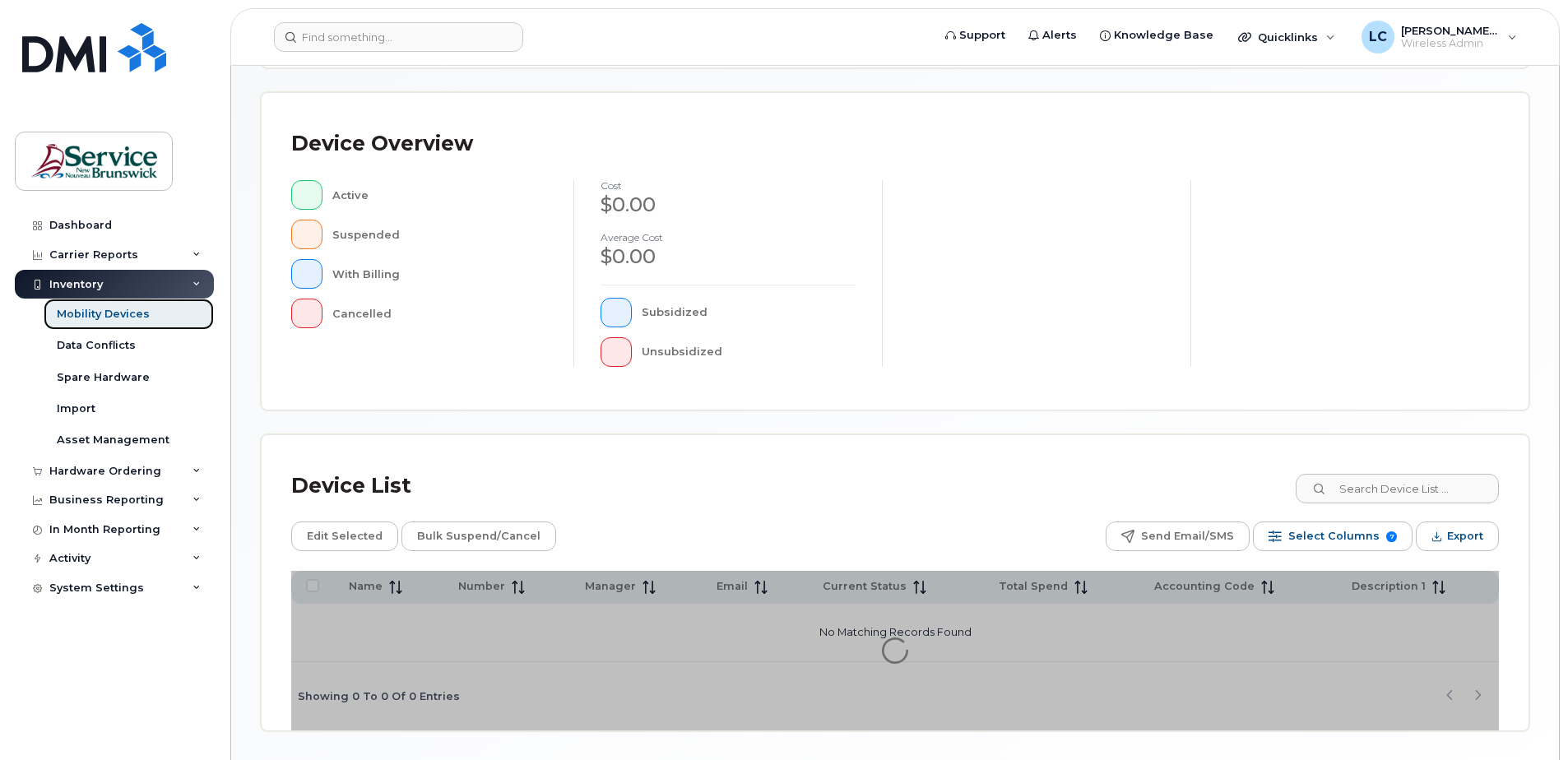
scroll to position [329, 0]
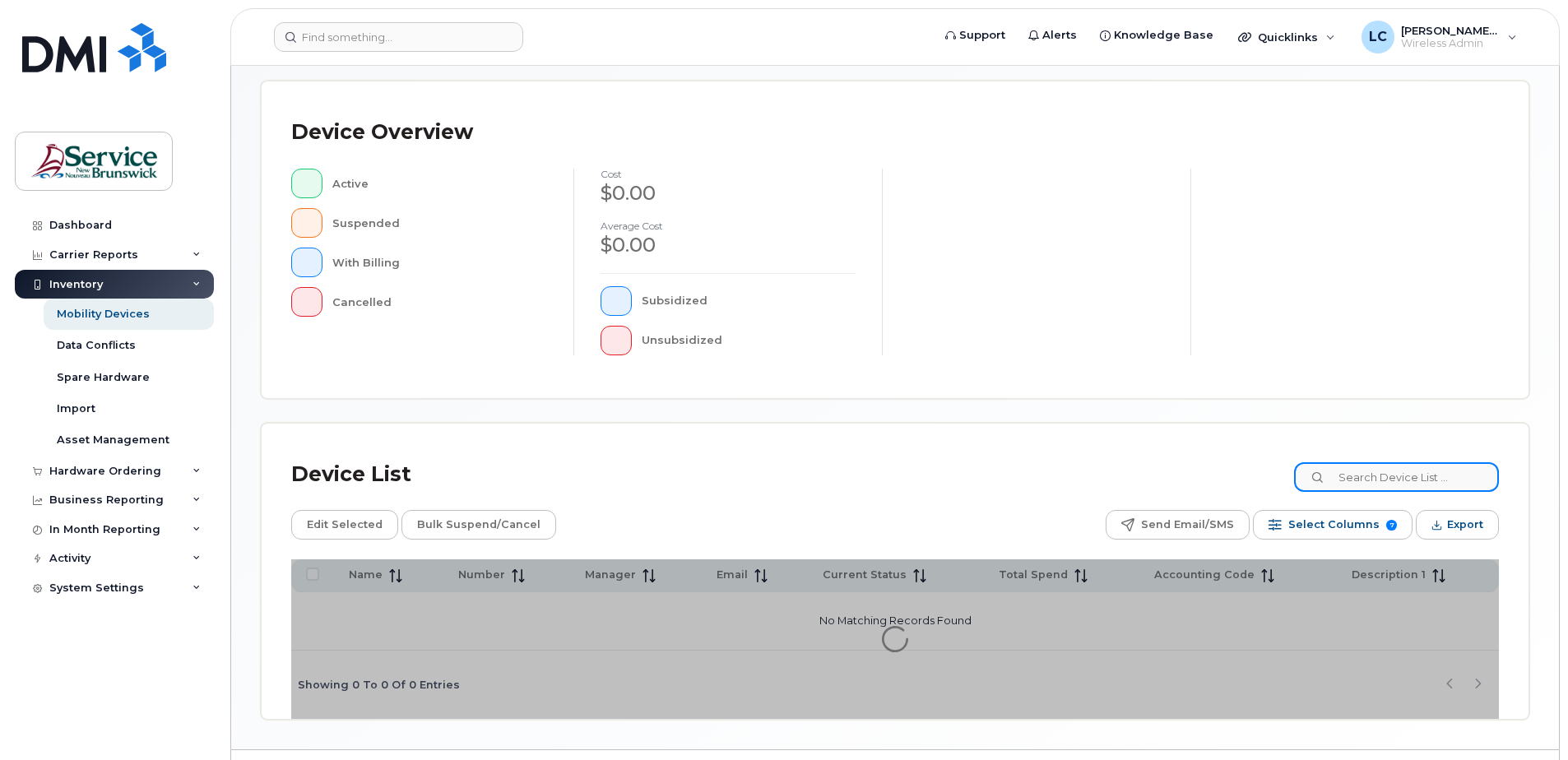
click at [1384, 469] on input at bounding box center [1397, 476] width 205 height 30
type input "law"
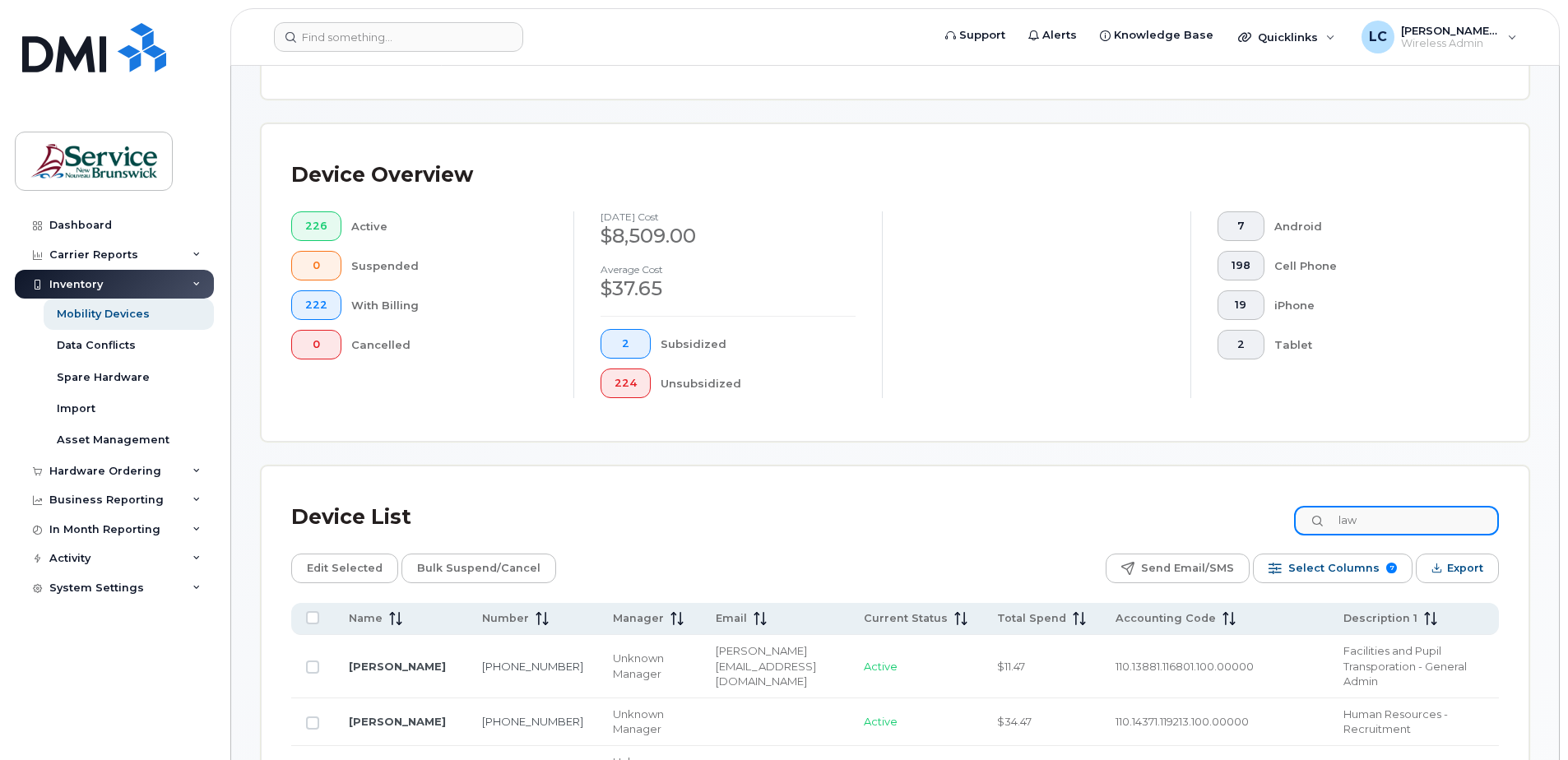
scroll to position [371, 0]
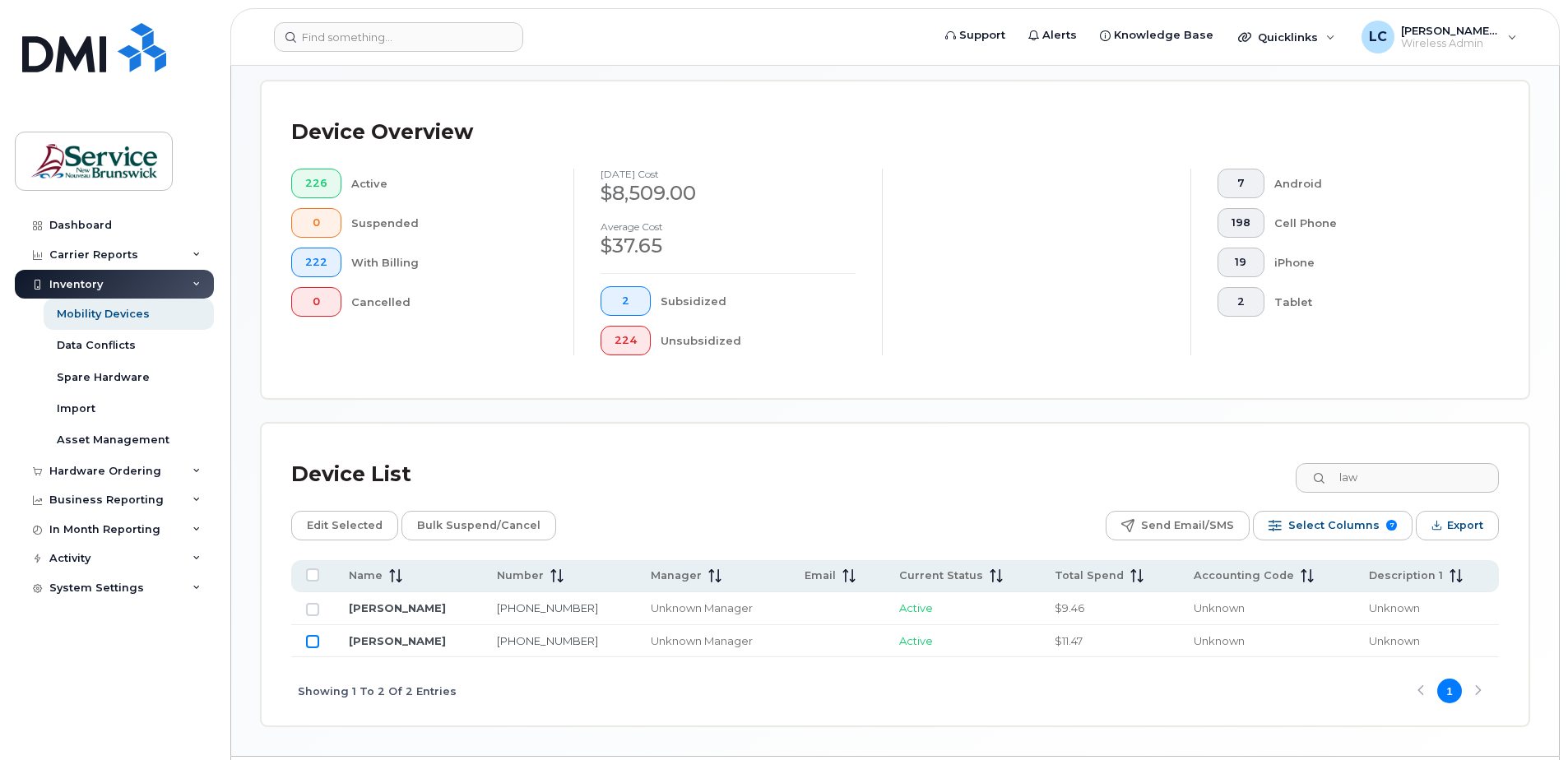
click at [312, 641] on input "Row Unselected" at bounding box center [312, 642] width 13 height 13
checkbox input "true"
click at [357, 529] on span "Edit Selected" at bounding box center [344, 526] width 75 height 25
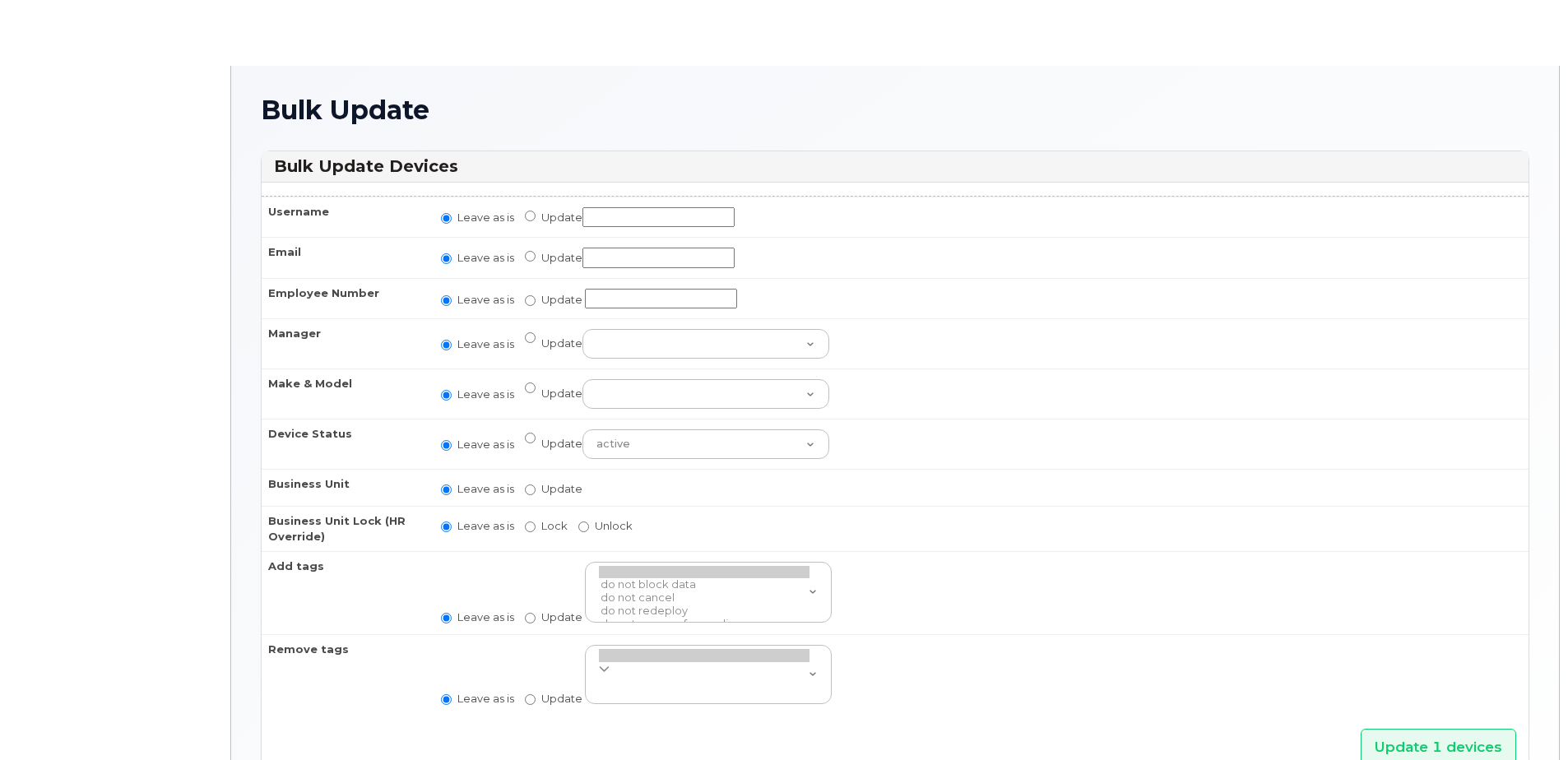
radio input "true"
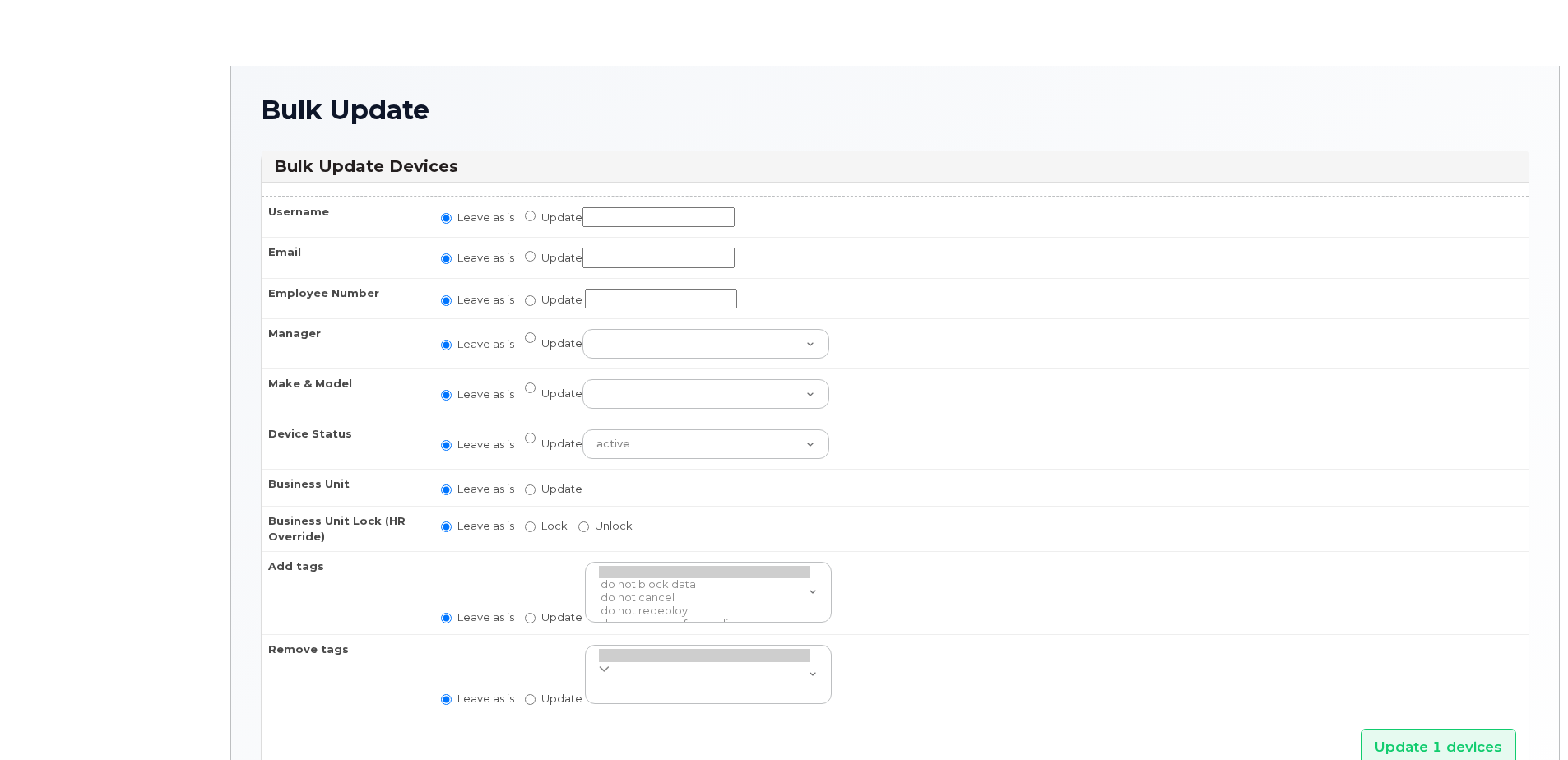
radio input "true"
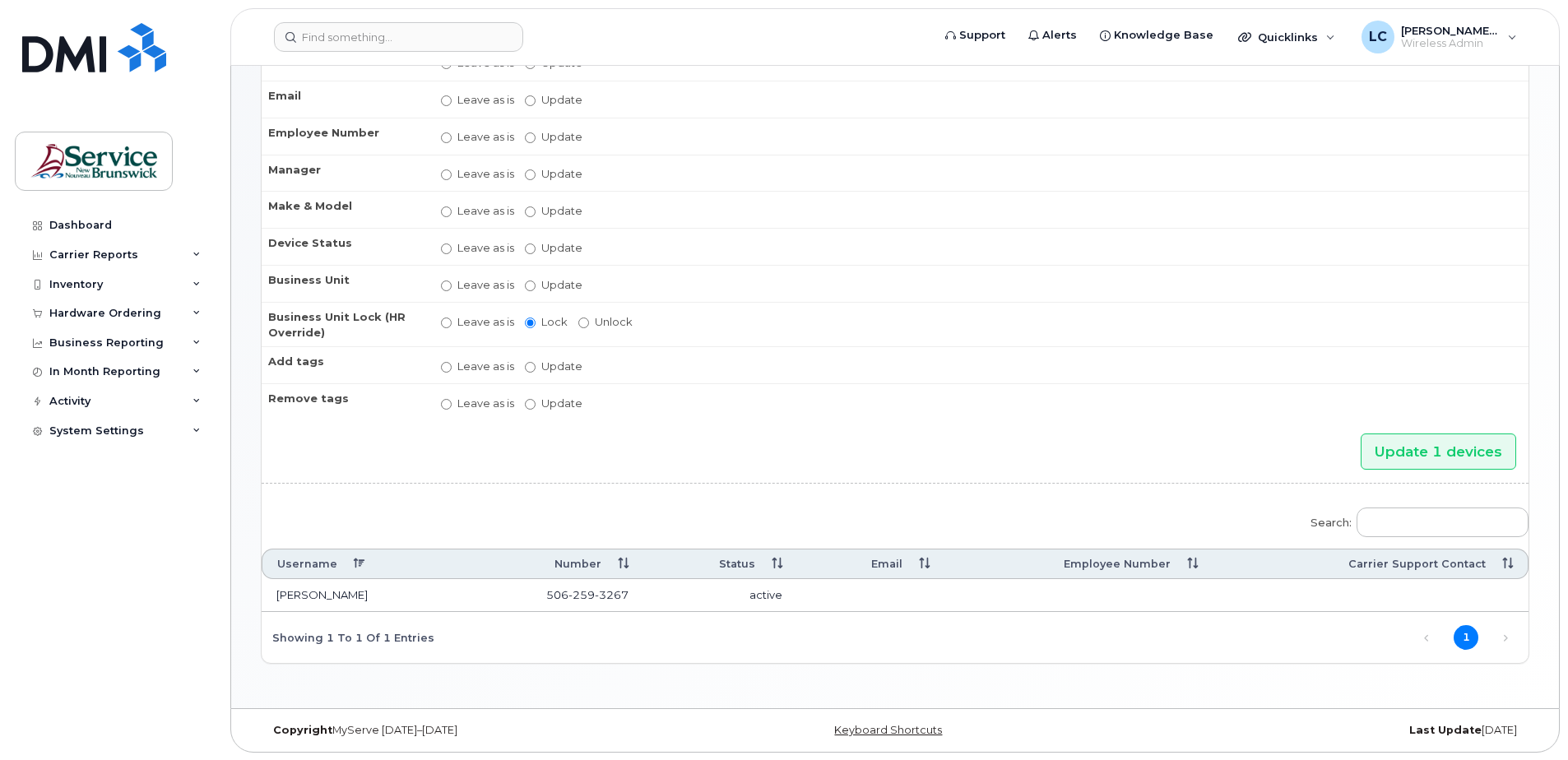
scroll to position [154, 0]
click at [764, 515] on div "Search: Username Number Status Email Employee Number Carrier Support Contact [P…" at bounding box center [895, 579] width 1267 height 166
